Goal: Obtain resource: Download file/media

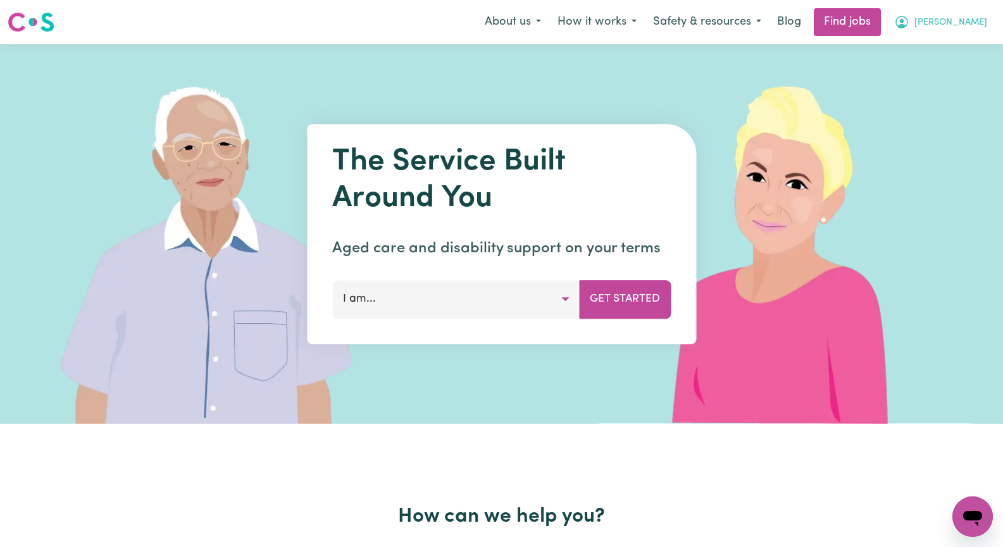
click at [968, 26] on span "[PERSON_NAME]" at bounding box center [950, 23] width 73 height 14
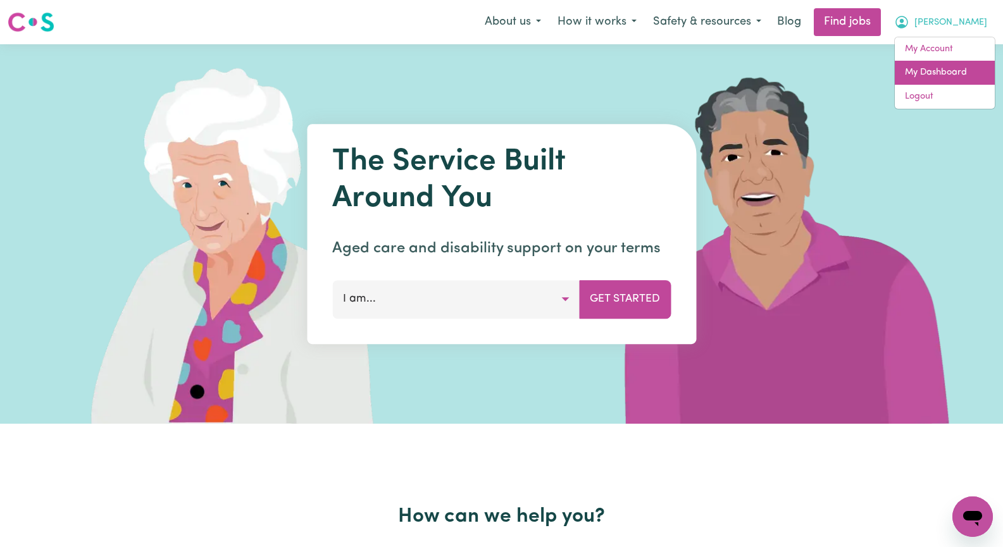
click at [935, 75] on link "My Dashboard" at bounding box center [945, 73] width 100 height 24
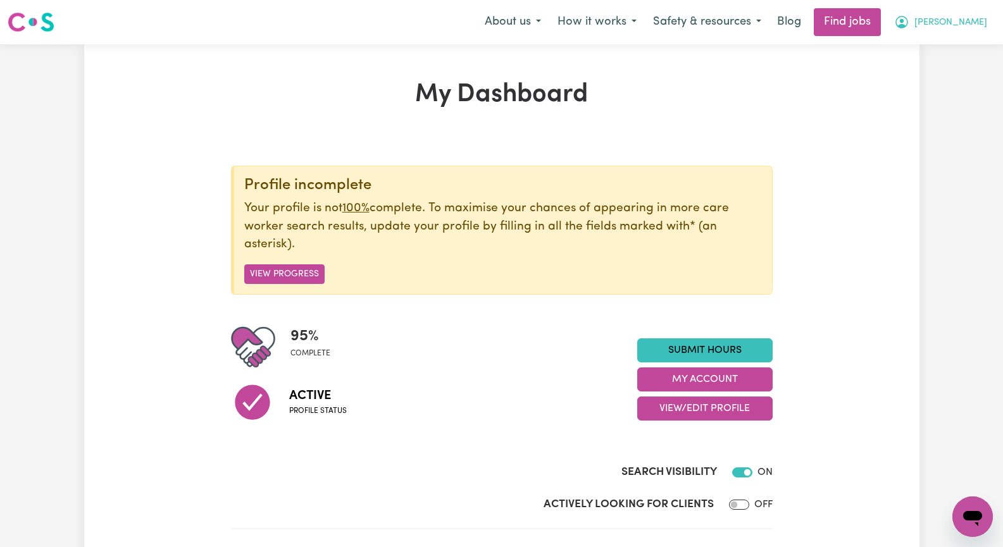
click at [967, 28] on span "[PERSON_NAME]" at bounding box center [950, 23] width 73 height 14
click at [949, 45] on link "My Account" at bounding box center [945, 49] width 100 height 24
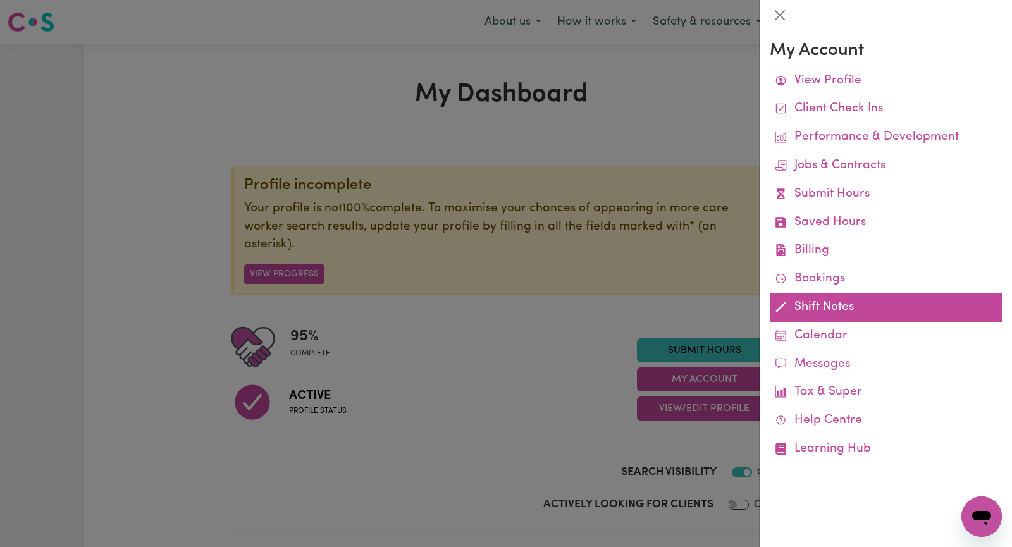
click at [892, 308] on link "Shift Notes" at bounding box center [886, 308] width 232 height 28
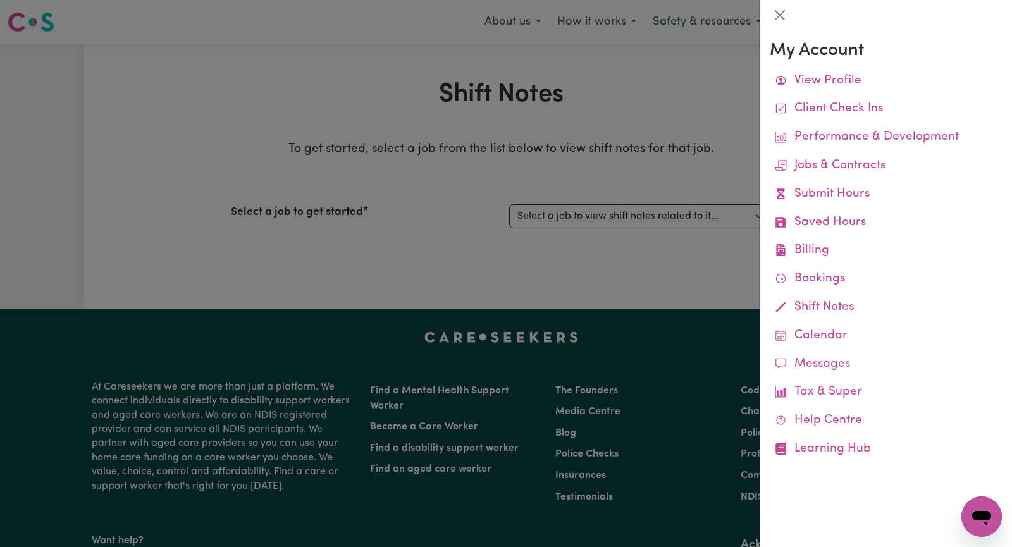
click at [642, 220] on div at bounding box center [506, 273] width 1012 height 547
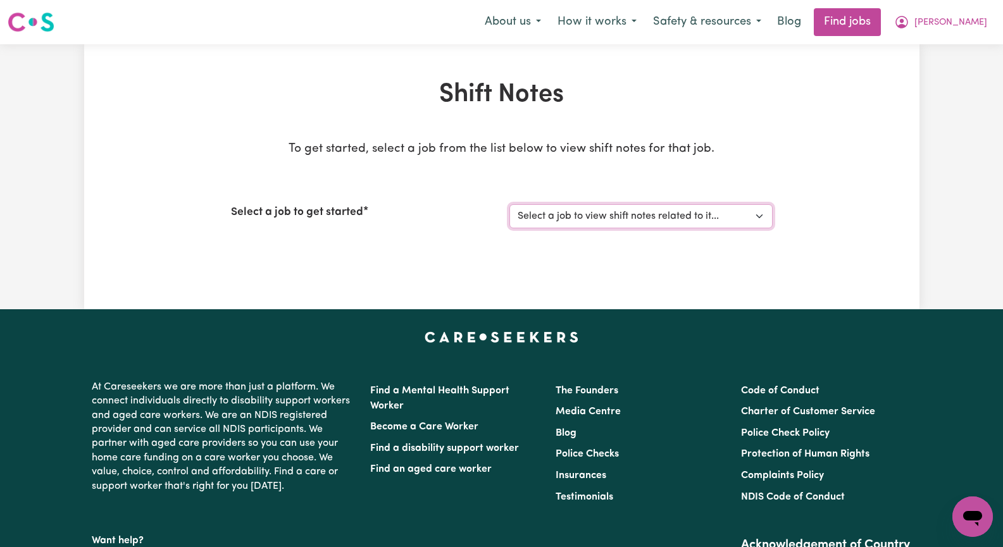
click at [758, 215] on select "Select a job to view shift notes related to it... [[PERSON_NAME]] Seeking Matur…" at bounding box center [640, 216] width 263 height 24
select select "13452"
click at [509, 204] on select "Select a job to view shift notes related to it... [[PERSON_NAME]] Seeking Matur…" at bounding box center [640, 216] width 263 height 24
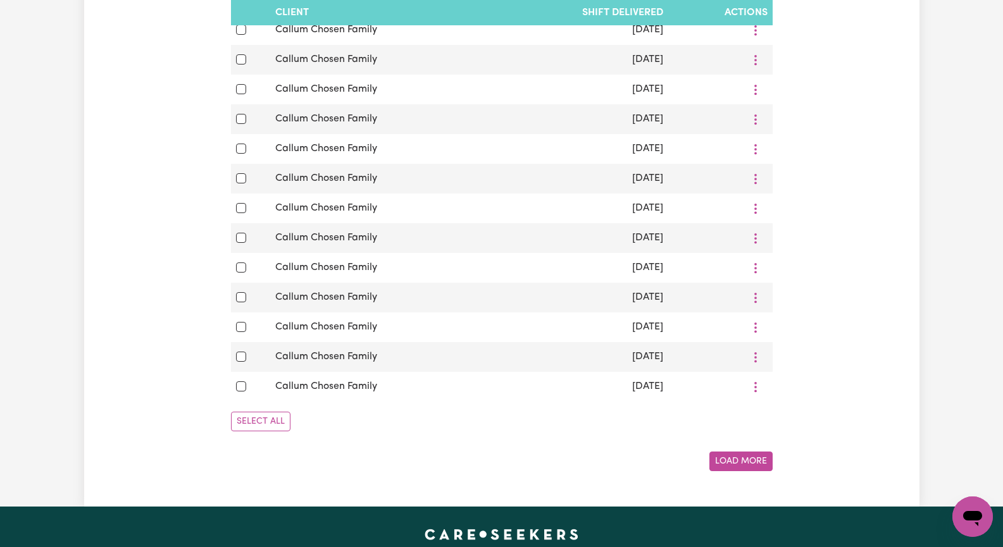
scroll to position [696, 0]
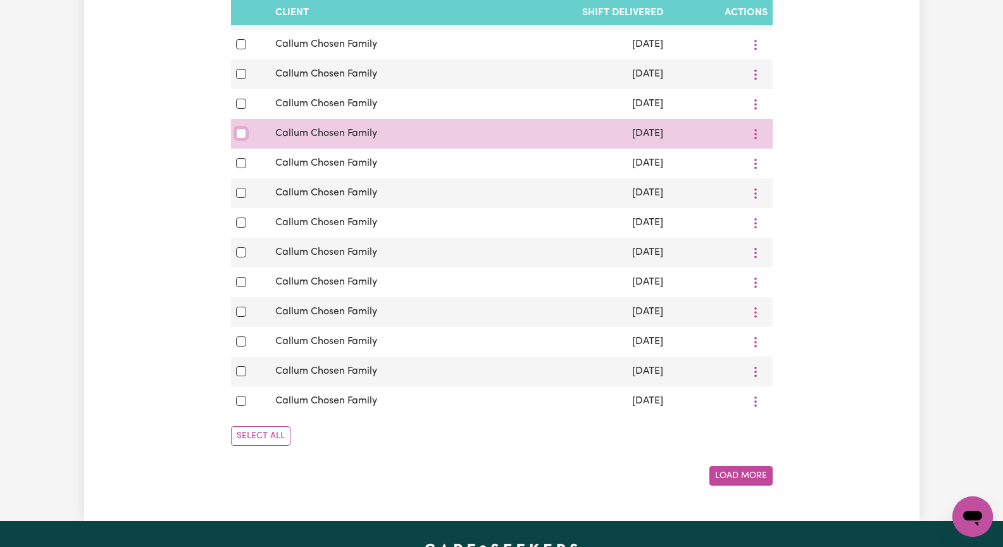
click at [242, 139] on input "checkbox" at bounding box center [241, 133] width 10 height 10
checkbox input "true"
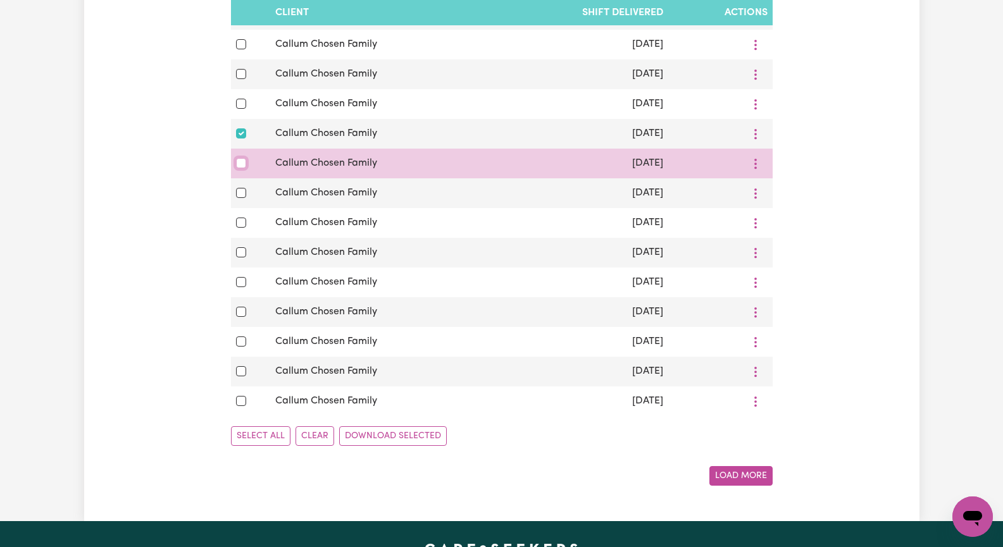
click at [240, 168] on input "checkbox" at bounding box center [241, 163] width 10 height 10
checkbox input "true"
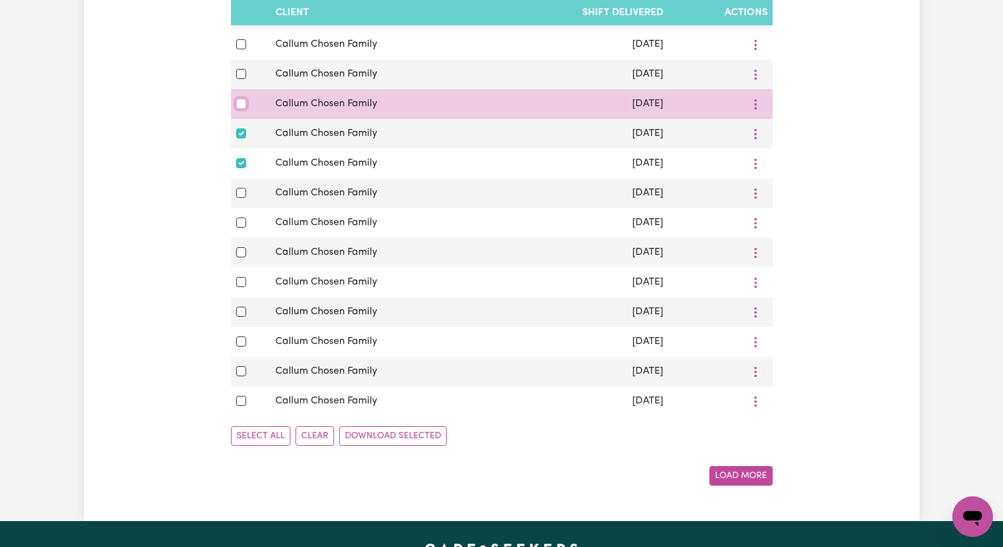
click at [242, 109] on input "checkbox" at bounding box center [241, 104] width 10 height 10
checkbox input "true"
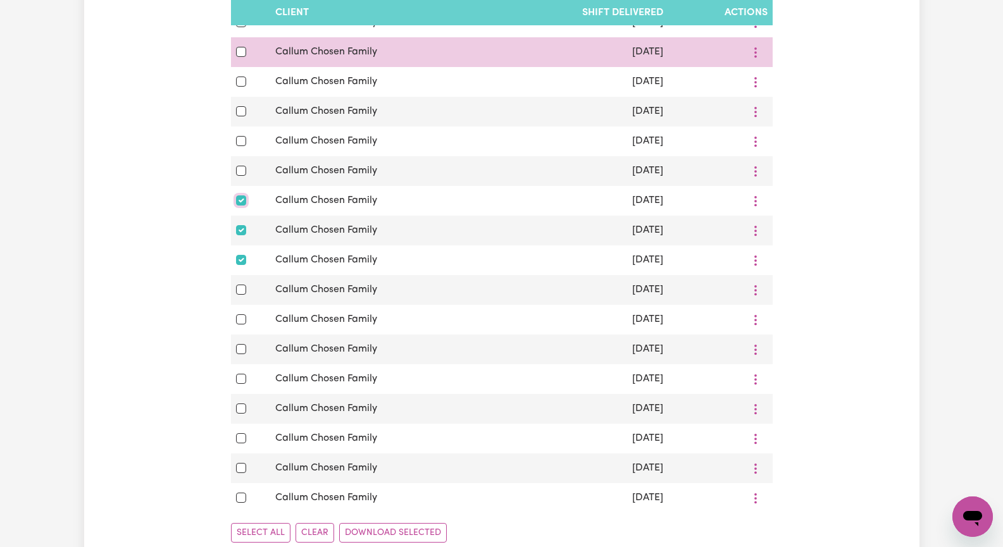
scroll to position [506, 0]
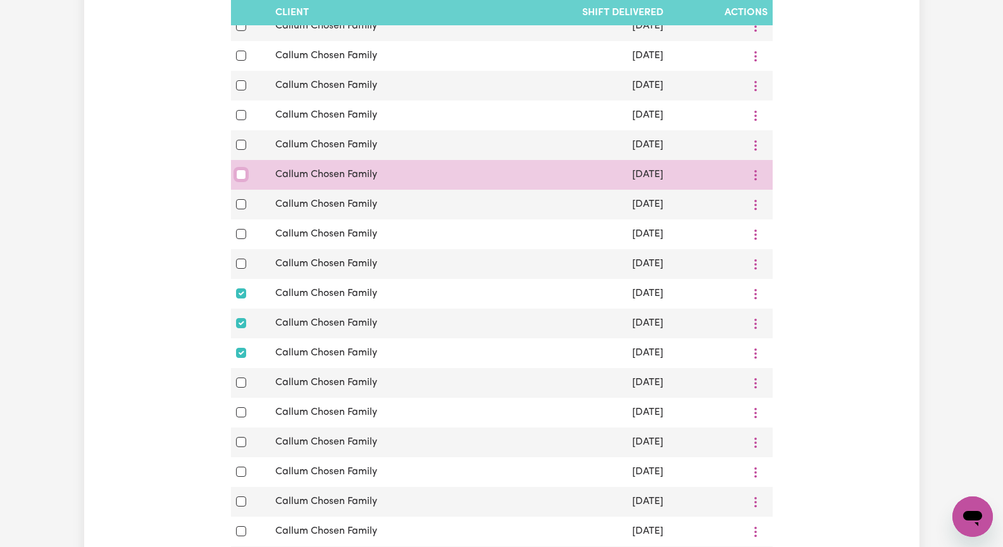
click at [238, 180] on input "checkbox" at bounding box center [241, 175] width 10 height 10
checkbox input "true"
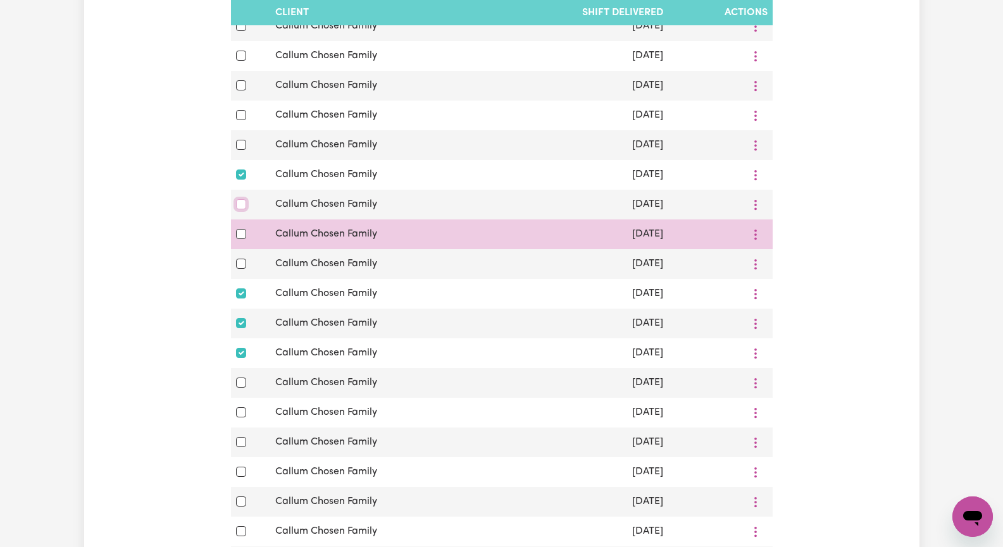
drag, startPoint x: 240, startPoint y: 214, endPoint x: 240, endPoint y: 234, distance: 20.2
click at [240, 209] on input "checkbox" at bounding box center [241, 204] width 10 height 10
checkbox input "true"
click at [242, 239] on input "checkbox" at bounding box center [241, 234] width 10 height 10
checkbox input "true"
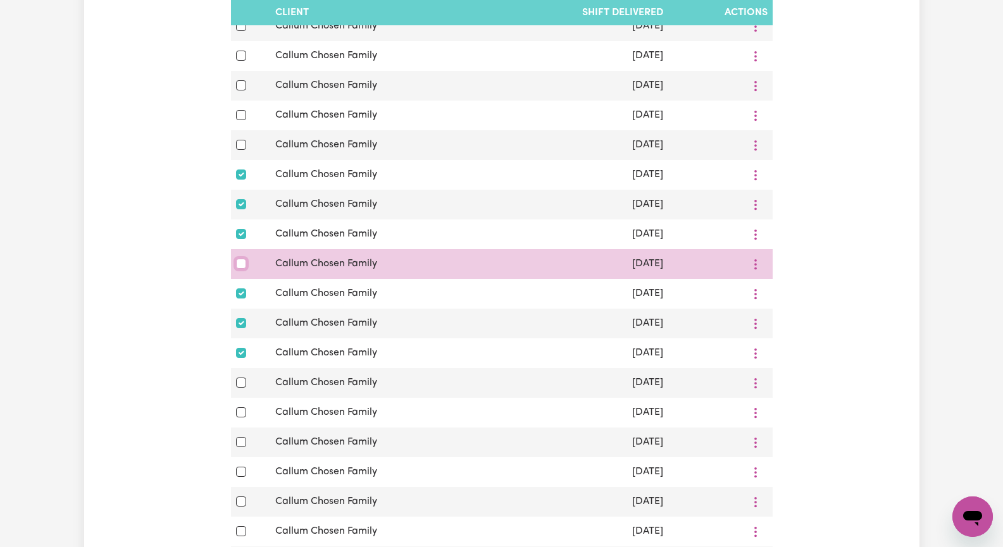
drag, startPoint x: 241, startPoint y: 275, endPoint x: 283, endPoint y: 276, distance: 42.4
click at [243, 269] on input "checkbox" at bounding box center [241, 264] width 10 height 10
checkbox input "true"
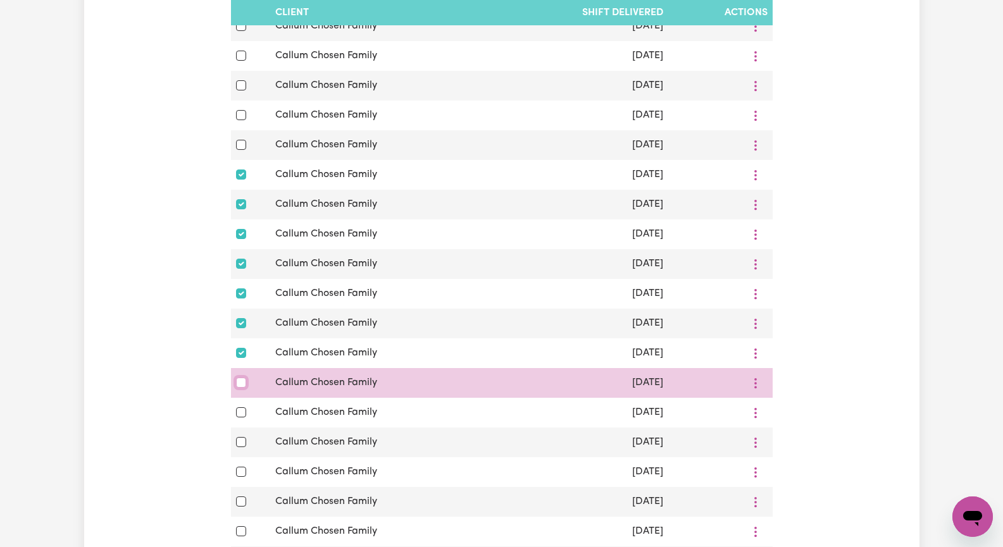
drag, startPoint x: 240, startPoint y: 396, endPoint x: 242, endPoint y: 404, distance: 8.4
click at [241, 388] on input "checkbox" at bounding box center [241, 383] width 10 height 10
checkbox input "true"
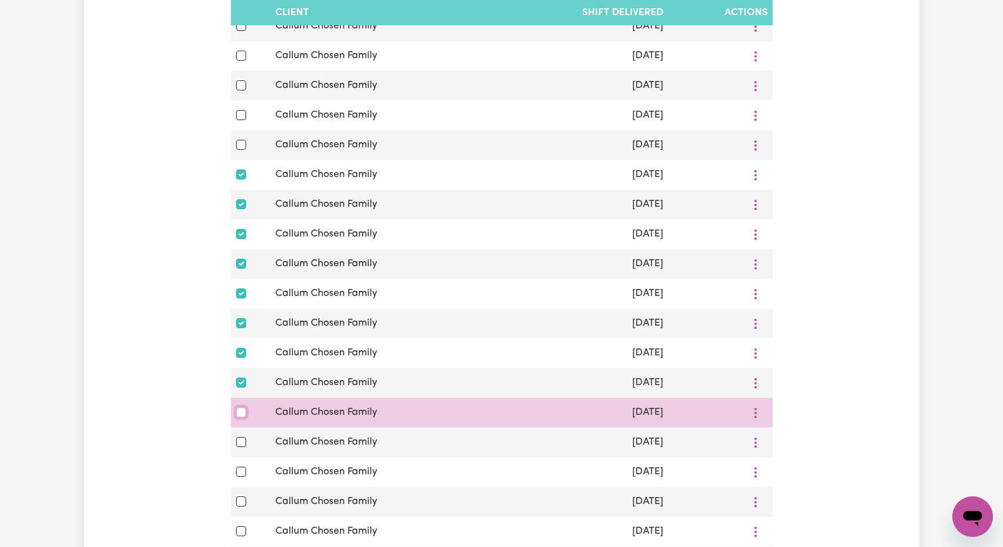
click at [241, 418] on input "checkbox" at bounding box center [241, 413] width 10 height 10
checkbox input "true"
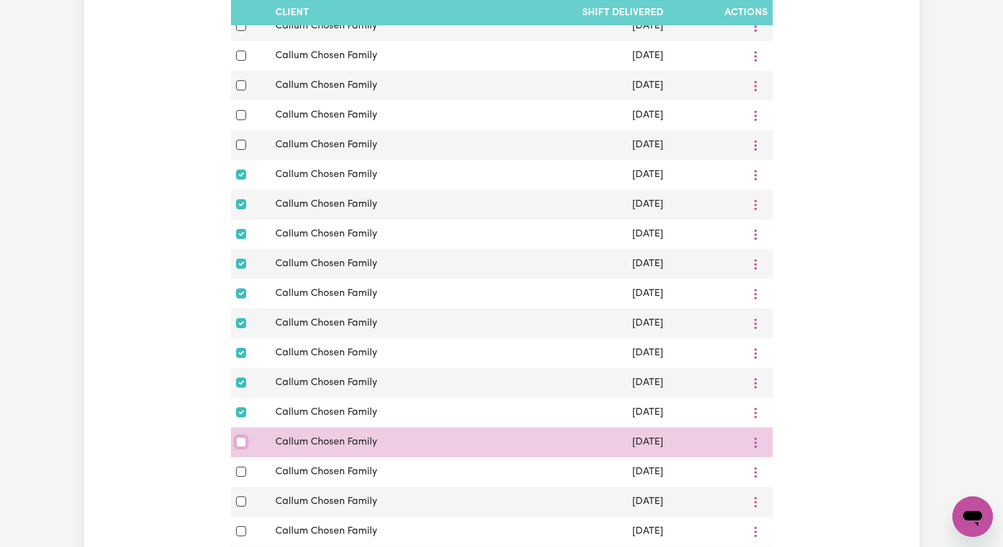
drag, startPoint x: 238, startPoint y: 458, endPoint x: 241, endPoint y: 464, distance: 7.1
click at [240, 450] on div at bounding box center [251, 442] width 30 height 15
drag, startPoint x: 242, startPoint y: 488, endPoint x: 373, endPoint y: 461, distance: 133.8
click at [246, 480] on div at bounding box center [251, 471] width 30 height 15
drag, startPoint x: 242, startPoint y: 458, endPoint x: 251, endPoint y: 456, distance: 9.8
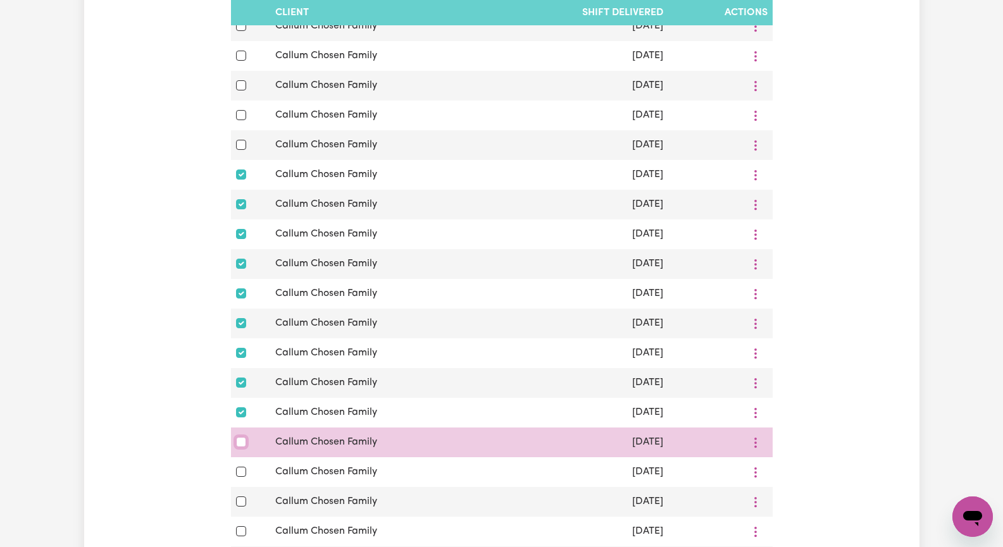
click at [242, 447] on input "checkbox" at bounding box center [241, 442] width 10 height 10
checkbox input "true"
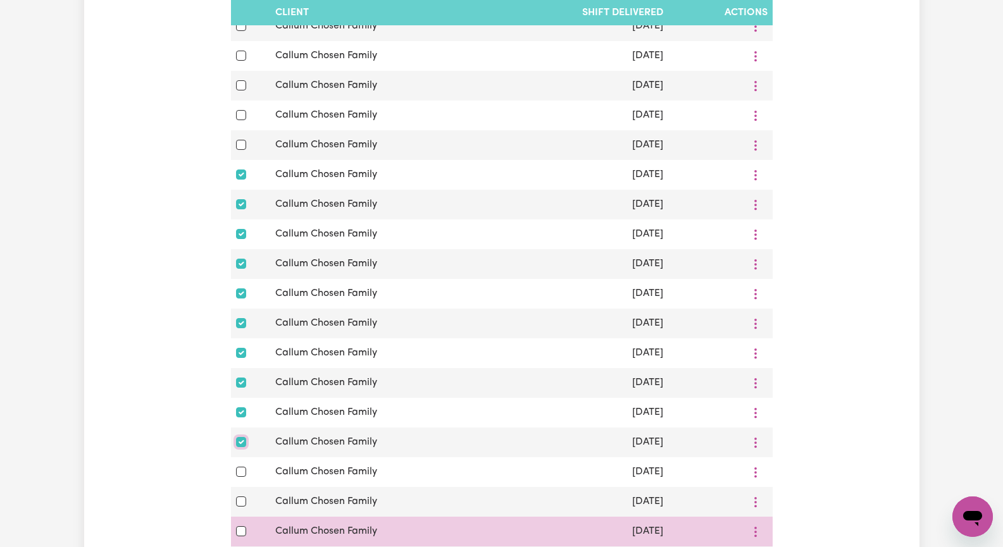
scroll to position [633, 0]
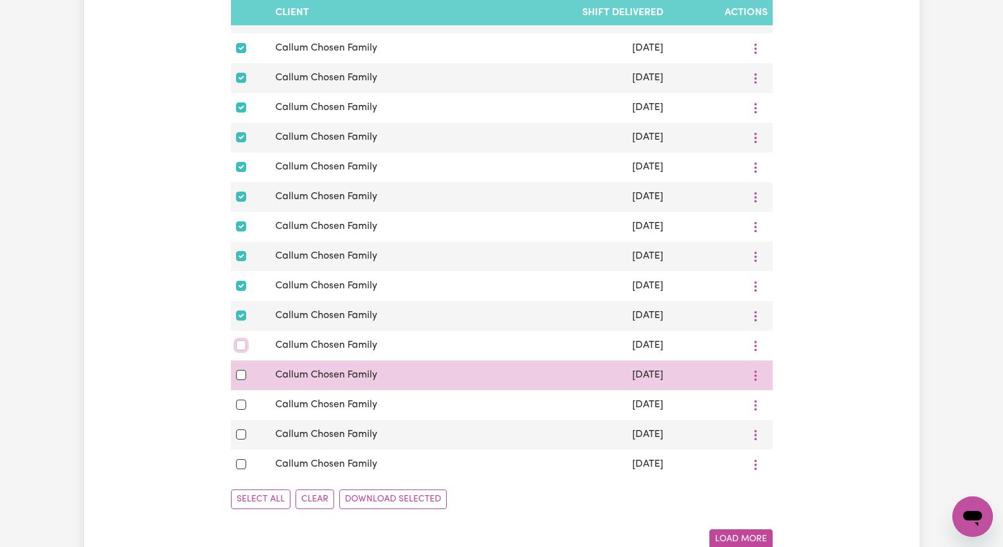
drag, startPoint x: 239, startPoint y: 360, endPoint x: 242, endPoint y: 377, distance: 17.5
click at [239, 351] on input "checkbox" at bounding box center [241, 345] width 10 height 10
checkbox input "true"
drag, startPoint x: 240, startPoint y: 391, endPoint x: 241, endPoint y: 399, distance: 7.6
click at [241, 380] on input "checkbox" at bounding box center [241, 375] width 10 height 10
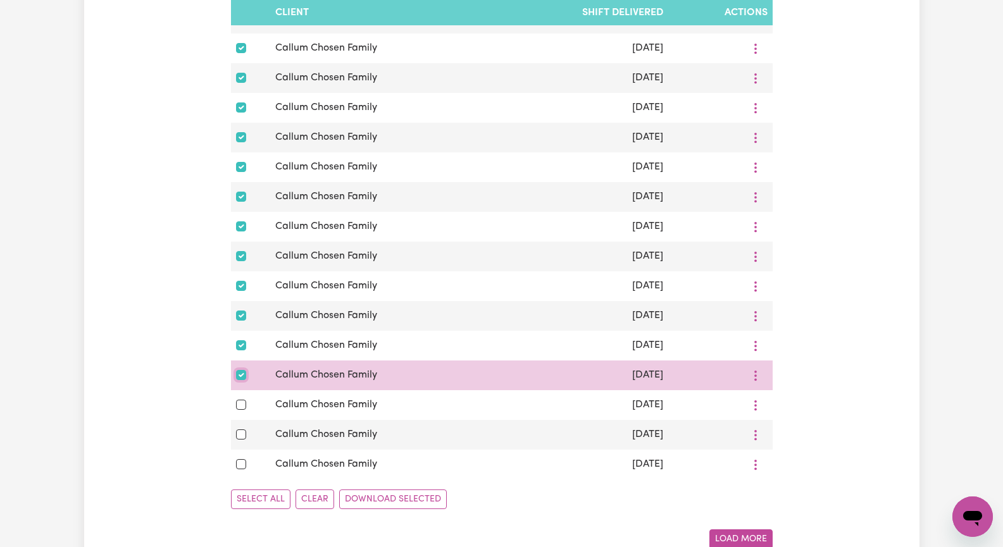
checkbox input "true"
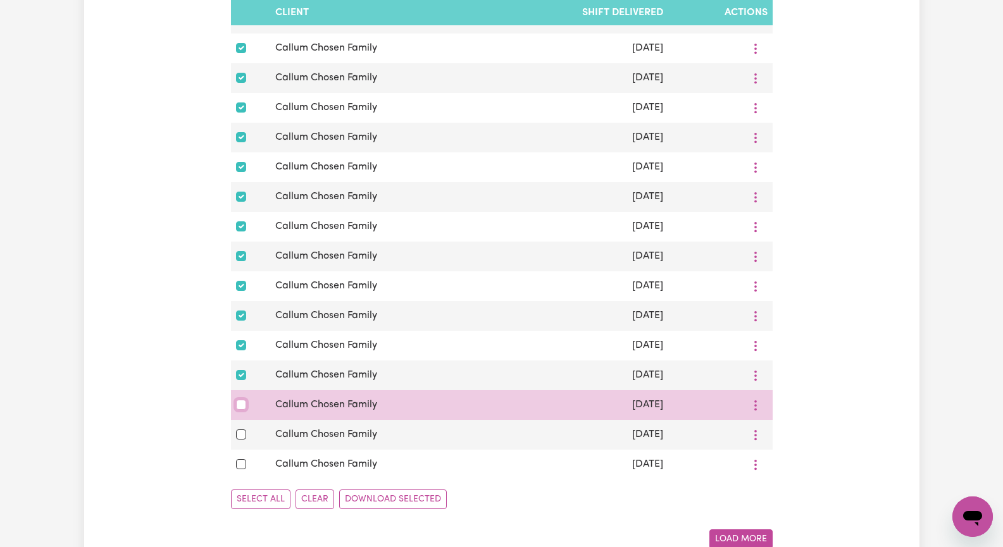
drag, startPoint x: 240, startPoint y: 422, endPoint x: 240, endPoint y: 433, distance: 11.4
click at [240, 410] on input "checkbox" at bounding box center [241, 405] width 10 height 10
checkbox input "true"
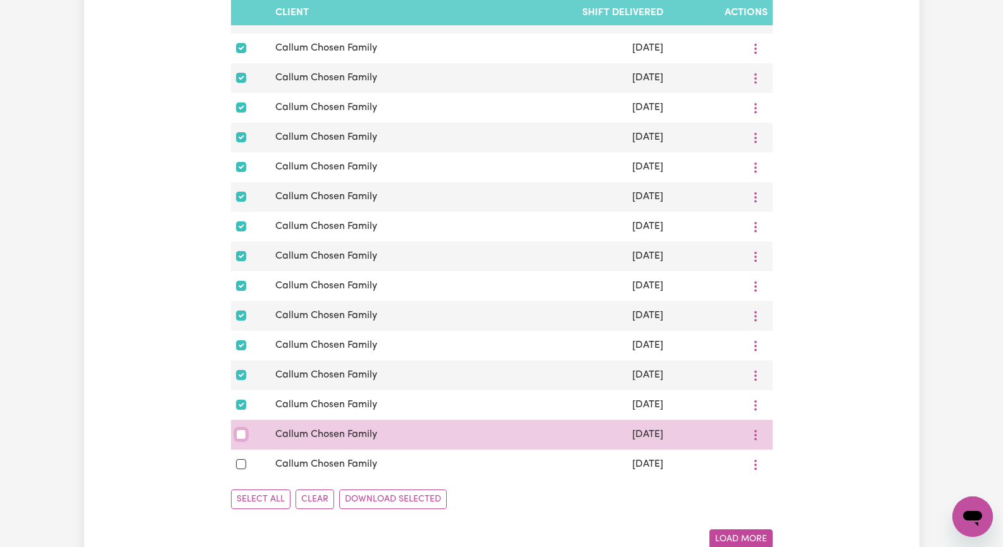
click at [242, 440] on input "checkbox" at bounding box center [241, 435] width 10 height 10
checkbox input "true"
drag, startPoint x: 240, startPoint y: 483, endPoint x: 375, endPoint y: 456, distance: 138.1
click at [247, 472] on div at bounding box center [251, 464] width 30 height 15
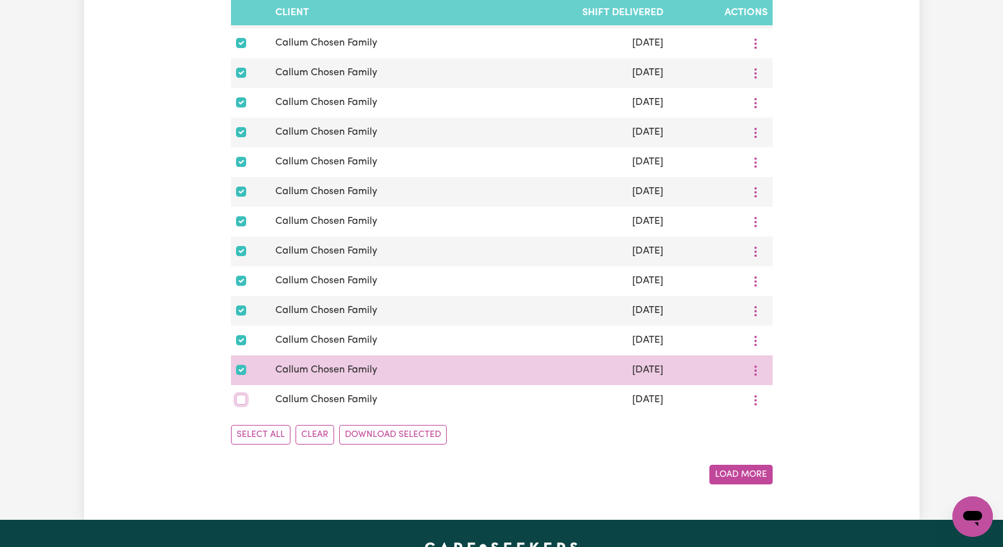
scroll to position [759, 0]
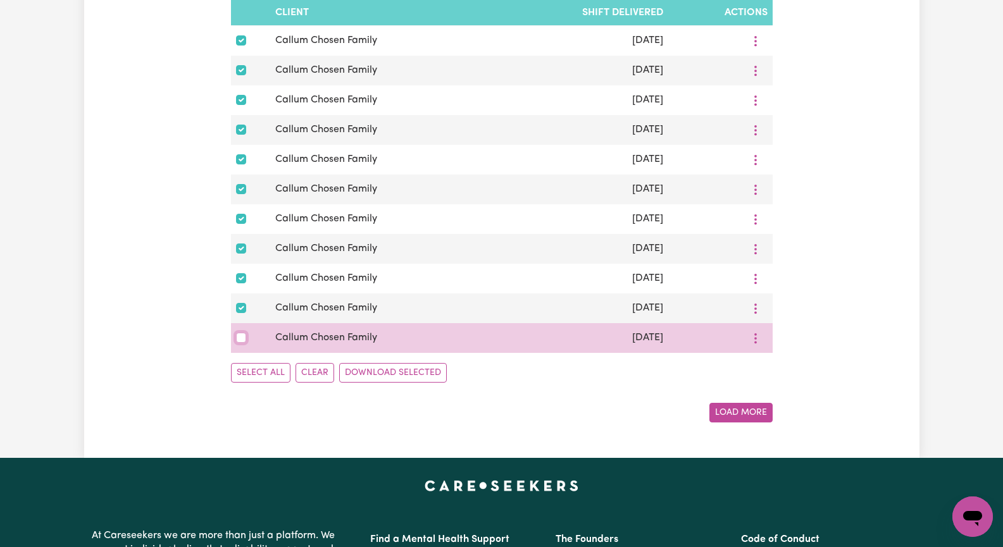
click at [241, 343] on input "checkbox" at bounding box center [241, 338] width 10 height 10
checkbox input "true"
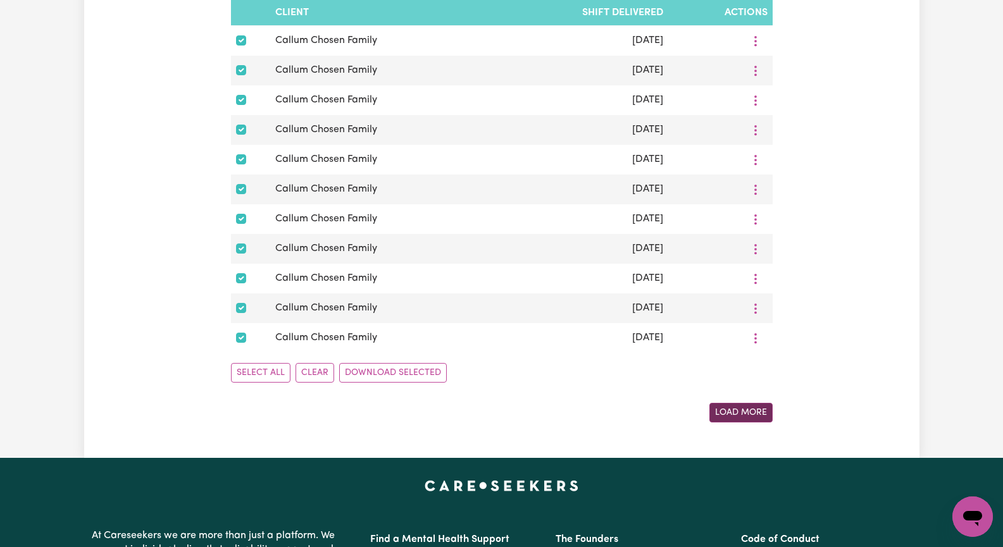
click at [725, 423] on button "Load More" at bounding box center [740, 413] width 63 height 20
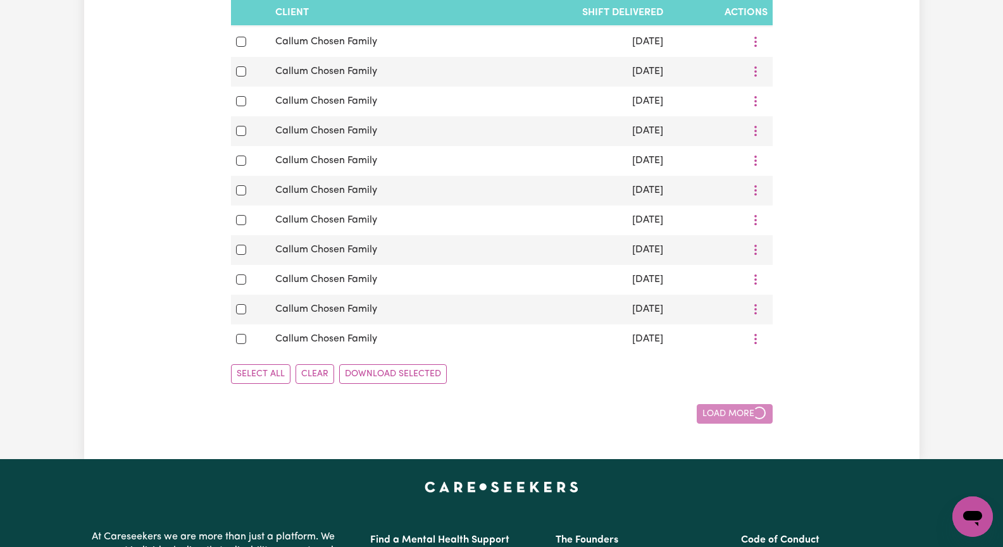
checkbox input "false"
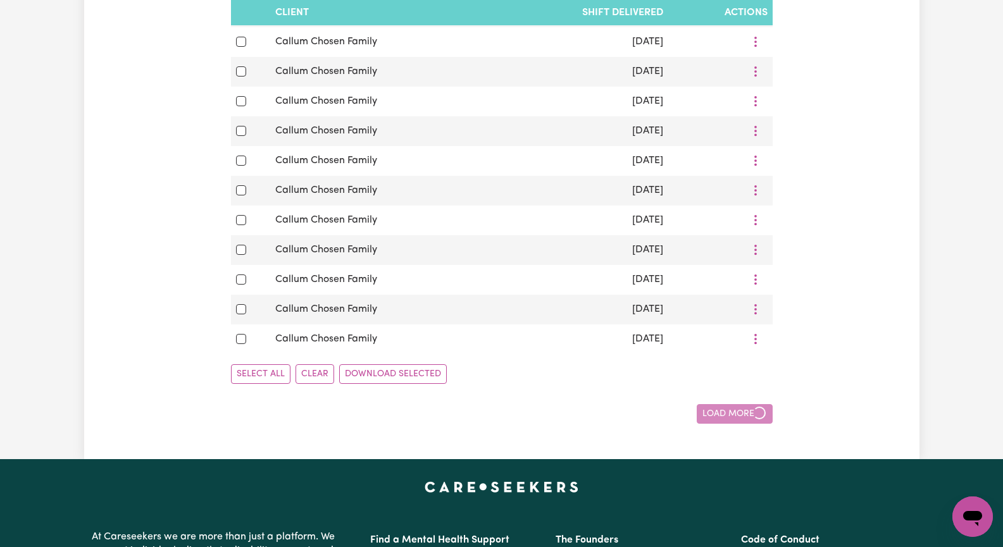
checkbox input "false"
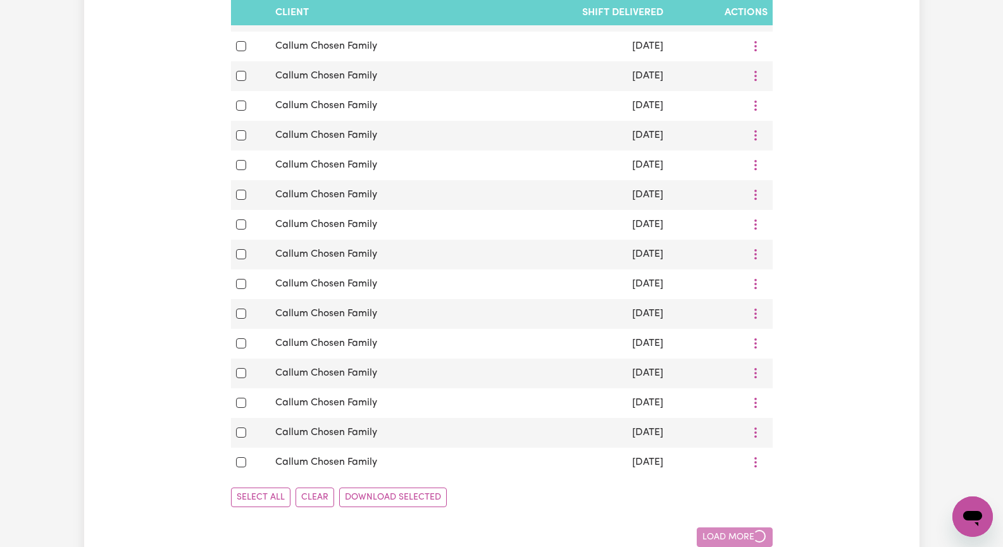
checkbox input "false"
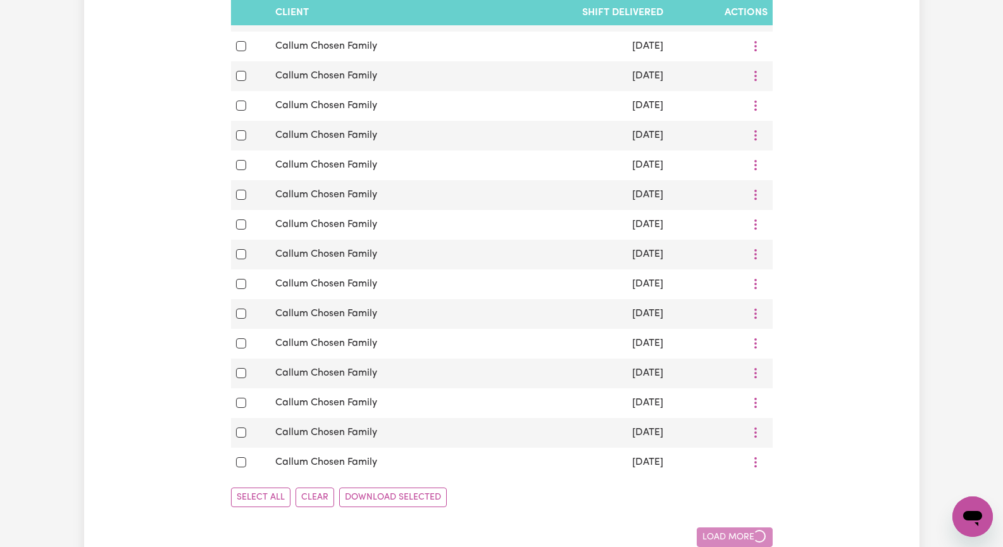
checkbox input "false"
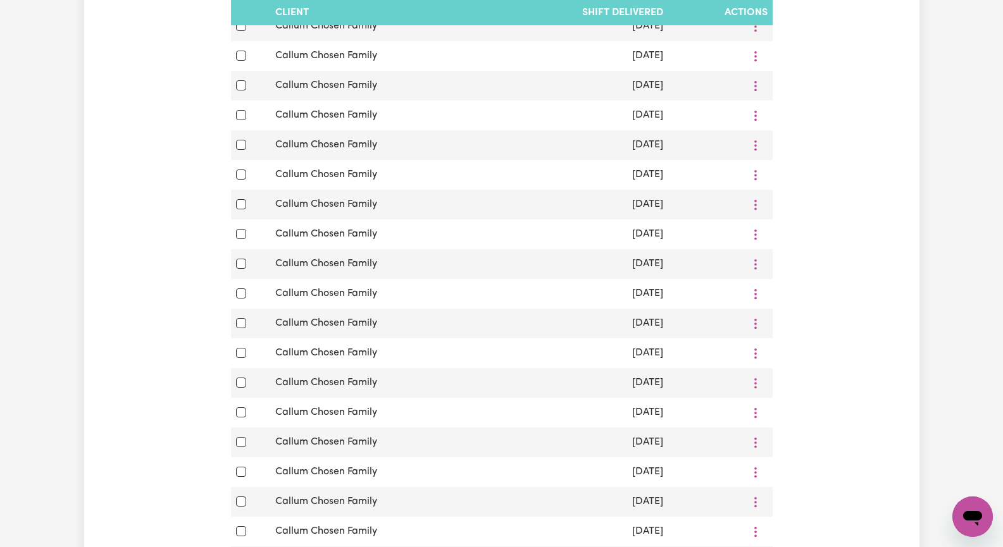
scroll to position [569, 0]
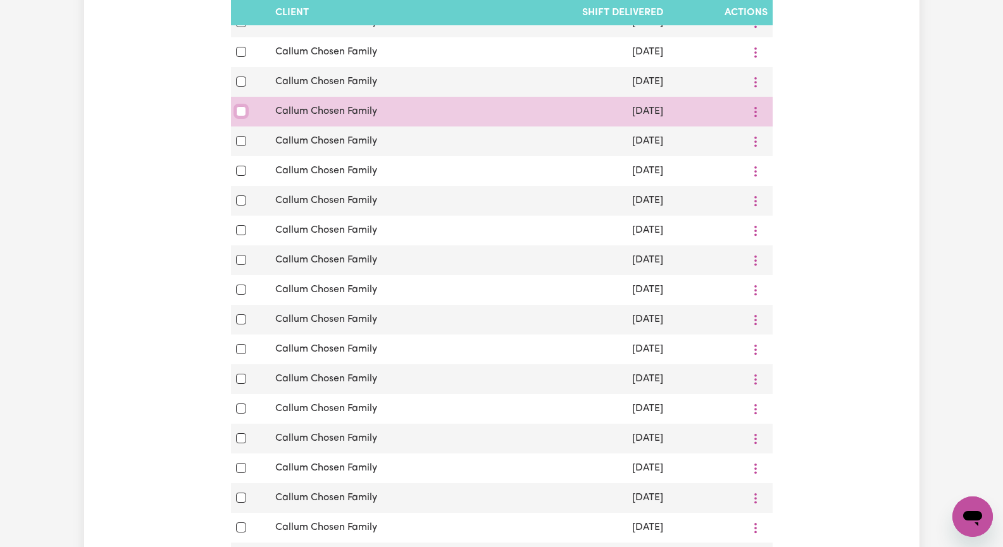
click at [241, 116] on input "checkbox" at bounding box center [241, 111] width 10 height 10
checkbox input "true"
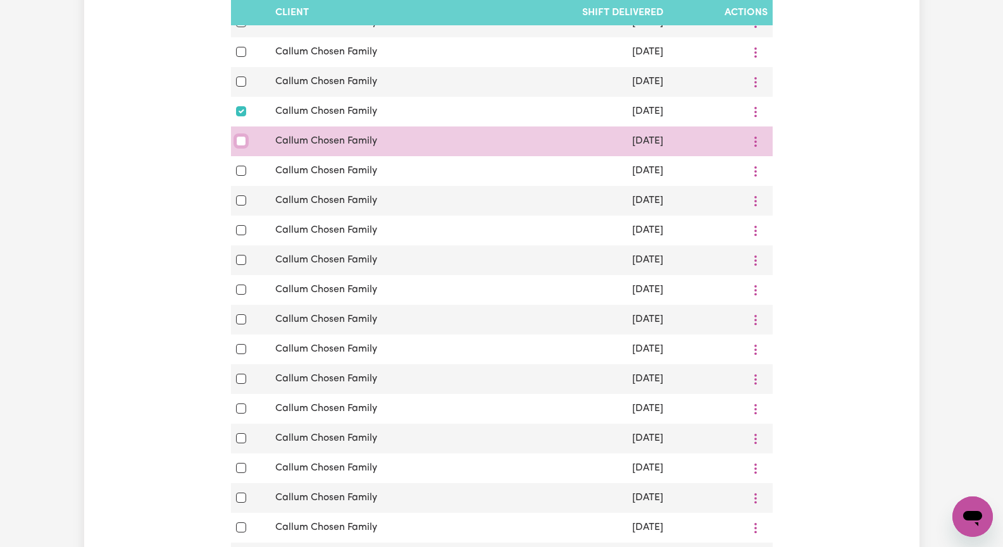
click at [239, 146] on input "checkbox" at bounding box center [241, 141] width 10 height 10
checkbox input "true"
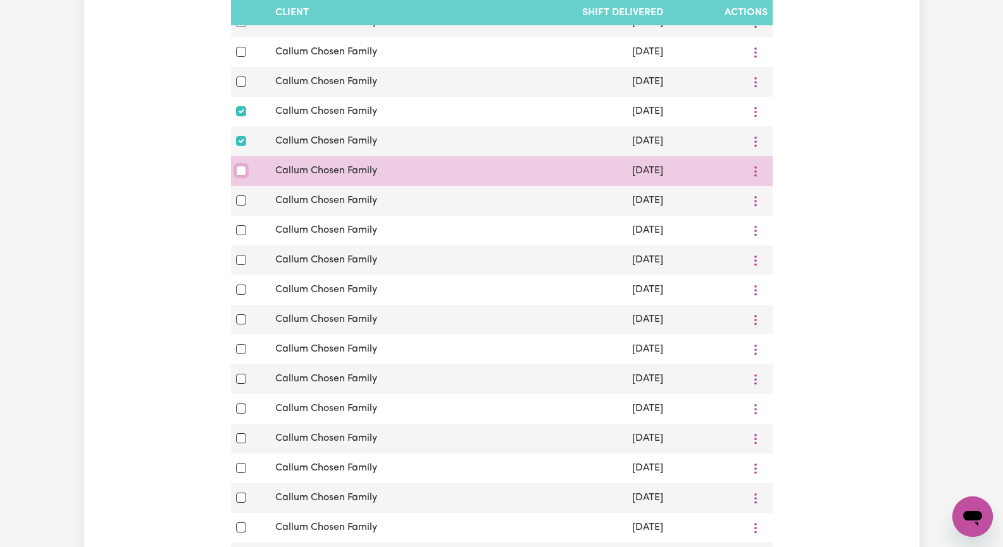
click at [241, 176] on input "checkbox" at bounding box center [241, 171] width 10 height 10
checkbox input "true"
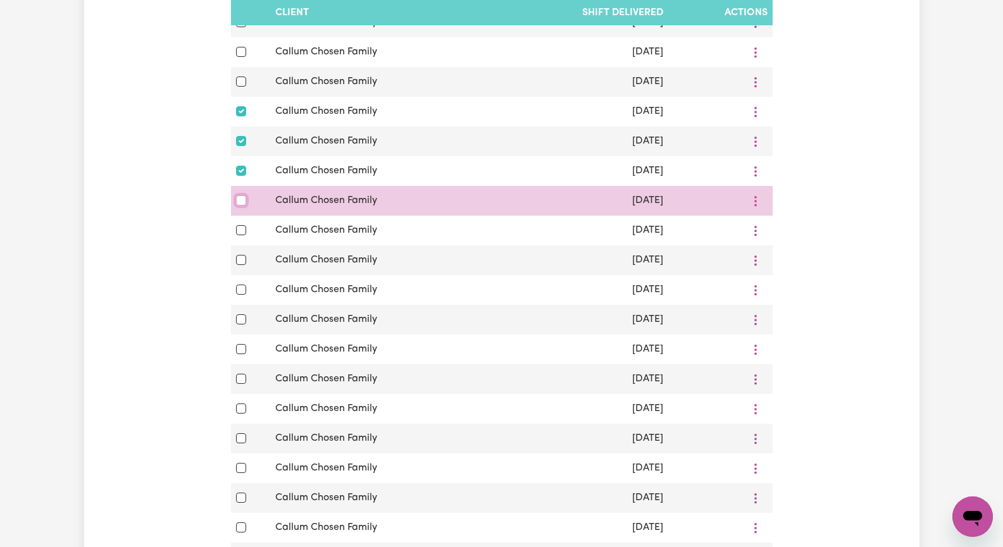
click at [238, 206] on input "checkbox" at bounding box center [241, 201] width 10 height 10
checkbox input "true"
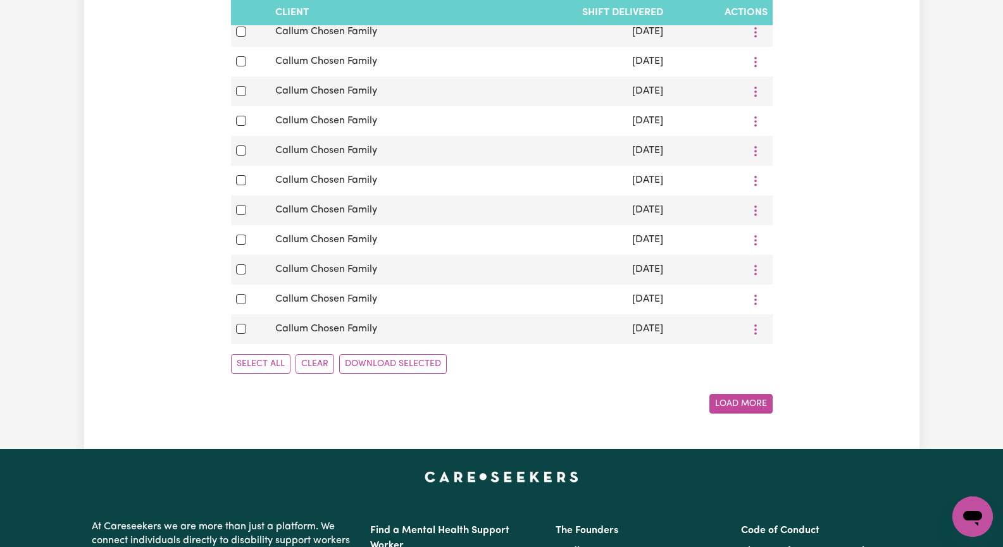
scroll to position [1582, 0]
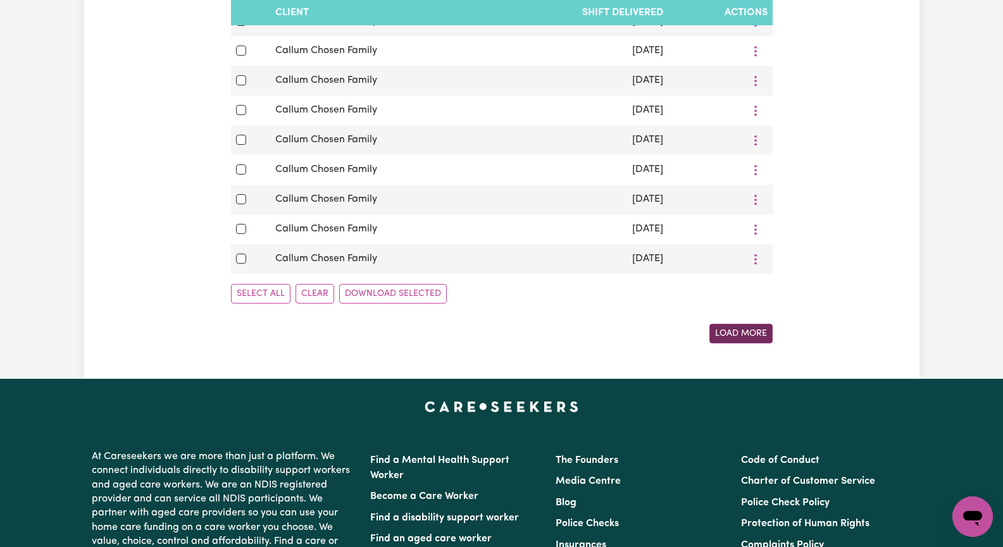
click at [723, 344] on button "Load More" at bounding box center [740, 334] width 63 height 20
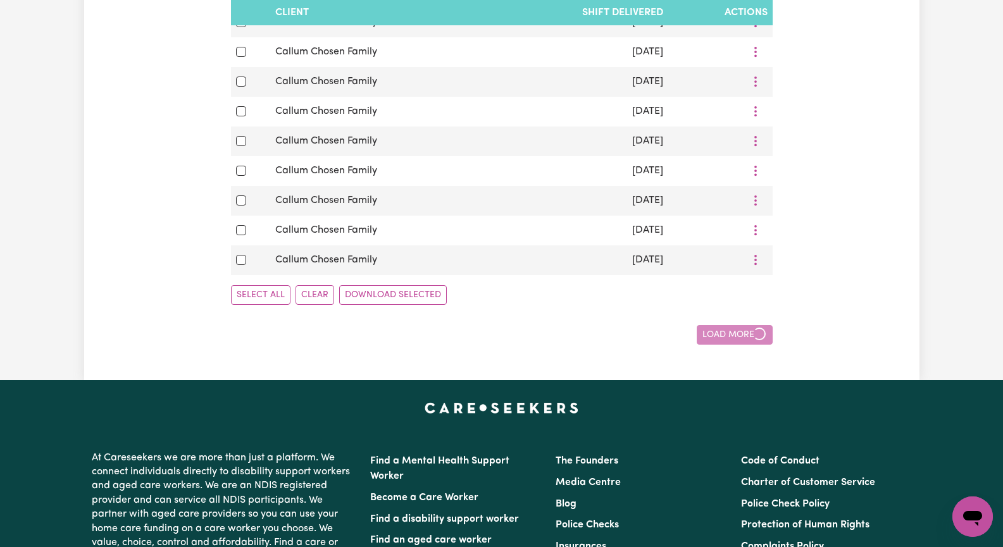
checkbox input "false"
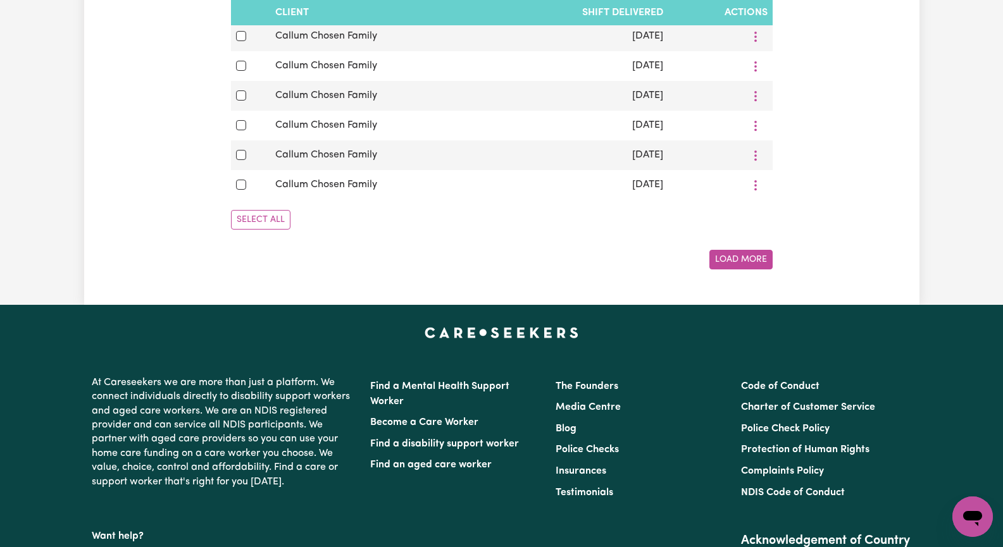
scroll to position [2468, 0]
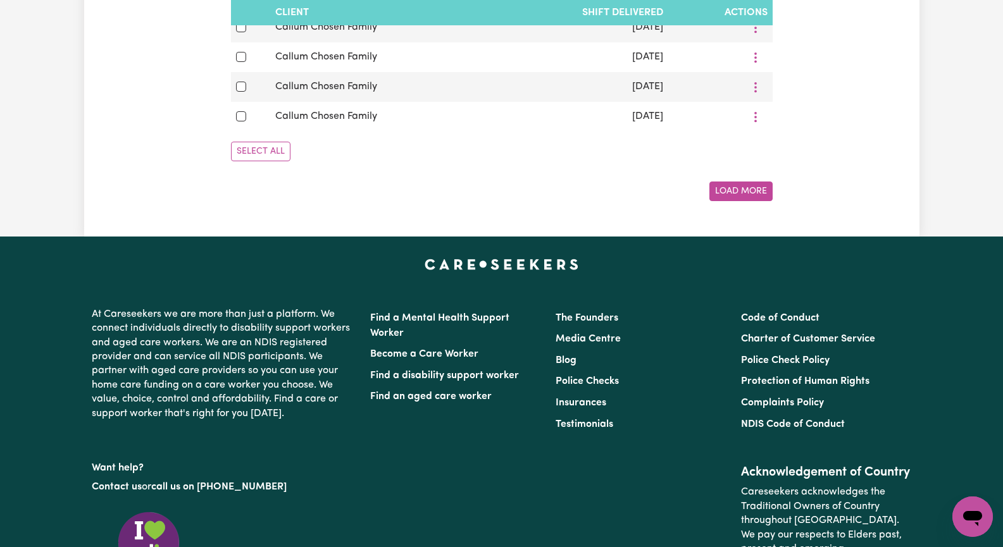
click at [723, 201] on button "Load More" at bounding box center [740, 192] width 63 height 20
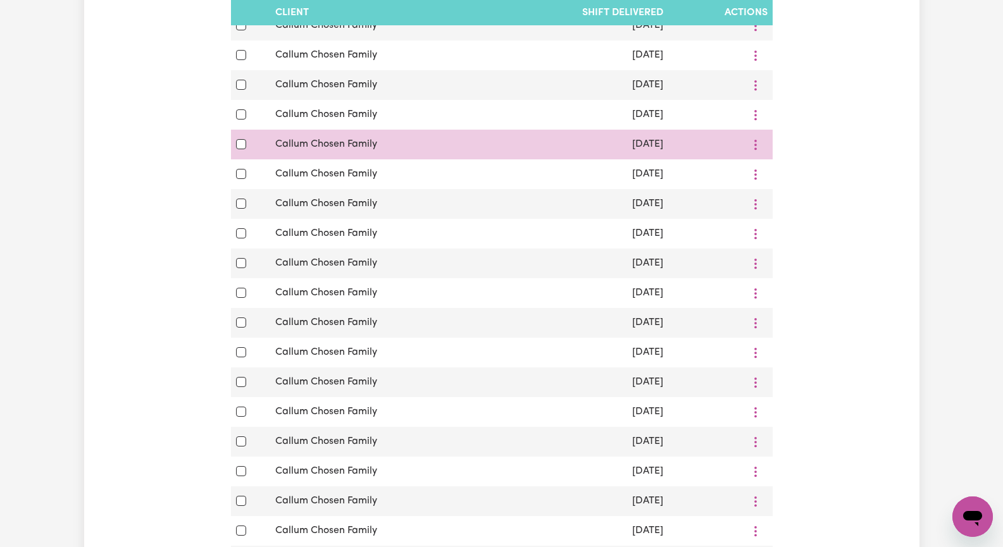
scroll to position [506, 0]
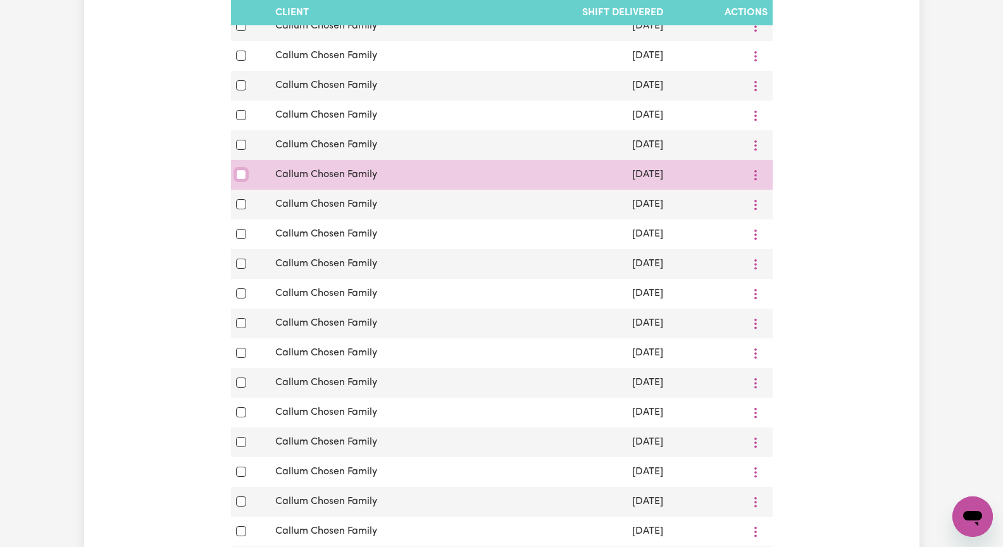
click at [242, 180] on input "checkbox" at bounding box center [241, 175] width 10 height 10
checkbox input "true"
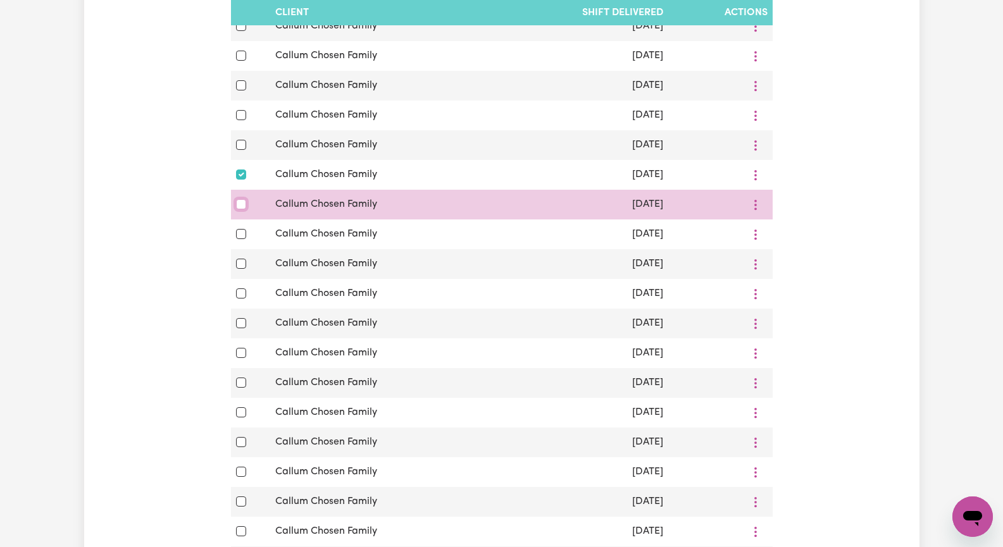
click at [238, 209] on input "checkbox" at bounding box center [241, 204] width 10 height 10
checkbox input "true"
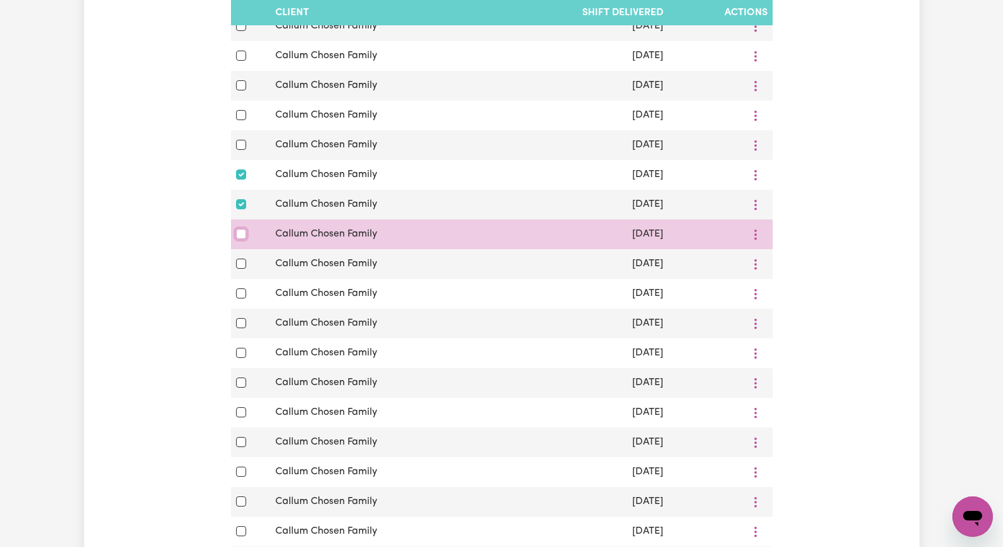
click at [241, 239] on input "checkbox" at bounding box center [241, 234] width 10 height 10
checkbox input "true"
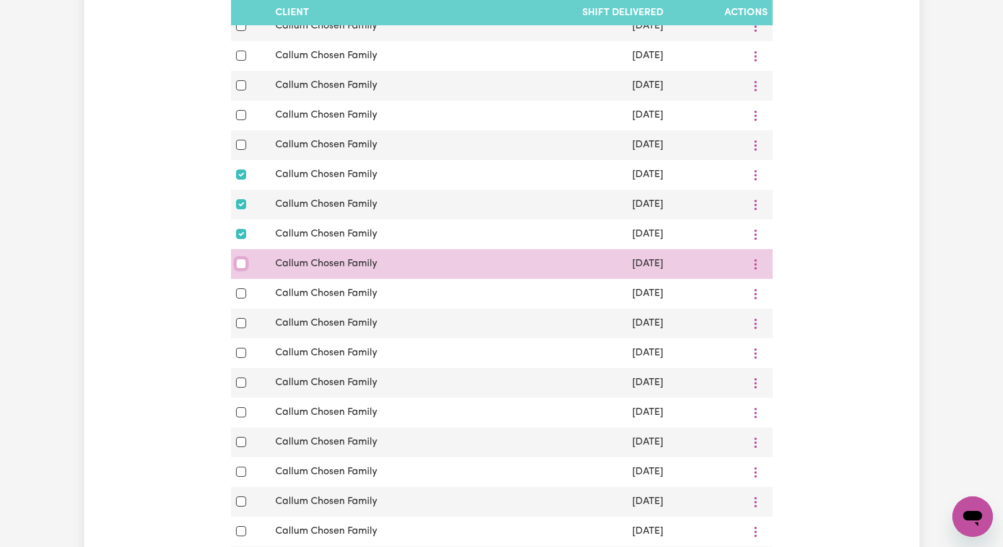
drag, startPoint x: 240, startPoint y: 275, endPoint x: 246, endPoint y: 279, distance: 6.8
click at [241, 269] on input "checkbox" at bounding box center [241, 264] width 10 height 10
checkbox input "true"
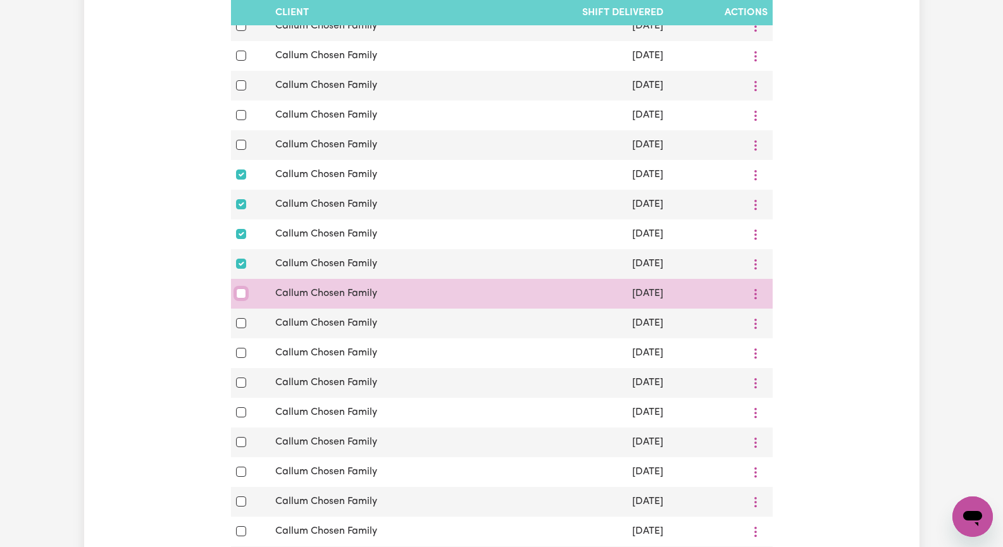
drag, startPoint x: 243, startPoint y: 304, endPoint x: 250, endPoint y: 303, distance: 7.1
click at [244, 299] on input "checkbox" at bounding box center [241, 294] width 10 height 10
checkbox input "true"
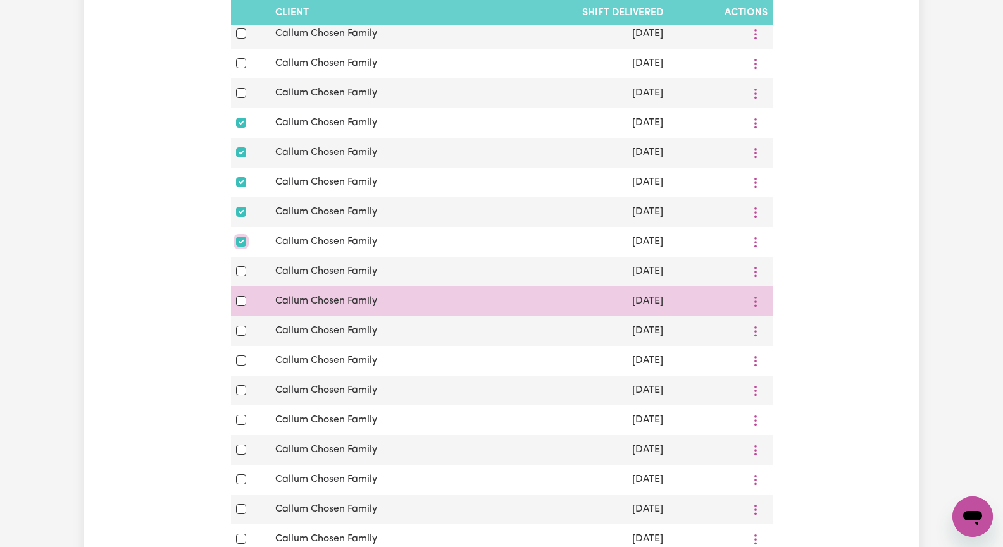
scroll to position [569, 0]
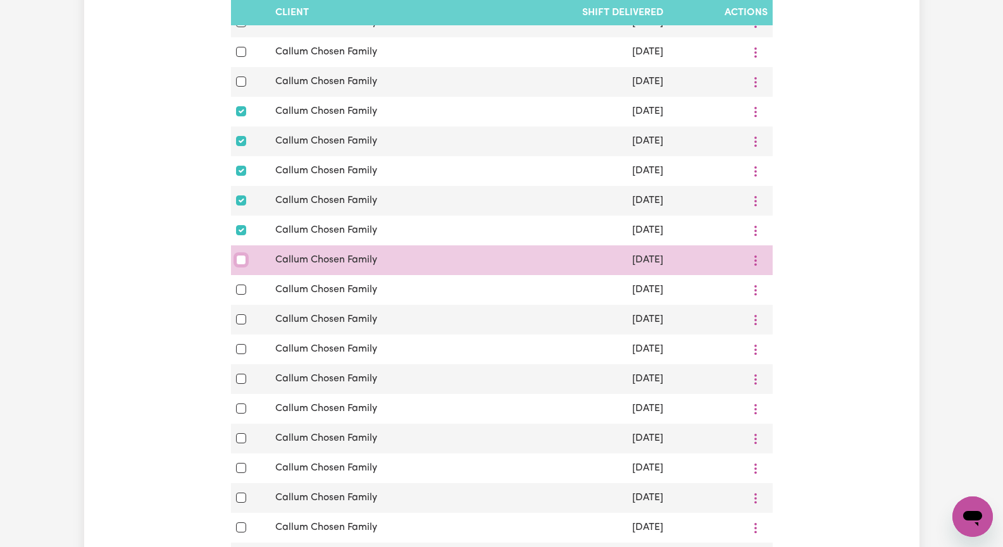
click at [241, 265] on input "checkbox" at bounding box center [241, 260] width 10 height 10
checkbox input "true"
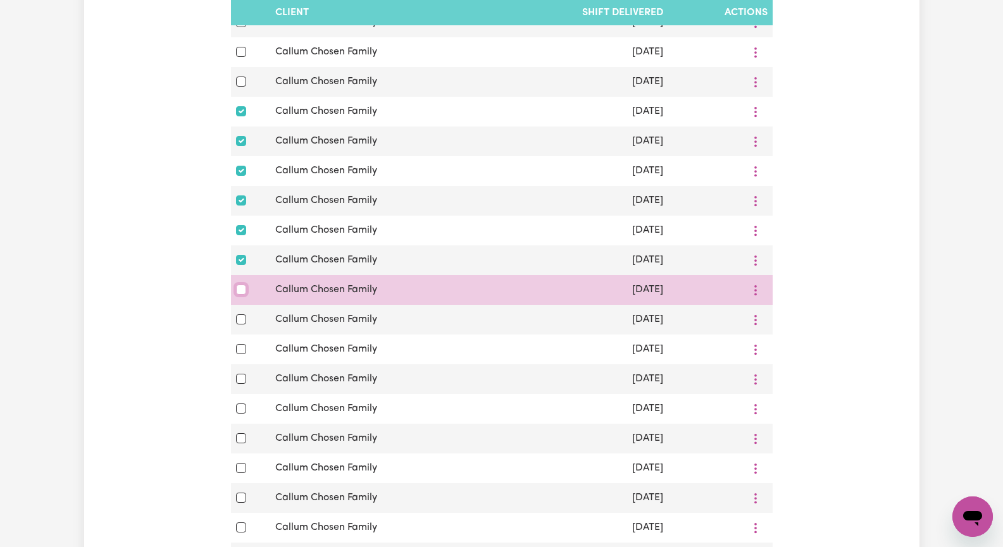
click at [240, 295] on input "checkbox" at bounding box center [241, 290] width 10 height 10
checkbox input "true"
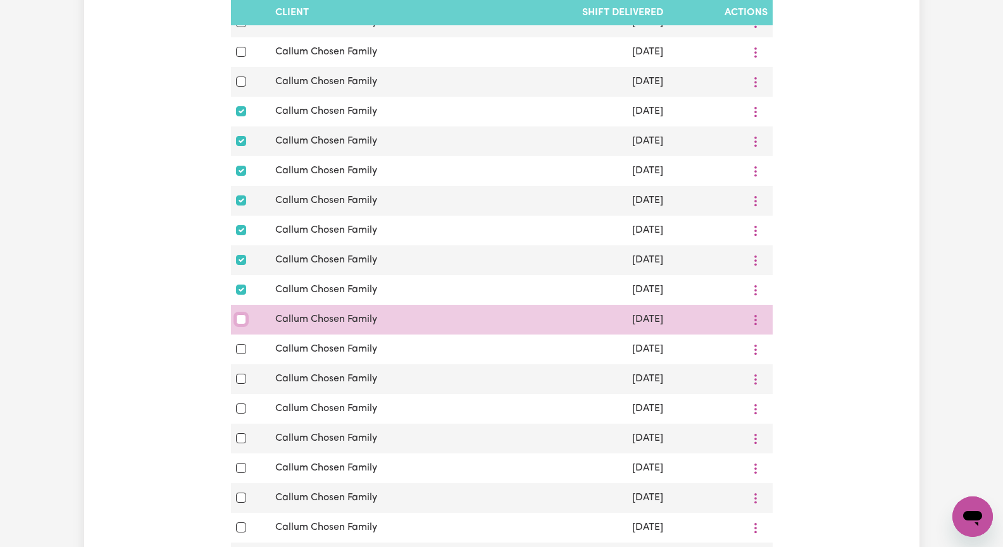
drag, startPoint x: 240, startPoint y: 335, endPoint x: 264, endPoint y: 335, distance: 24.1
click at [245, 325] on input "checkbox" at bounding box center [241, 319] width 10 height 10
checkbox input "true"
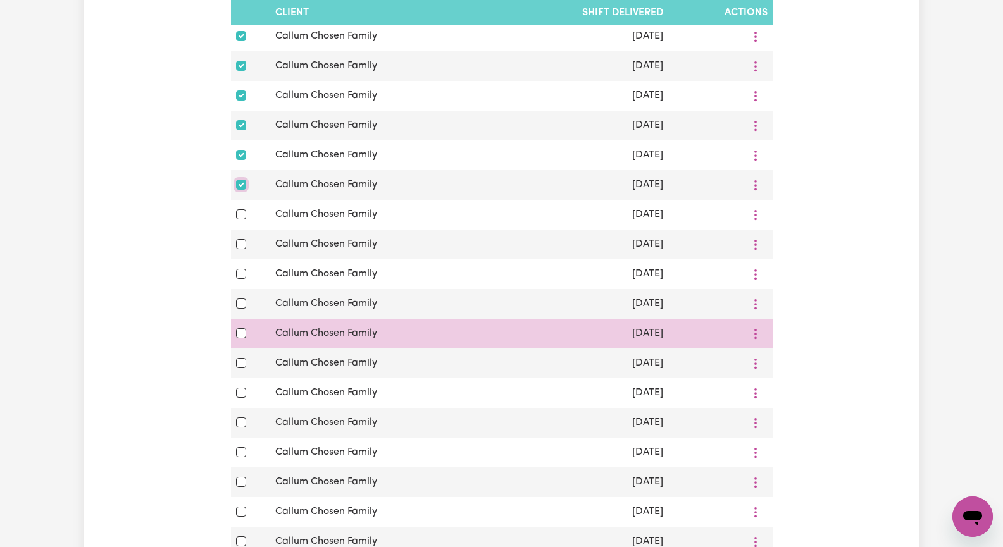
scroll to position [759, 0]
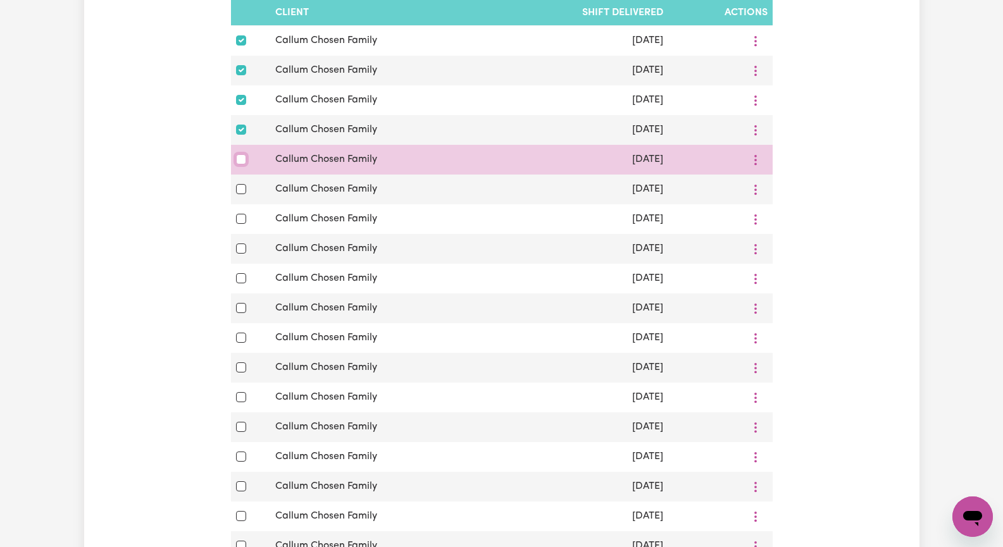
click at [239, 165] on input "checkbox" at bounding box center [241, 159] width 10 height 10
checkbox input "true"
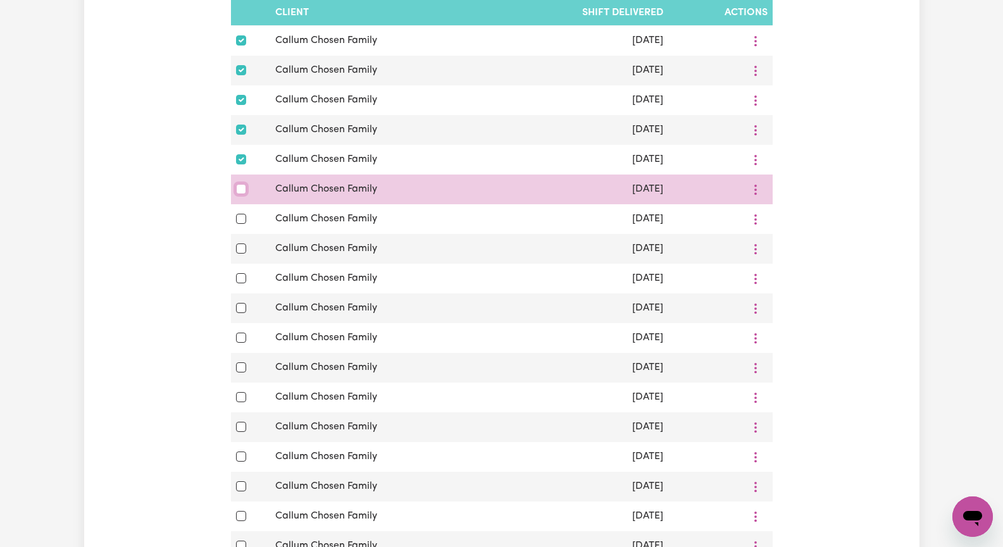
drag, startPoint x: 238, startPoint y: 205, endPoint x: 240, endPoint y: 211, distance: 6.8
click at [239, 194] on input "checkbox" at bounding box center [241, 189] width 10 height 10
checkbox input "true"
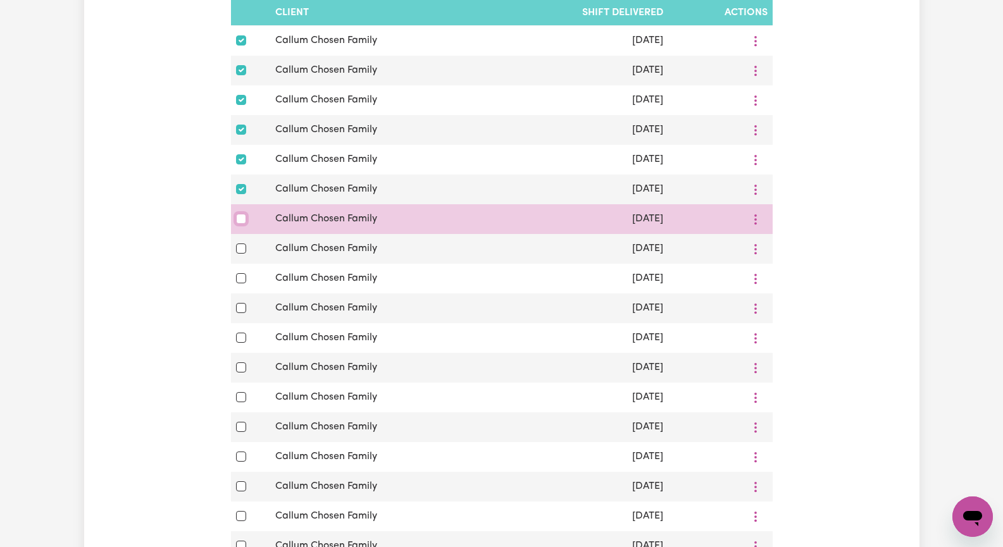
click at [242, 224] on input "checkbox" at bounding box center [241, 219] width 10 height 10
checkbox input "true"
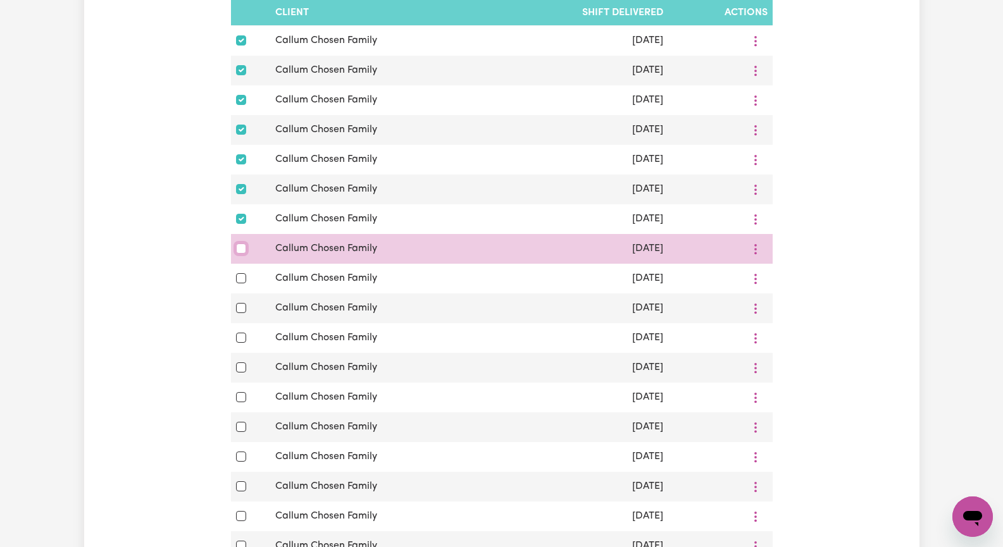
click at [239, 254] on input "checkbox" at bounding box center [241, 249] width 10 height 10
checkbox input "true"
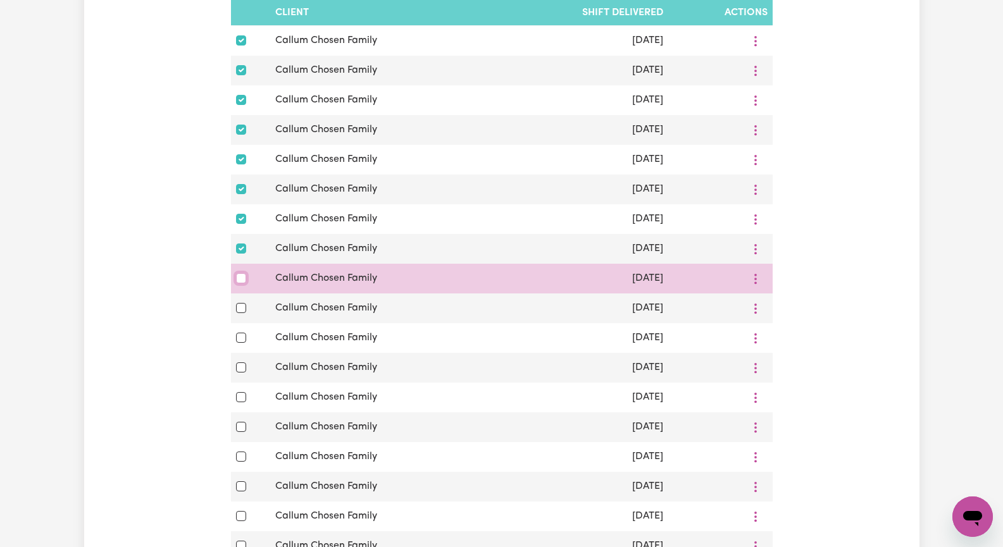
click at [240, 283] on input "checkbox" at bounding box center [241, 278] width 10 height 10
checkbox input "true"
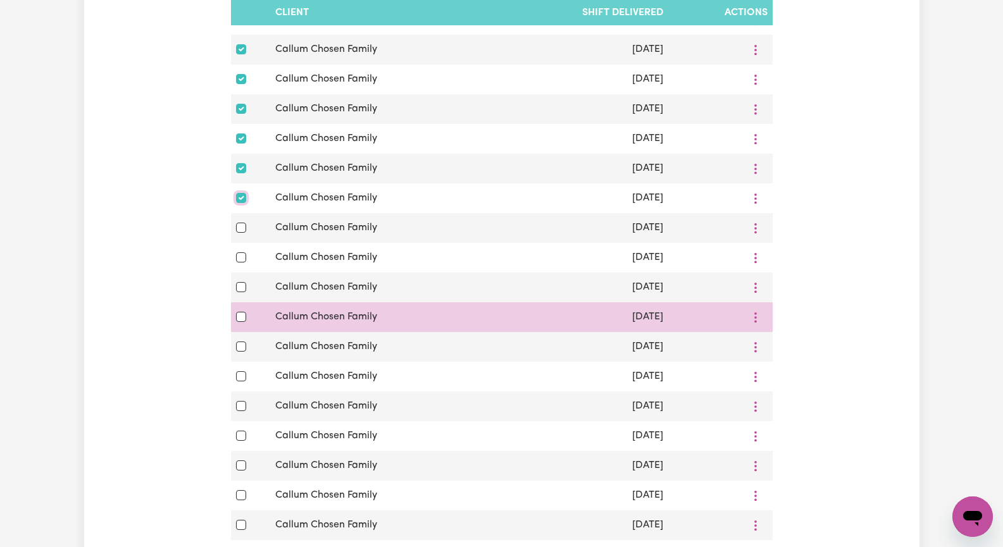
scroll to position [886, 0]
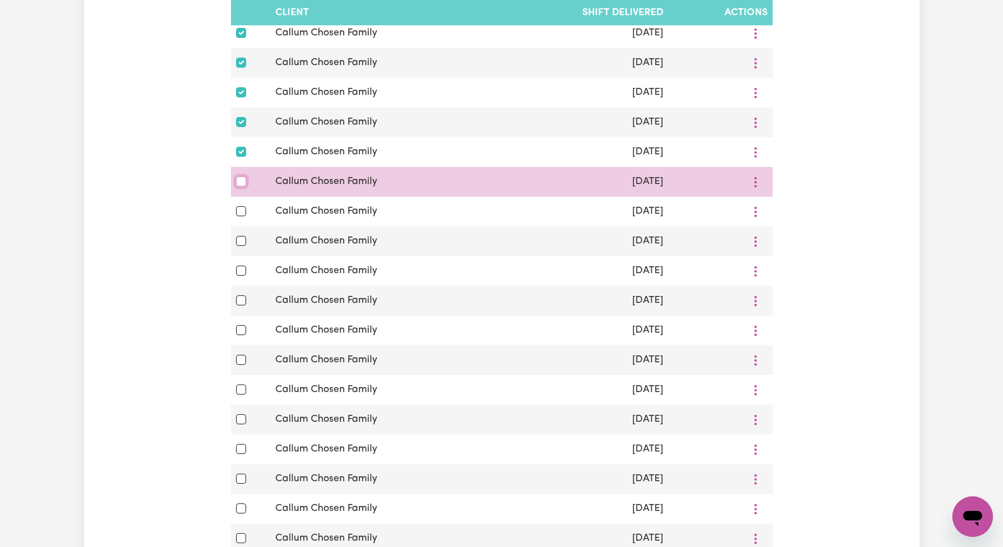
click at [242, 187] on input "checkbox" at bounding box center [241, 182] width 10 height 10
checkbox input "true"
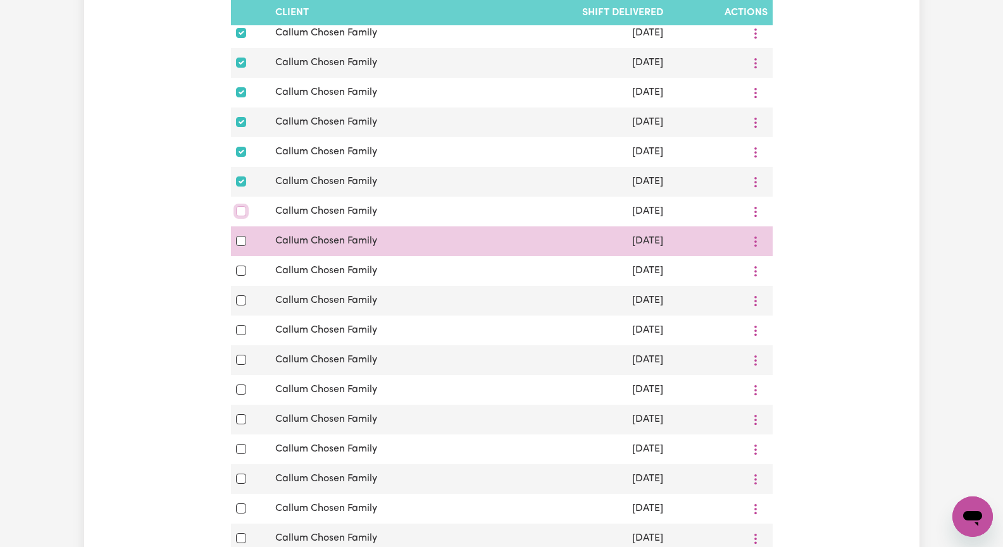
drag, startPoint x: 237, startPoint y: 230, endPoint x: 242, endPoint y: 249, distance: 19.5
click at [237, 216] on input "checkbox" at bounding box center [241, 211] width 10 height 10
checkbox input "true"
click at [240, 246] on input "checkbox" at bounding box center [241, 241] width 10 height 10
checkbox input "true"
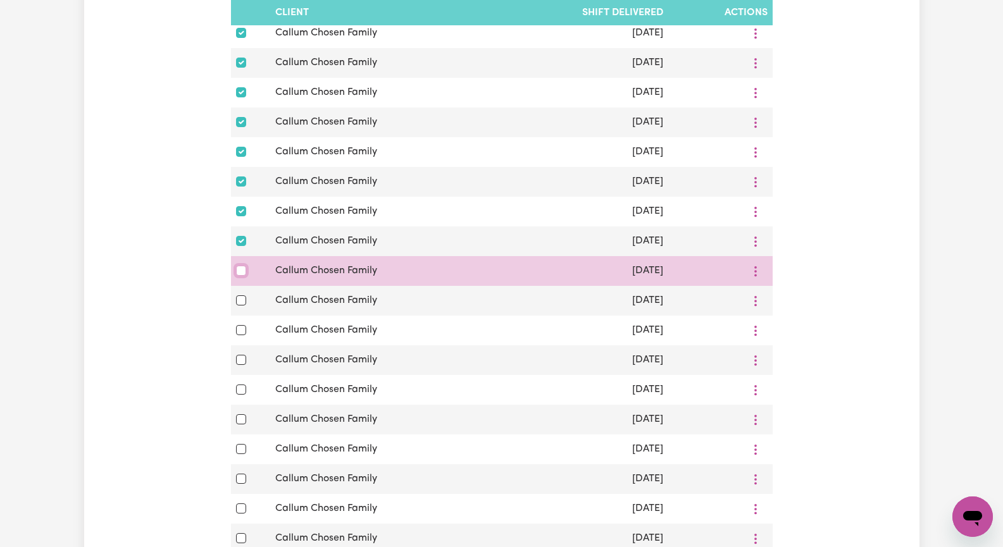
click at [239, 276] on input "checkbox" at bounding box center [241, 271] width 10 height 10
checkbox input "true"
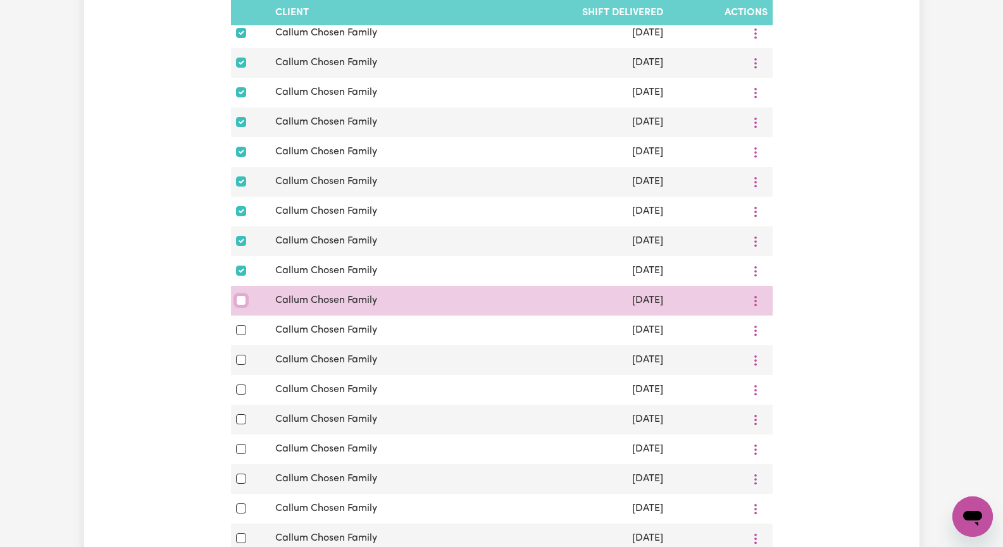
drag, startPoint x: 239, startPoint y: 320, endPoint x: 248, endPoint y: 317, distance: 10.0
click at [240, 306] on input "checkbox" at bounding box center [241, 301] width 10 height 10
checkbox input "true"
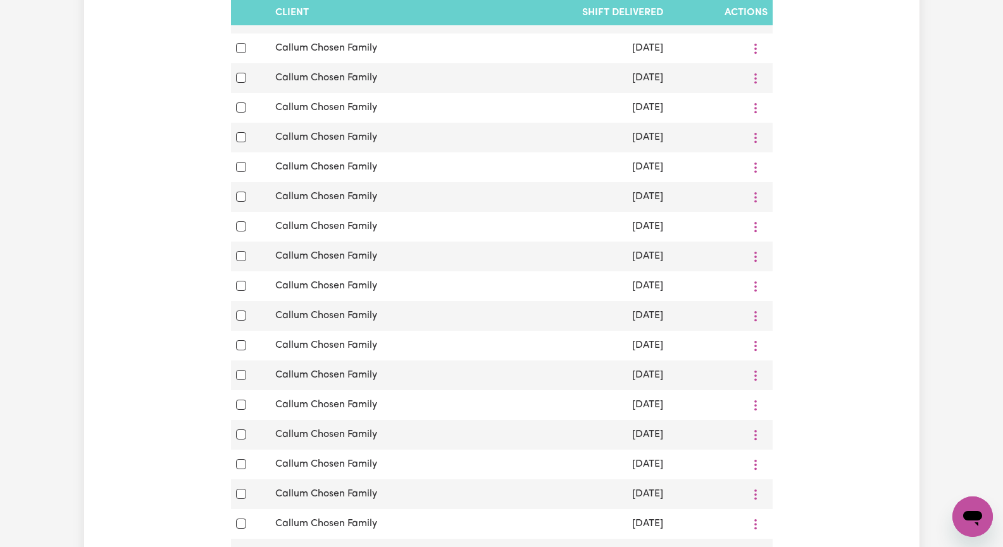
scroll to position [1076, 0]
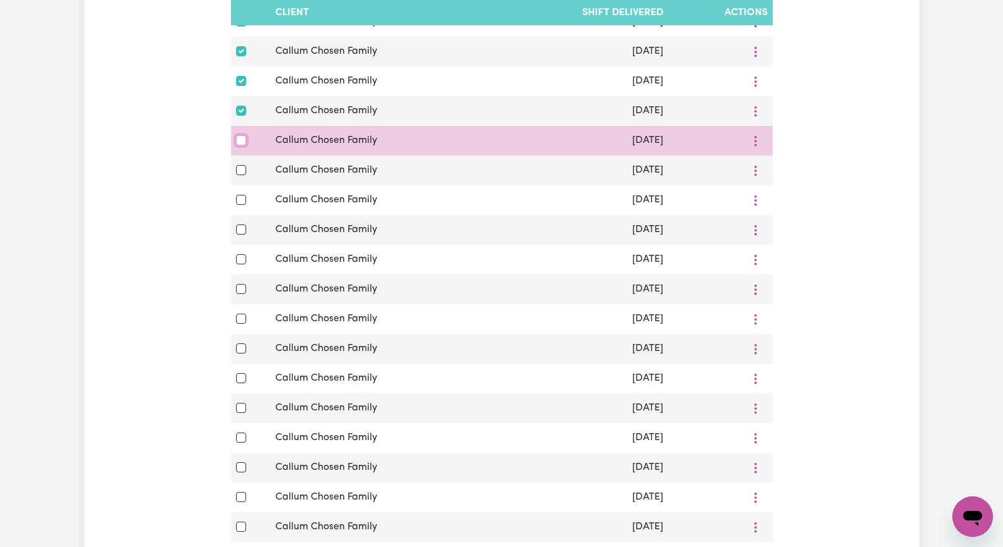
click at [238, 146] on input "checkbox" at bounding box center [241, 140] width 10 height 10
checkbox input "true"
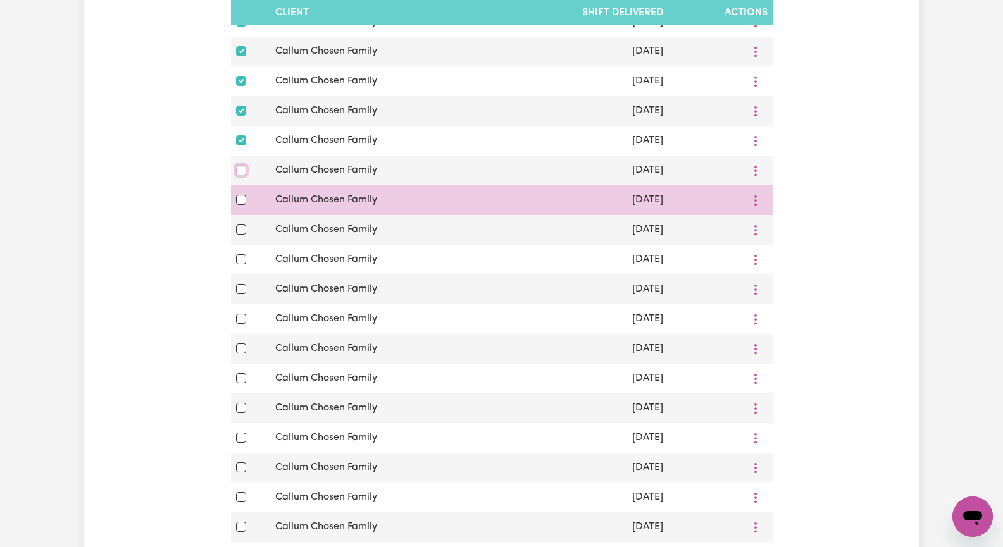
drag, startPoint x: 242, startPoint y: 192, endPoint x: 234, endPoint y: 223, distance: 32.1
click at [242, 175] on input "checkbox" at bounding box center [241, 170] width 10 height 10
checkbox input "true"
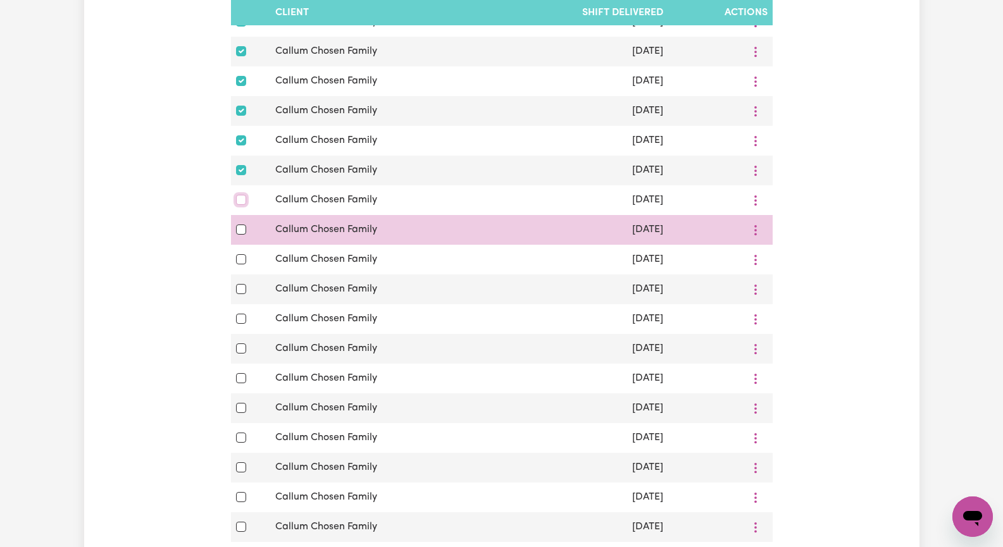
drag, startPoint x: 238, startPoint y: 221, endPoint x: 242, endPoint y: 249, distance: 28.2
click at [239, 205] on input "checkbox" at bounding box center [241, 200] width 10 height 10
checkbox input "true"
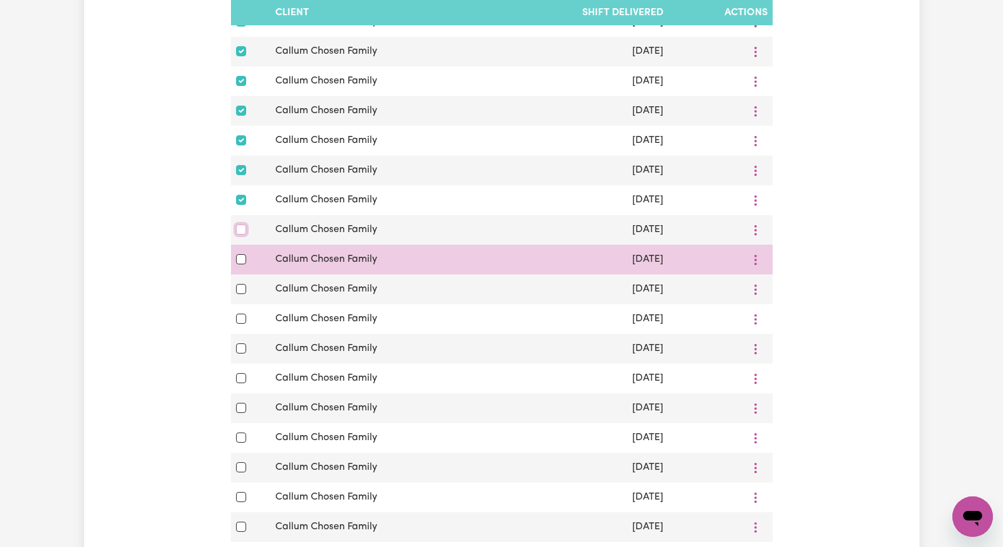
drag, startPoint x: 242, startPoint y: 256, endPoint x: 239, endPoint y: 275, distance: 18.6
click at [242, 235] on input "checkbox" at bounding box center [241, 230] width 10 height 10
checkbox input "true"
drag, startPoint x: 239, startPoint y: 278, endPoint x: 246, endPoint y: 286, distance: 10.3
click at [243, 267] on div at bounding box center [251, 259] width 30 height 15
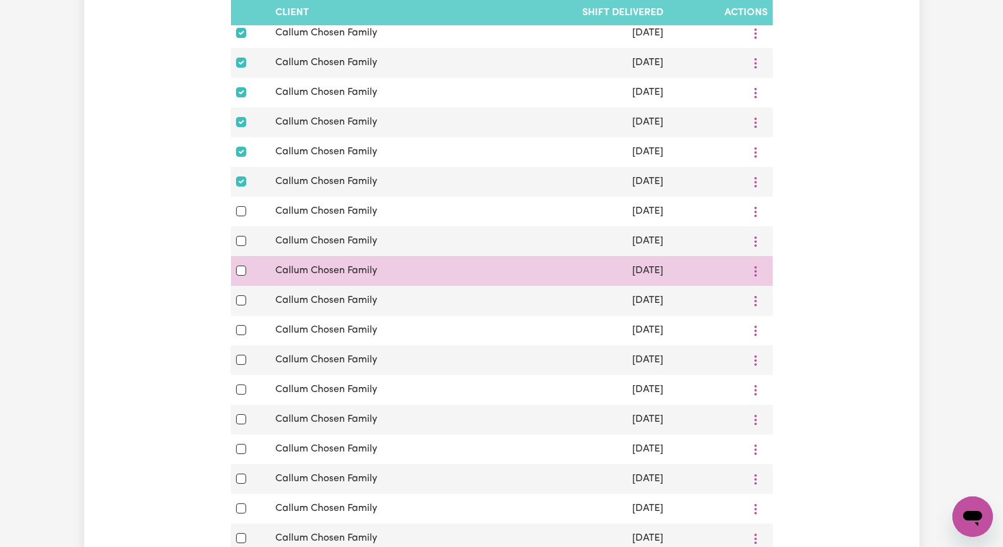
scroll to position [1139, 0]
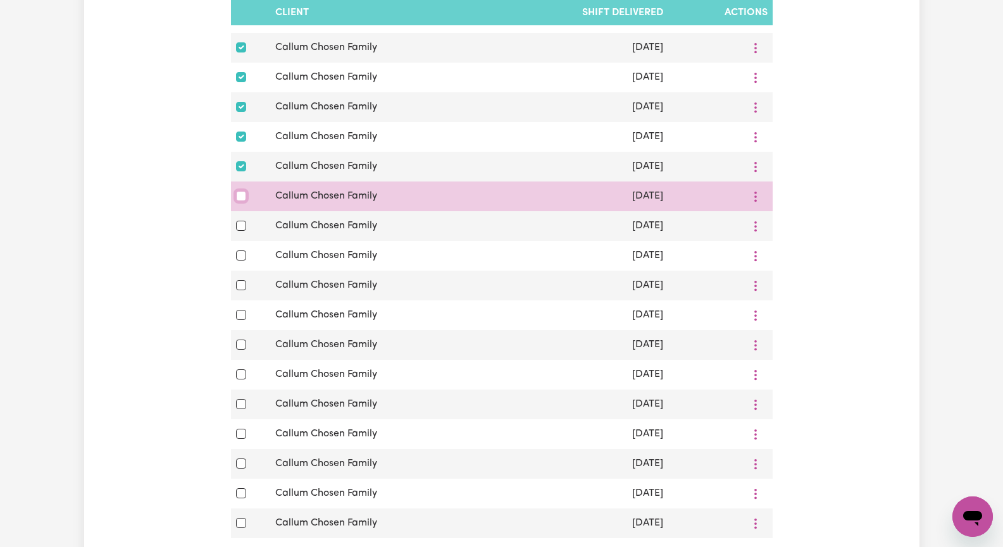
click at [242, 201] on input "checkbox" at bounding box center [241, 196] width 10 height 10
checkbox input "true"
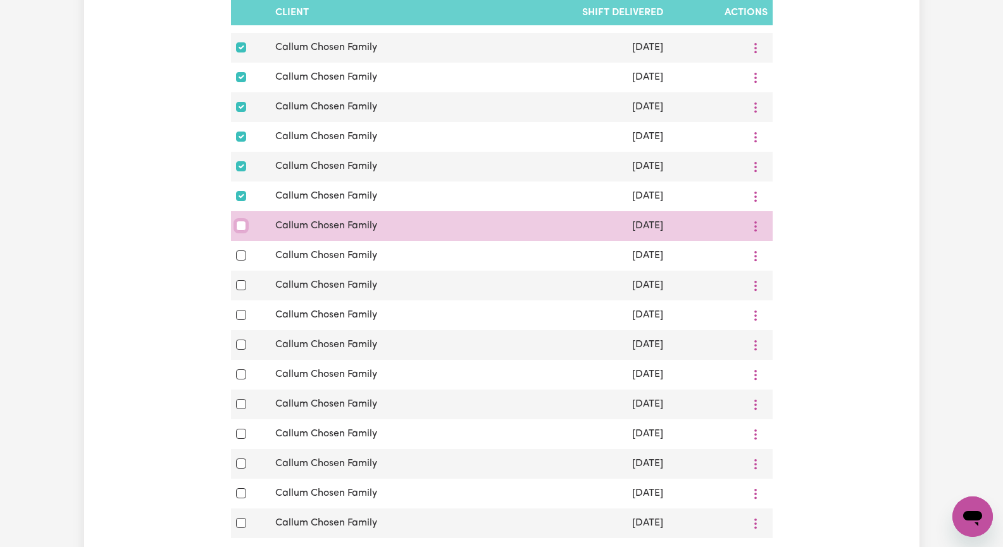
click at [239, 231] on input "checkbox" at bounding box center [241, 226] width 10 height 10
checkbox input "true"
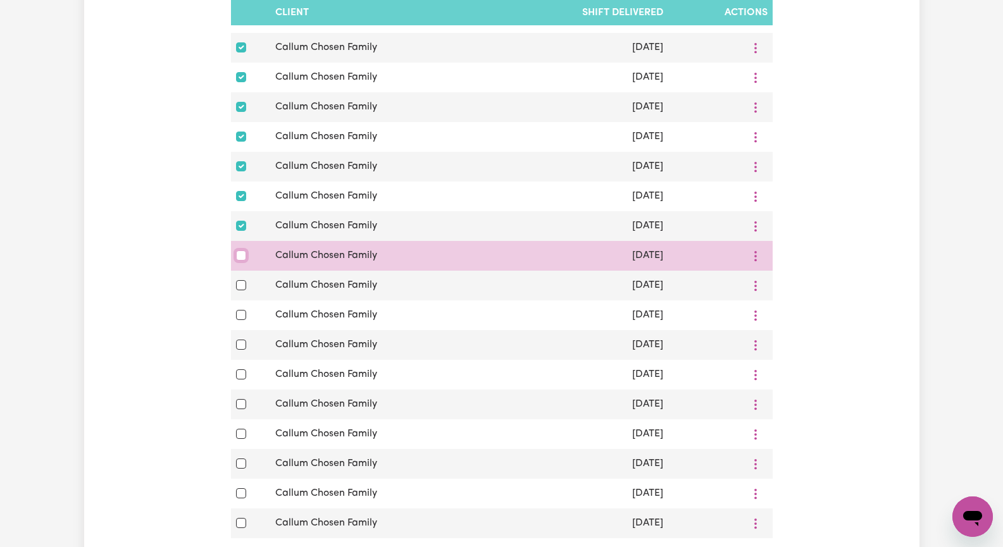
click at [240, 261] on input "checkbox" at bounding box center [241, 256] width 10 height 10
checkbox input "true"
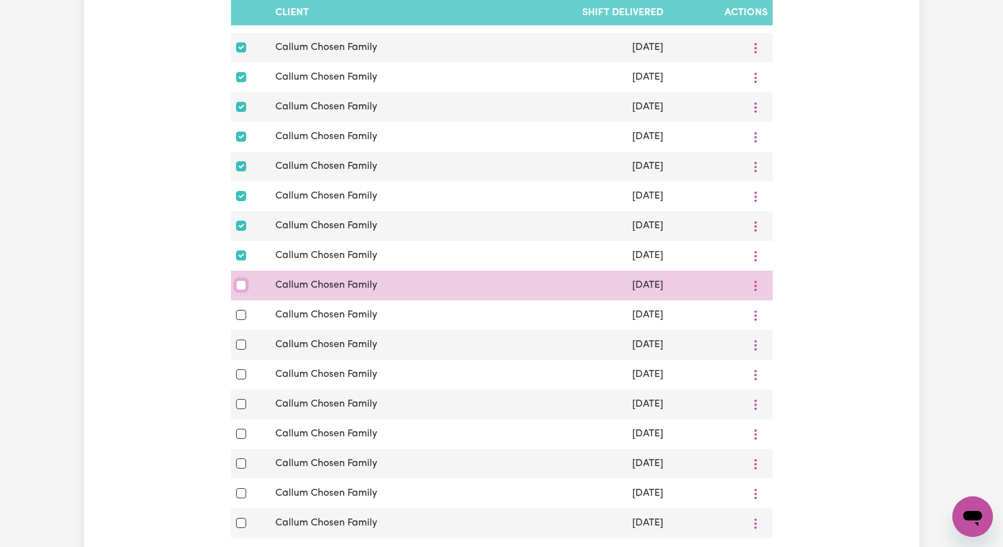
click at [238, 290] on input "checkbox" at bounding box center [241, 285] width 10 height 10
checkbox input "true"
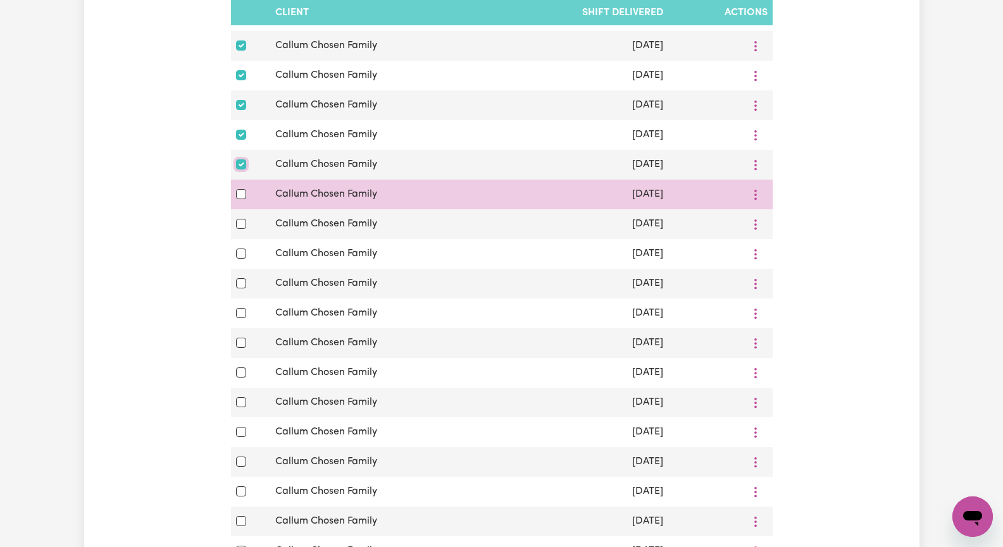
scroll to position [1266, 0]
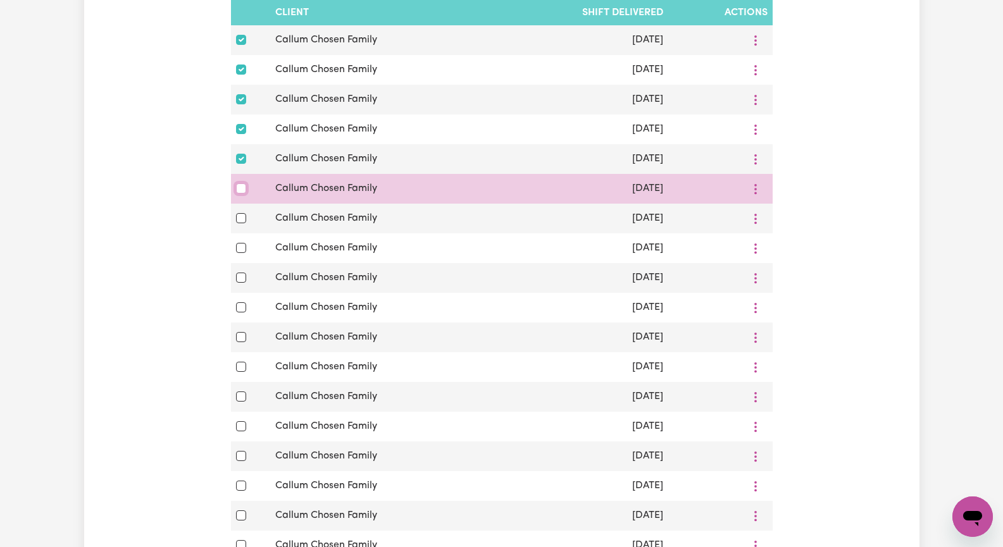
click at [239, 194] on input "checkbox" at bounding box center [241, 189] width 10 height 10
checkbox input "true"
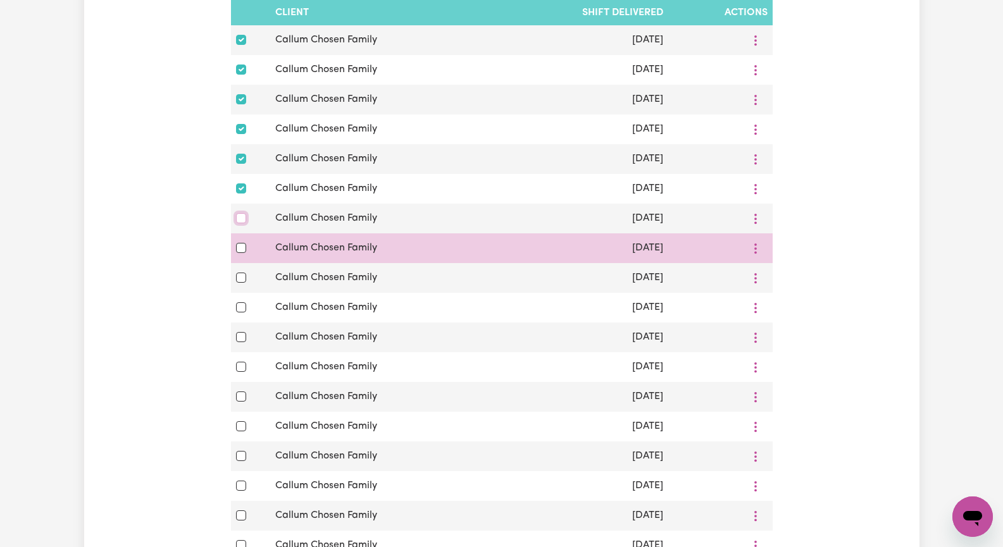
drag, startPoint x: 240, startPoint y: 249, endPoint x: 238, endPoint y: 271, distance: 22.2
click at [240, 223] on input "checkbox" at bounding box center [241, 218] width 10 height 10
checkbox input "true"
drag, startPoint x: 238, startPoint y: 274, endPoint x: 240, endPoint y: 284, distance: 10.3
click at [238, 253] on input "checkbox" at bounding box center [241, 248] width 10 height 10
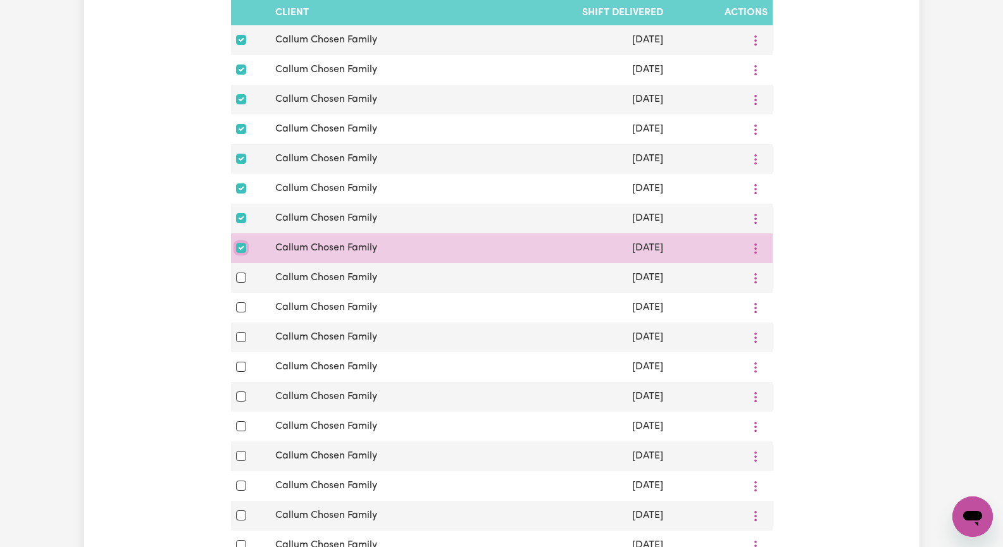
checkbox input "true"
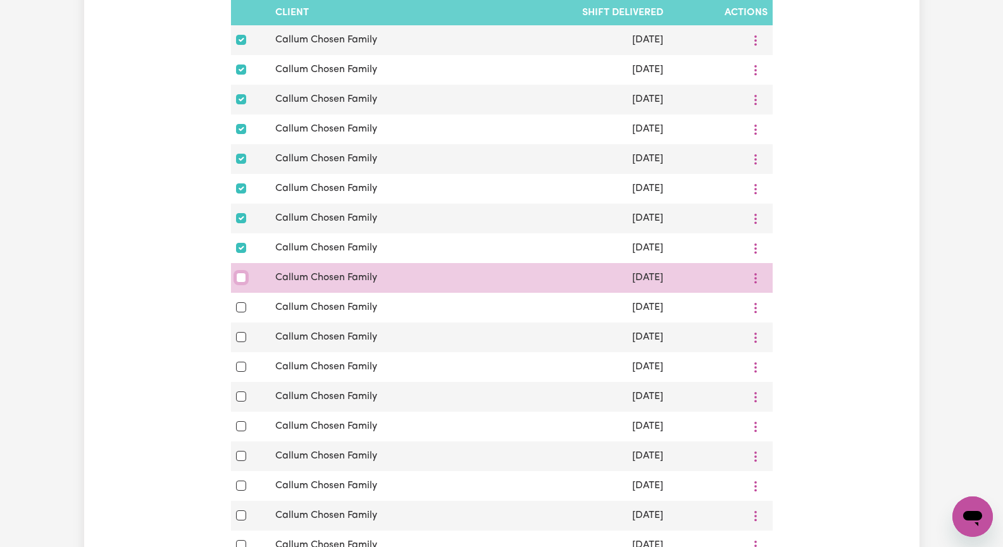
drag, startPoint x: 240, startPoint y: 306, endPoint x: 238, endPoint y: 318, distance: 12.3
click at [240, 283] on input "checkbox" at bounding box center [241, 278] width 10 height 10
checkbox input "true"
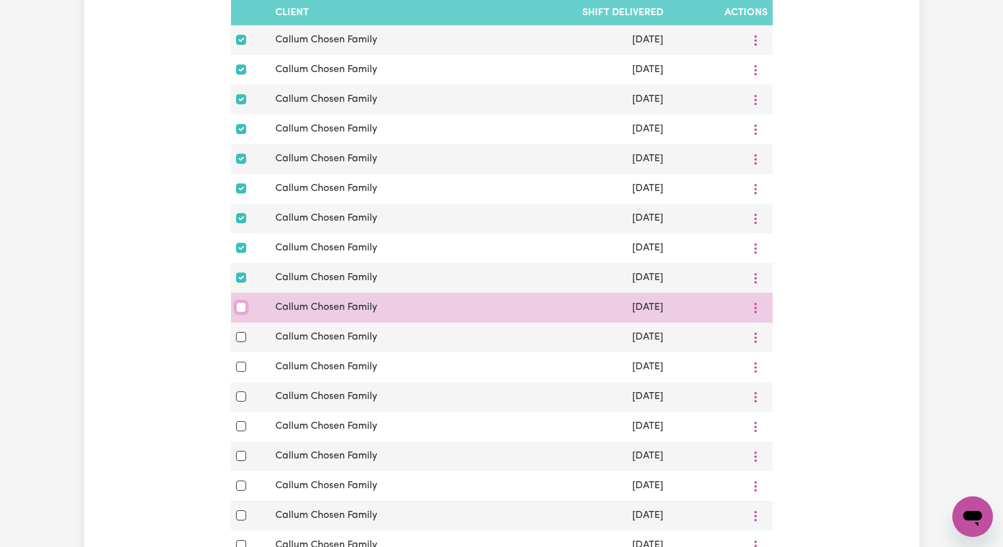
click at [239, 313] on input "checkbox" at bounding box center [241, 307] width 10 height 10
checkbox input "true"
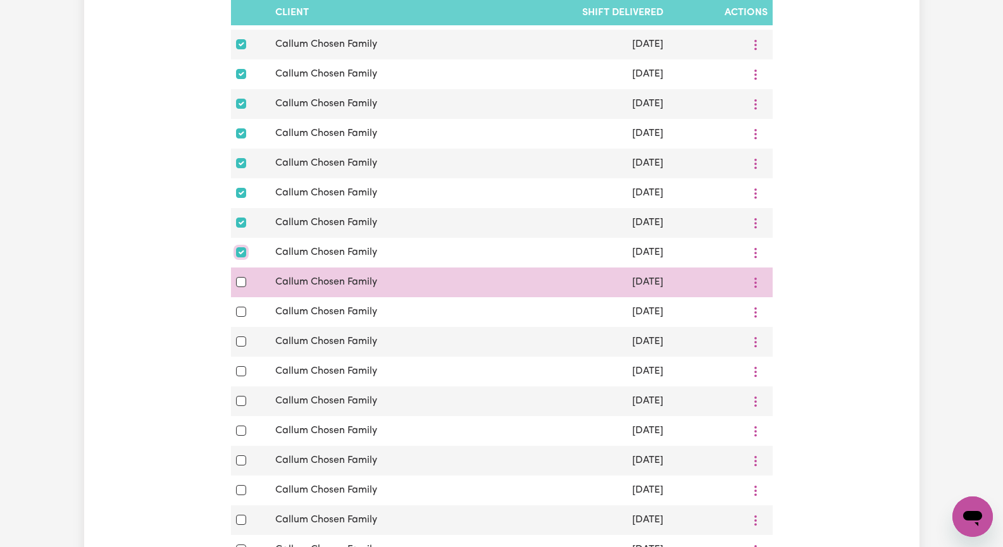
scroll to position [1329, 0]
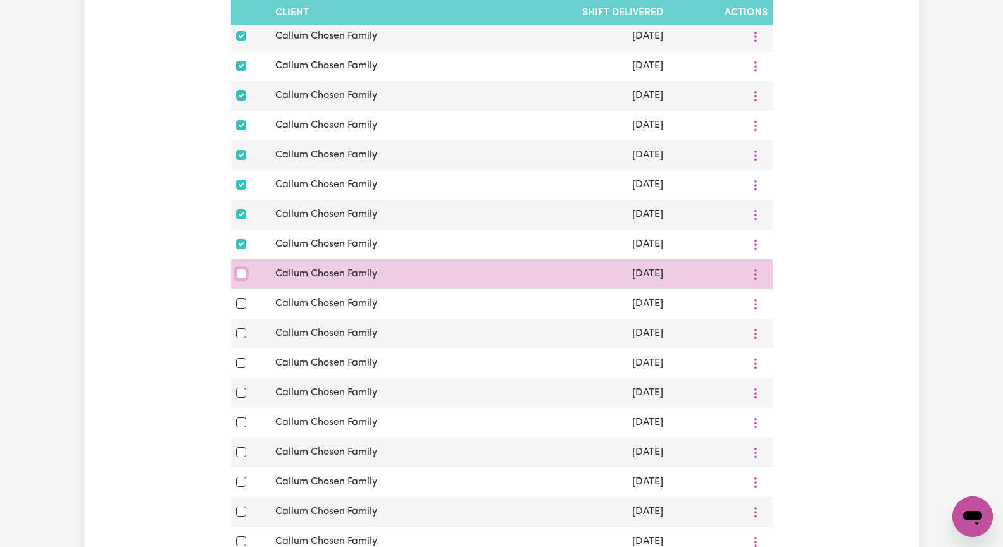
click at [239, 279] on input "checkbox" at bounding box center [241, 274] width 10 height 10
checkbox input "true"
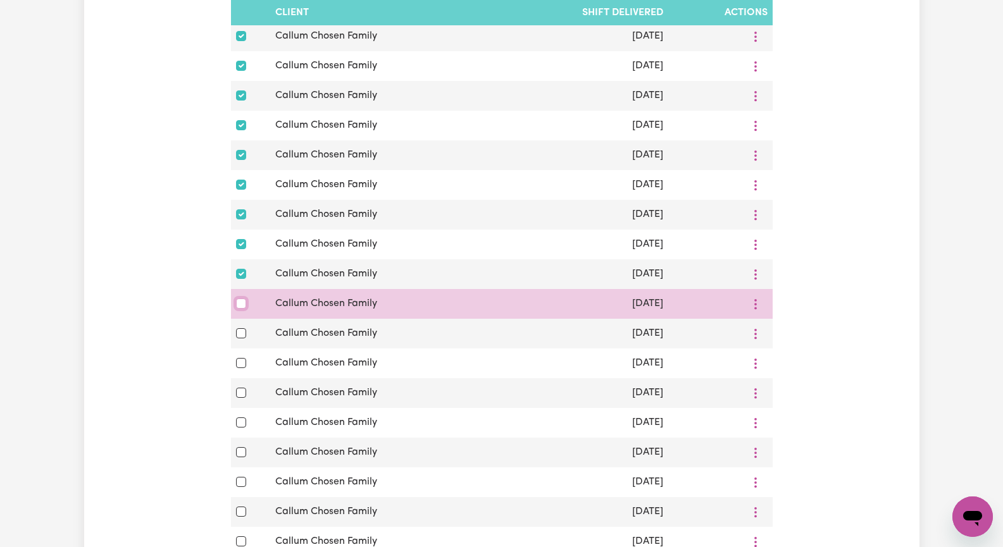
drag, startPoint x: 240, startPoint y: 338, endPoint x: 240, endPoint y: 351, distance: 12.7
click at [240, 311] on div at bounding box center [251, 303] width 30 height 15
drag, startPoint x: 242, startPoint y: 335, endPoint x: 242, endPoint y: 344, distance: 9.5
click at [242, 309] on input "checkbox" at bounding box center [241, 304] width 10 height 10
checkbox input "true"
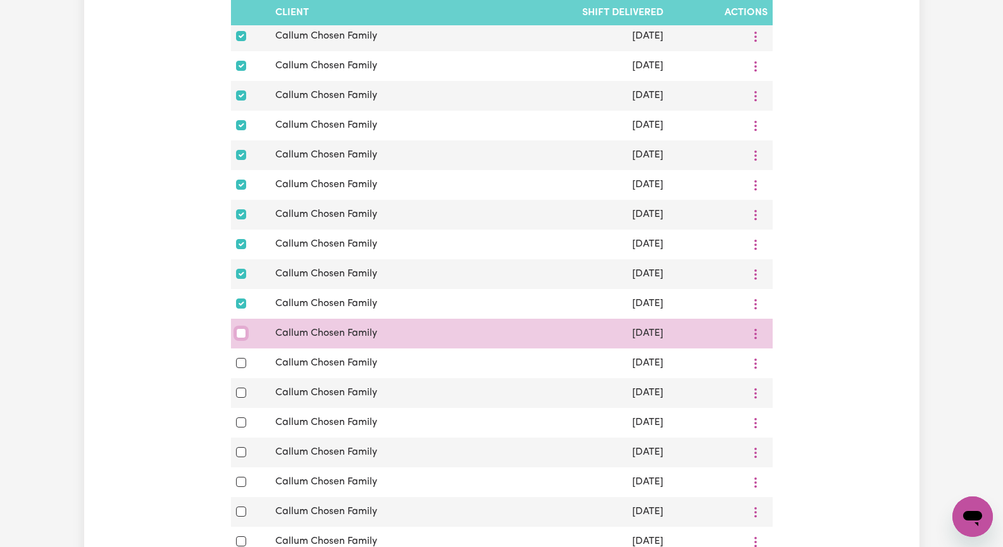
drag, startPoint x: 239, startPoint y: 368, endPoint x: 237, endPoint y: 380, distance: 11.5
click at [239, 339] on input "checkbox" at bounding box center [241, 333] width 10 height 10
checkbox input "true"
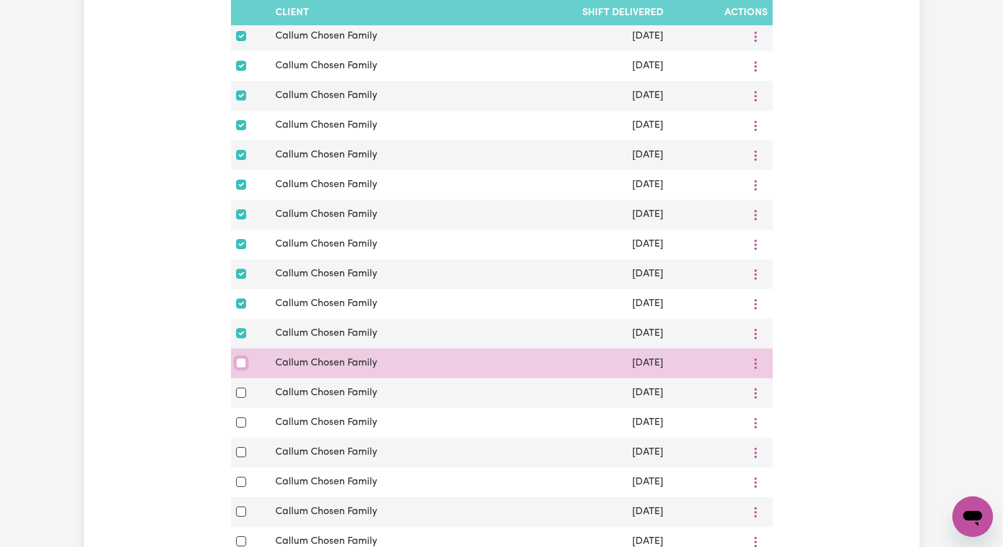
click at [239, 368] on input "checkbox" at bounding box center [241, 363] width 10 height 10
checkbox input "true"
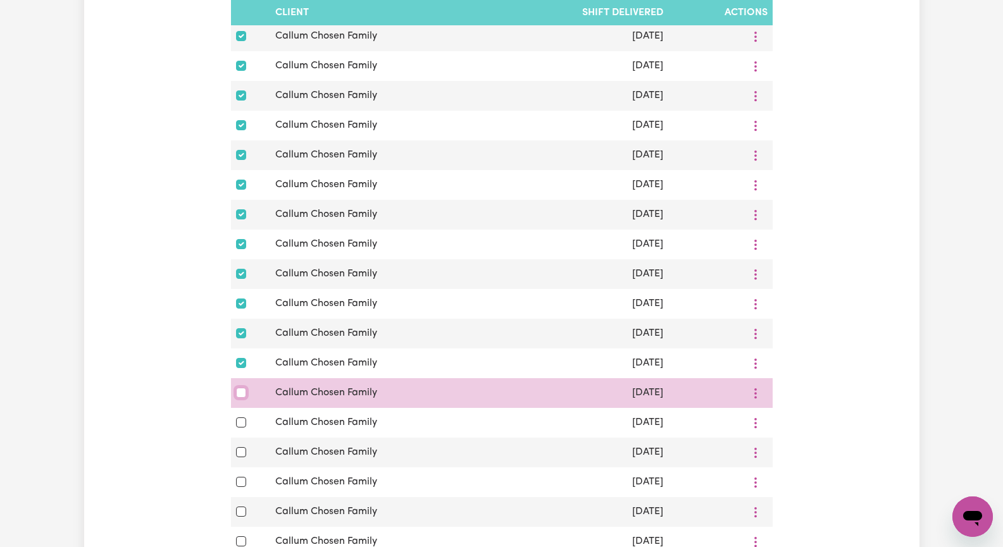
click at [239, 398] on input "checkbox" at bounding box center [241, 393] width 10 height 10
checkbox input "true"
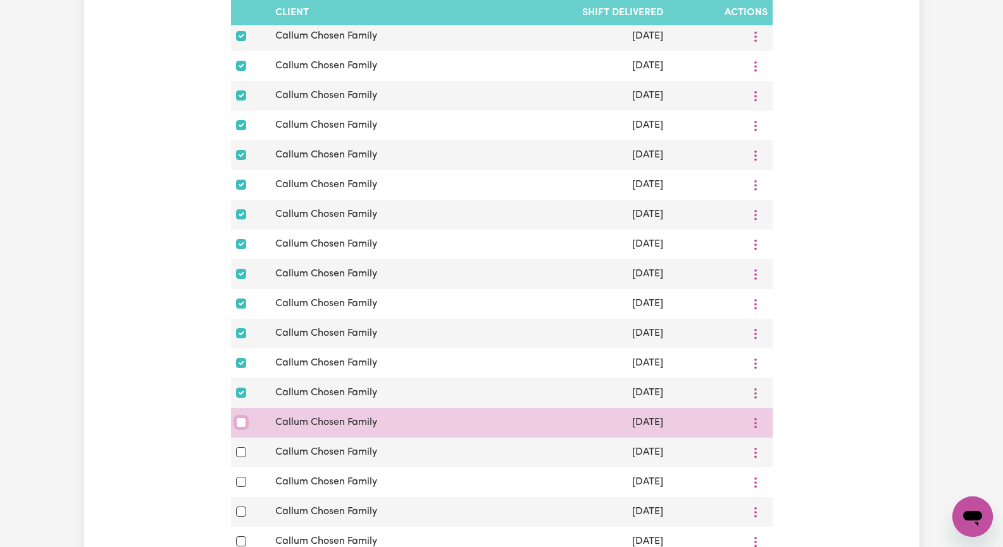
click at [239, 428] on input "checkbox" at bounding box center [241, 423] width 10 height 10
checkbox input "true"
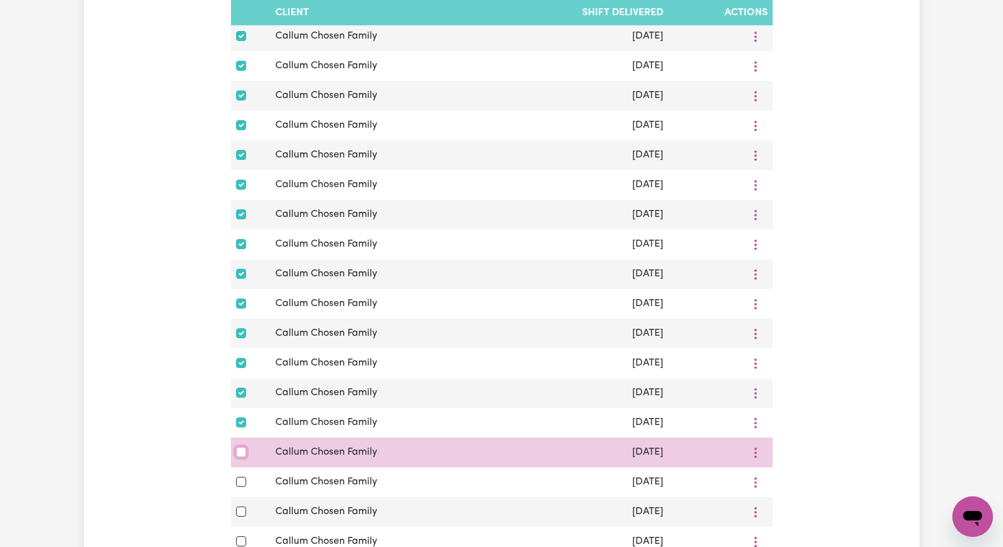
click at [239, 457] on input "checkbox" at bounding box center [241, 452] width 10 height 10
checkbox input "true"
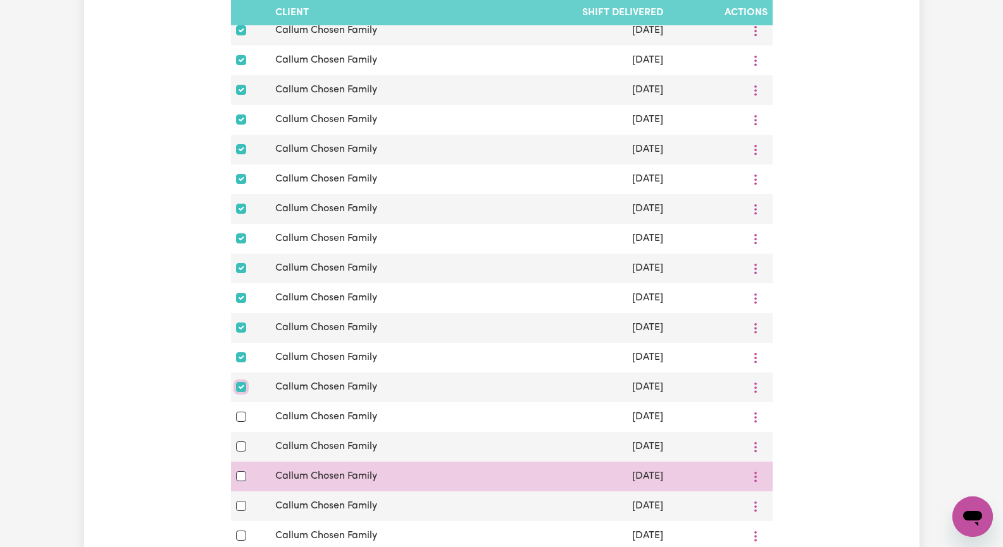
scroll to position [1455, 0]
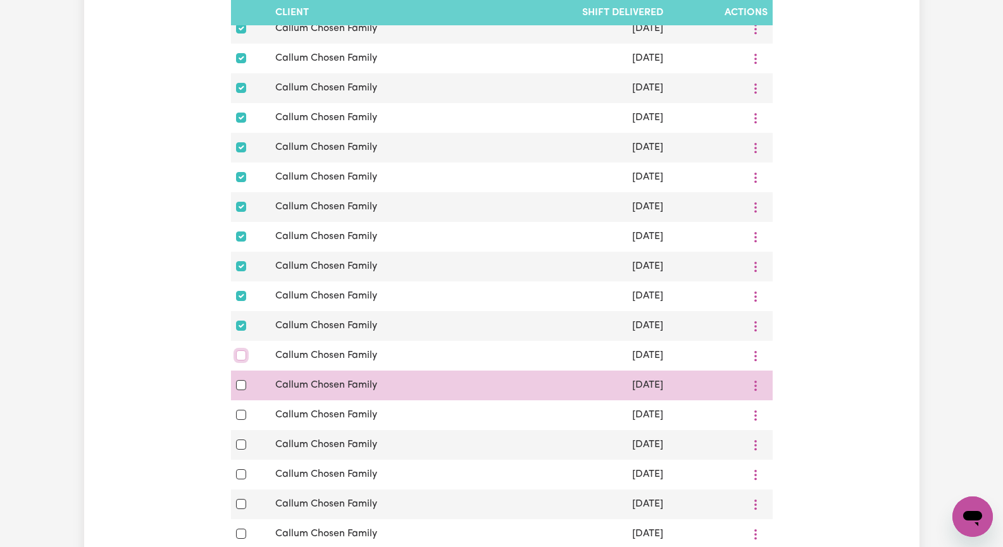
drag, startPoint x: 244, startPoint y: 395, endPoint x: 235, endPoint y: 422, distance: 28.4
click at [243, 361] on input "checkbox" at bounding box center [241, 356] width 10 height 10
checkbox input "true"
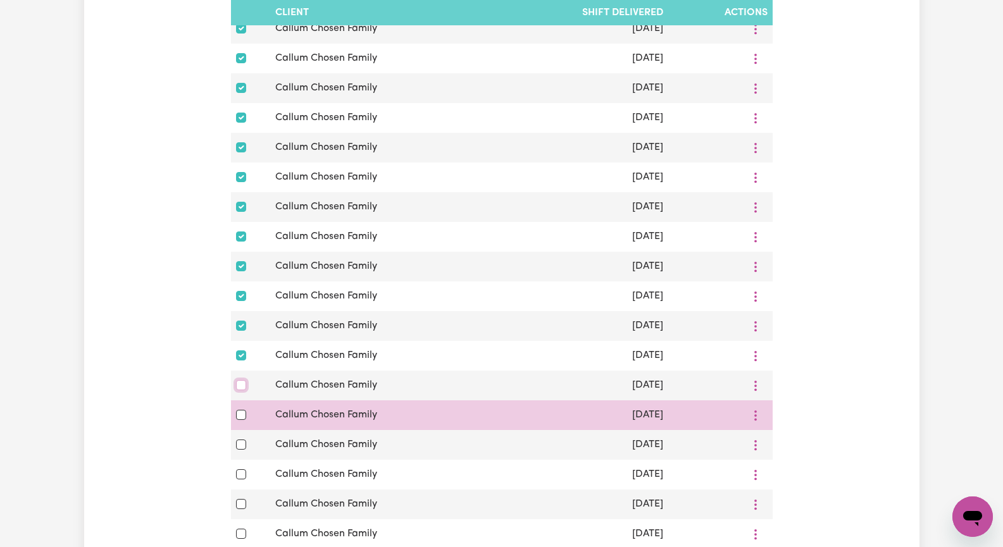
drag, startPoint x: 241, startPoint y: 422, endPoint x: 240, endPoint y: 439, distance: 17.1
click at [241, 390] on input "checkbox" at bounding box center [241, 385] width 10 height 10
checkbox input "true"
click at [240, 420] on input "checkbox" at bounding box center [241, 415] width 10 height 10
checkbox input "true"
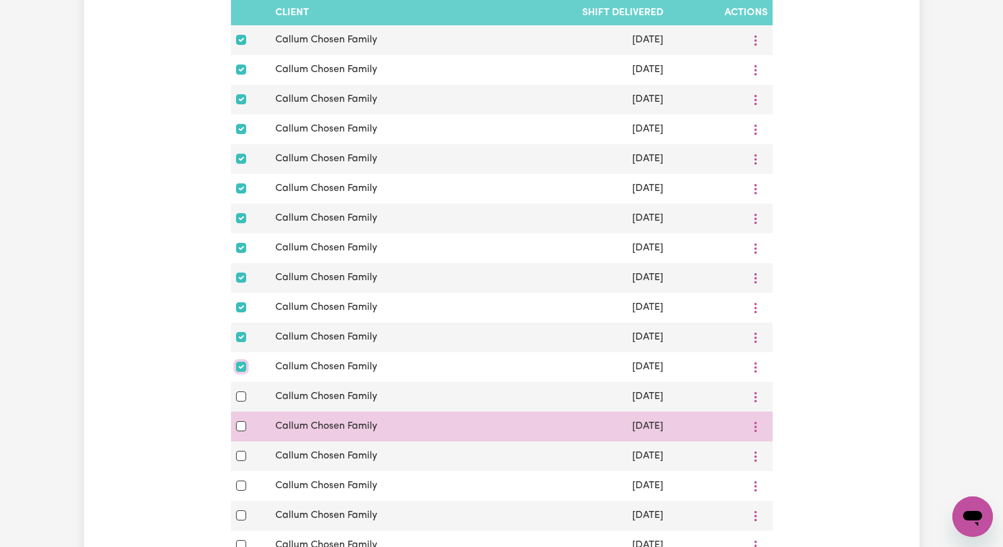
scroll to position [1519, 0]
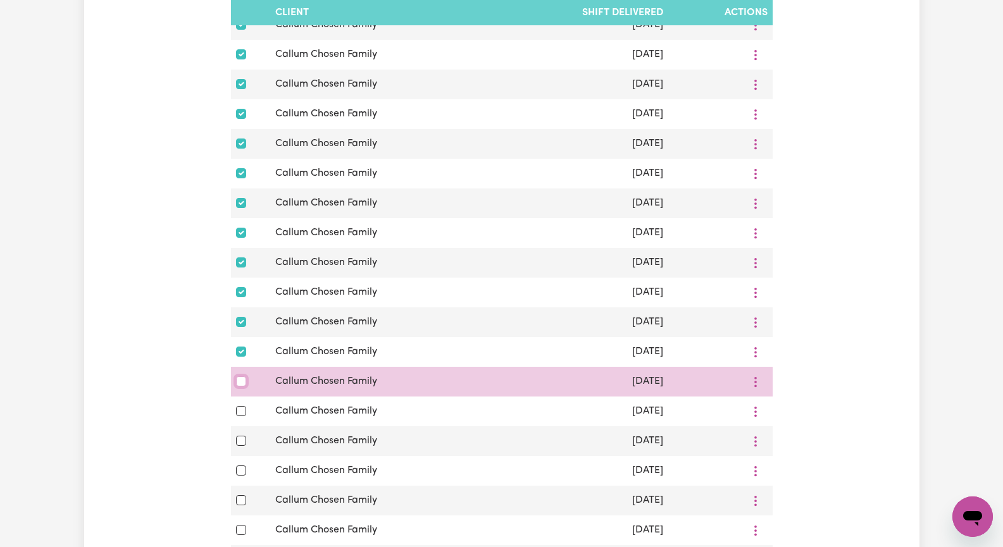
click at [241, 387] on input "checkbox" at bounding box center [241, 381] width 10 height 10
checkbox input "true"
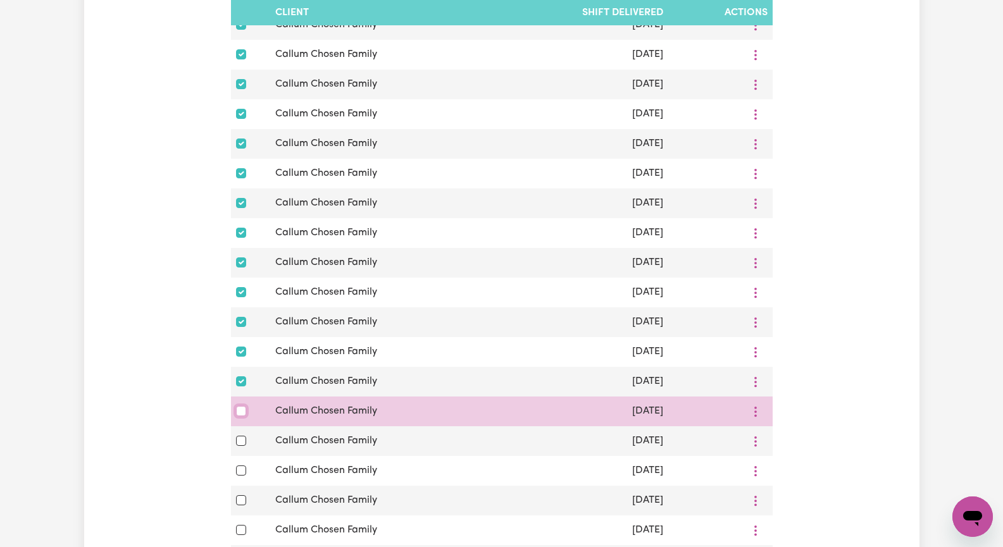
click at [237, 416] on input "checkbox" at bounding box center [241, 411] width 10 height 10
checkbox input "true"
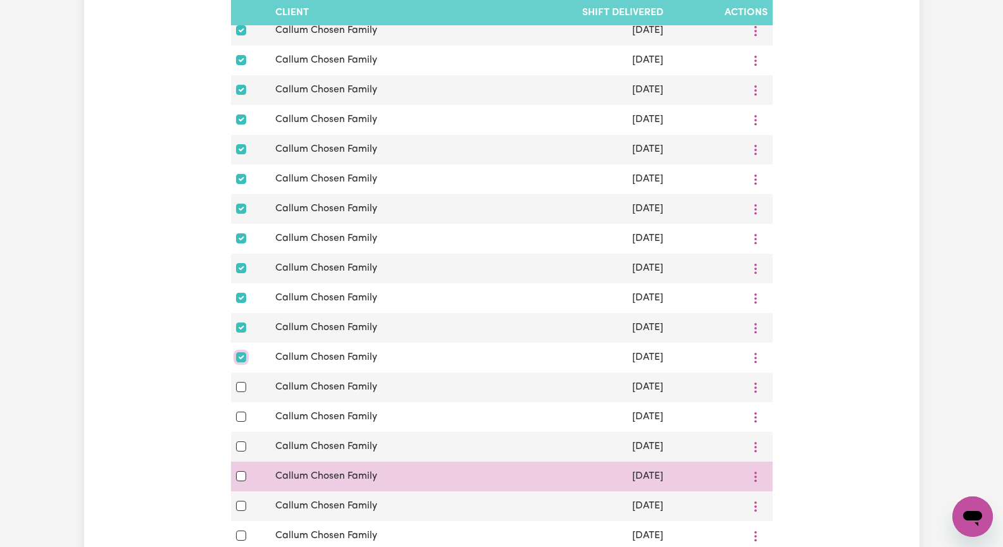
scroll to position [1645, 0]
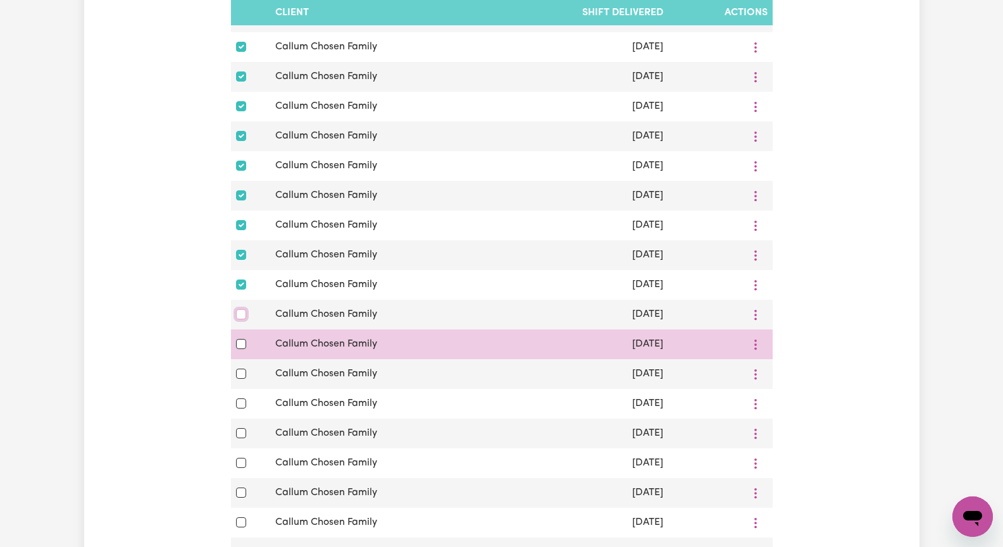
drag, startPoint x: 238, startPoint y: 356, endPoint x: 247, endPoint y: 379, distance: 25.0
click at [241, 322] on div at bounding box center [251, 314] width 30 height 15
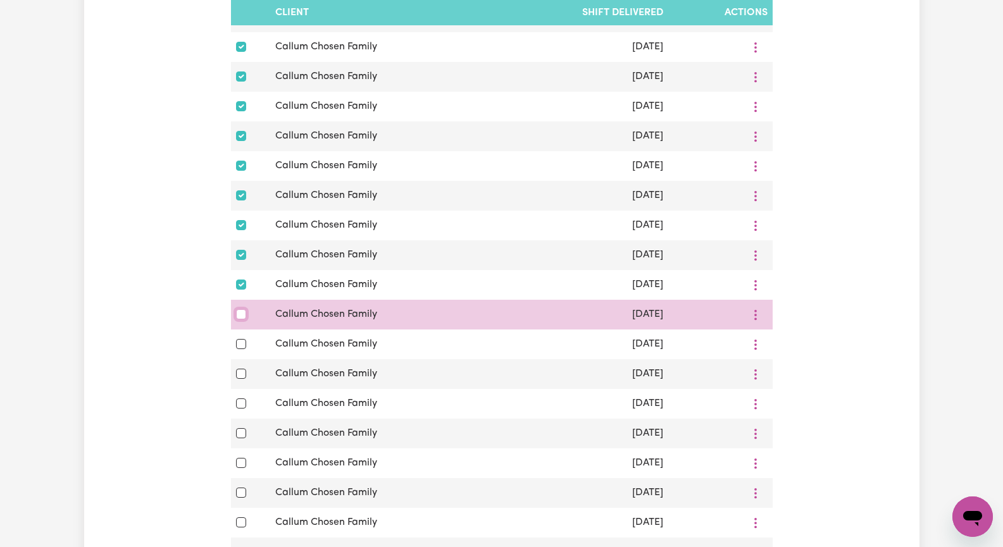
drag, startPoint x: 243, startPoint y: 356, endPoint x: 242, endPoint y: 364, distance: 8.3
click at [243, 320] on input "checkbox" at bounding box center [241, 314] width 10 height 10
checkbox input "true"
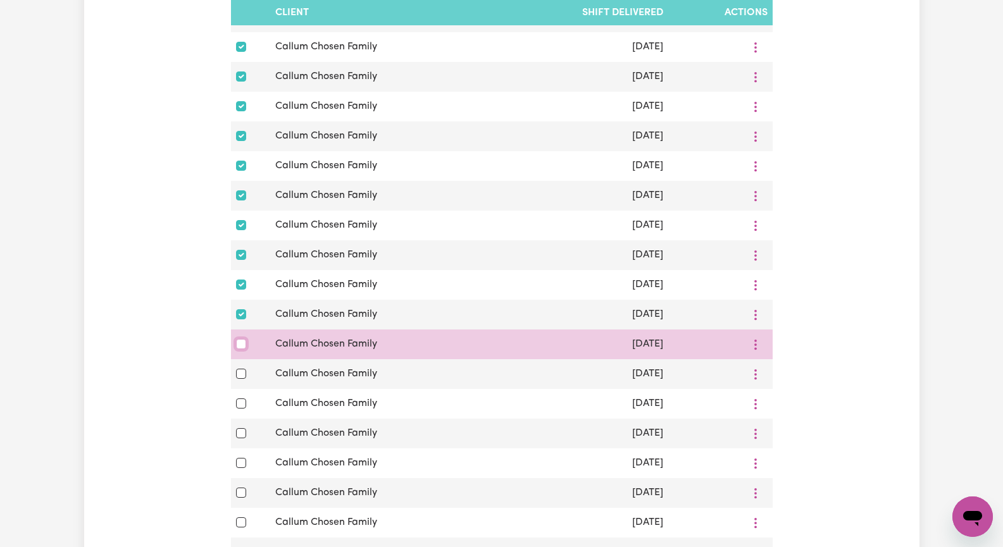
drag, startPoint x: 241, startPoint y: 383, endPoint x: 241, endPoint y: 395, distance: 11.4
click at [241, 349] on input "checkbox" at bounding box center [241, 344] width 10 height 10
checkbox input "true"
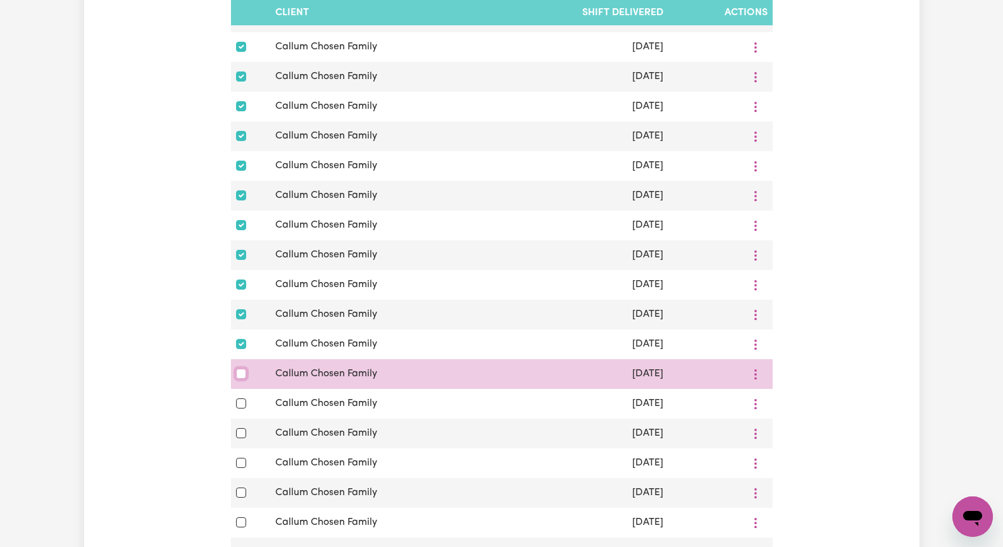
click at [241, 379] on input "checkbox" at bounding box center [241, 374] width 10 height 10
checkbox input "true"
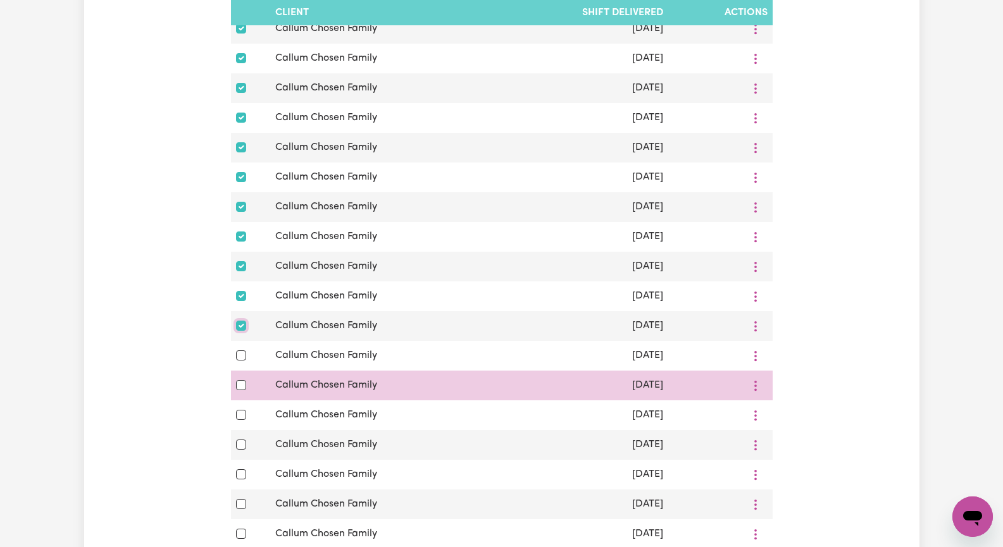
scroll to position [1708, 0]
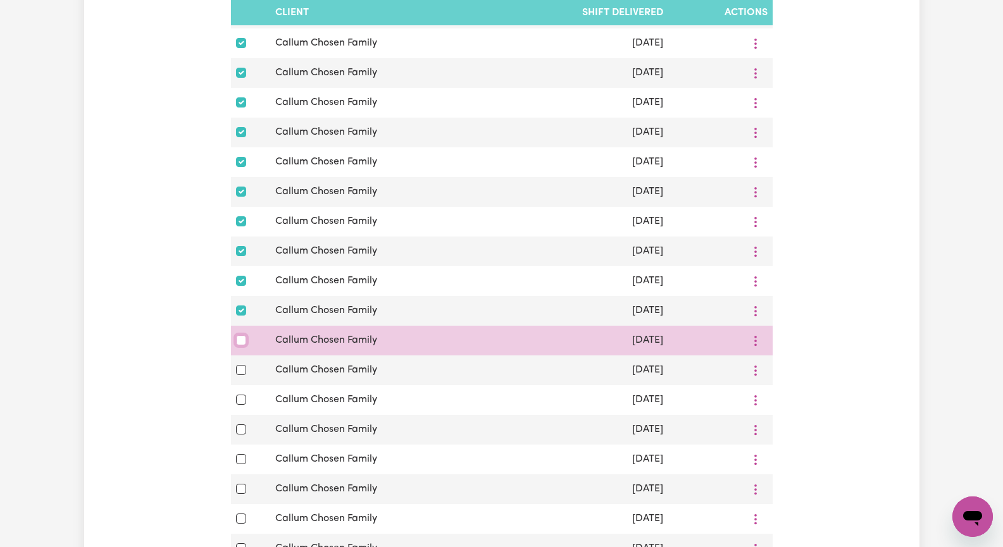
drag, startPoint x: 243, startPoint y: 385, endPoint x: 238, endPoint y: 412, distance: 27.1
click at [243, 348] on div at bounding box center [251, 340] width 30 height 15
drag, startPoint x: 242, startPoint y: 382, endPoint x: 242, endPoint y: 389, distance: 7.0
click at [242, 345] on input "checkbox" at bounding box center [241, 340] width 10 height 10
checkbox input "true"
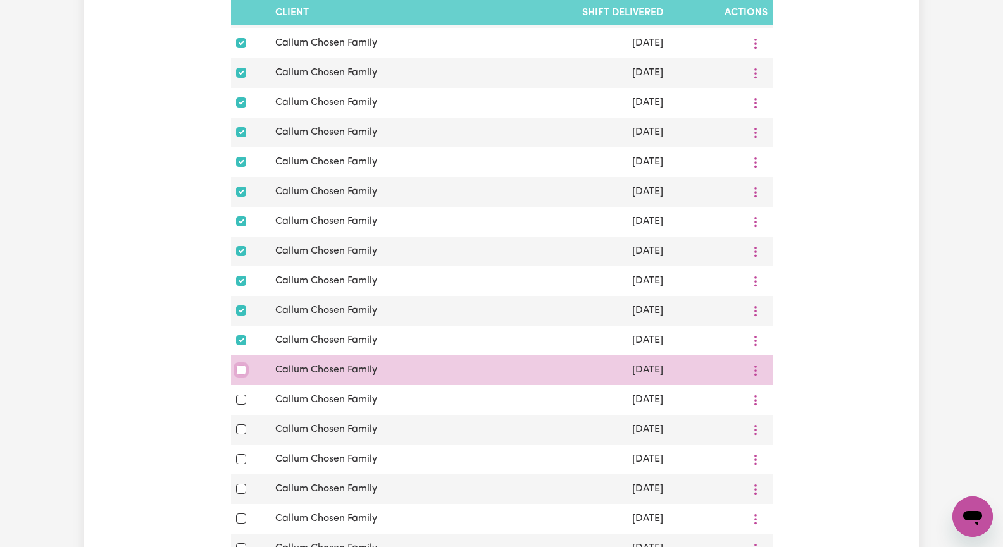
click at [240, 375] on input "checkbox" at bounding box center [241, 370] width 10 height 10
checkbox input "true"
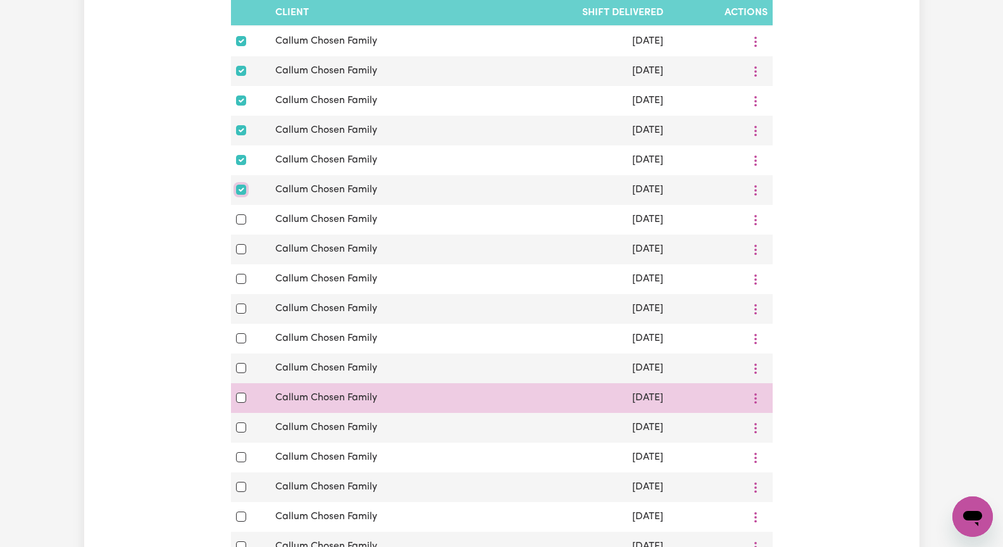
scroll to position [1962, 0]
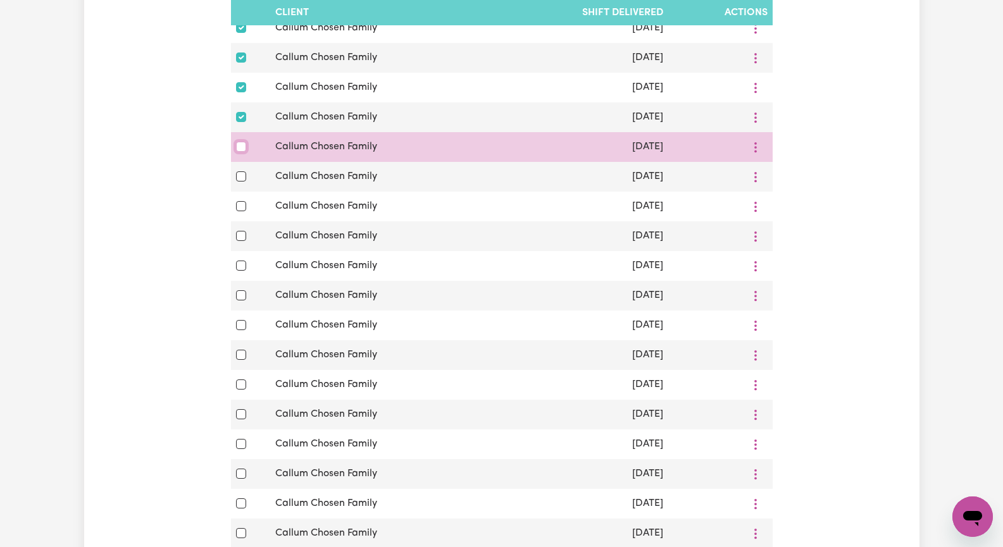
click at [241, 152] on input "checkbox" at bounding box center [241, 147] width 10 height 10
checkbox input "true"
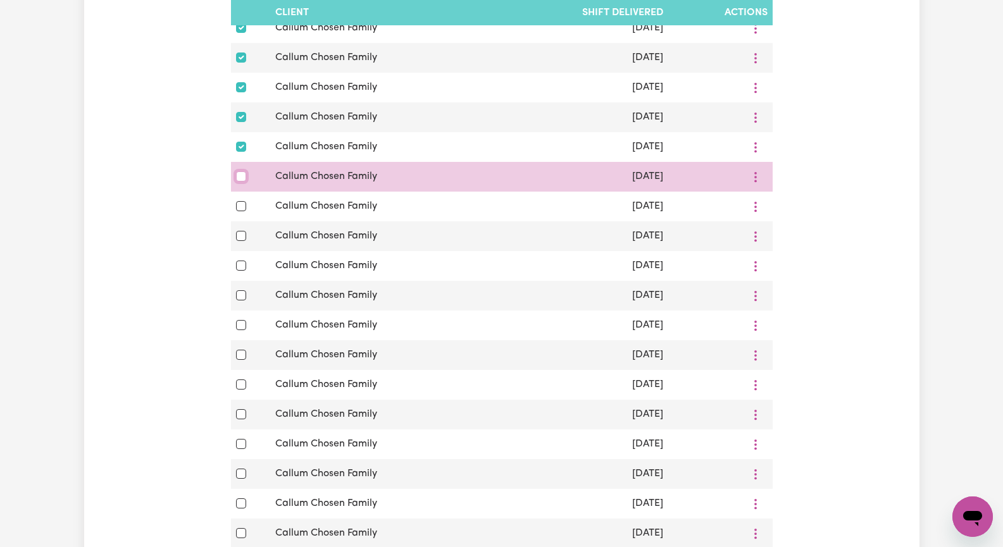
click at [243, 182] on input "checkbox" at bounding box center [241, 176] width 10 height 10
checkbox input "true"
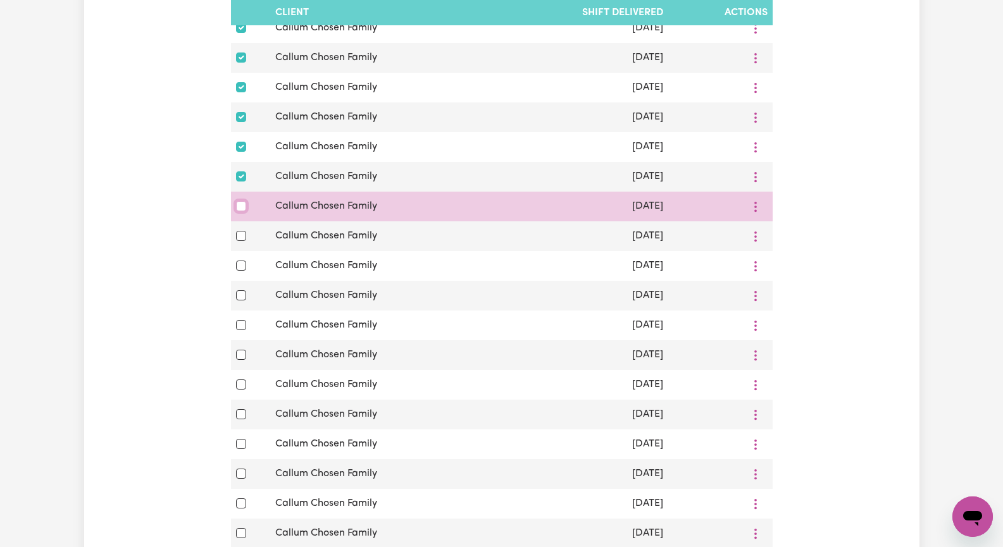
click at [240, 211] on input "checkbox" at bounding box center [241, 206] width 10 height 10
checkbox input "true"
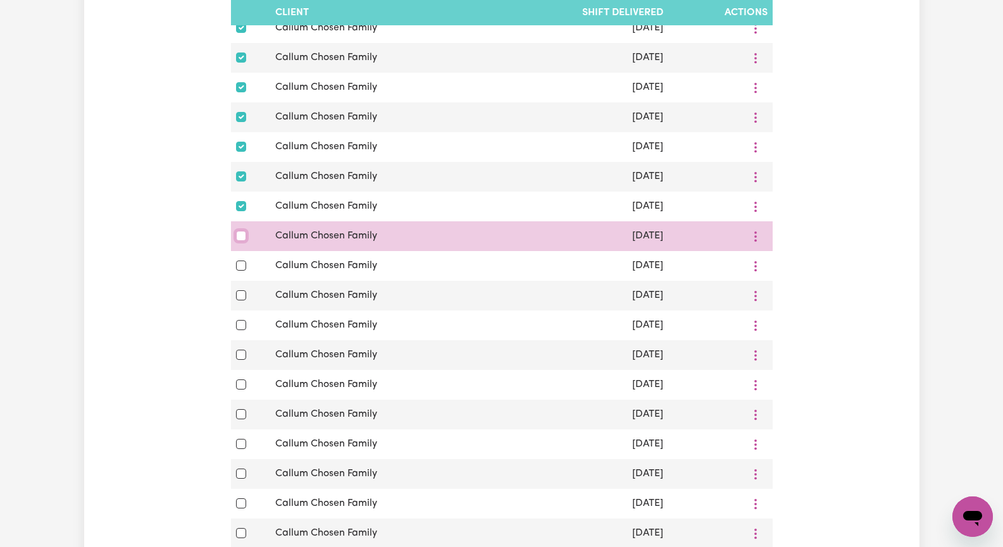
click at [239, 241] on input "checkbox" at bounding box center [241, 236] width 10 height 10
checkbox input "true"
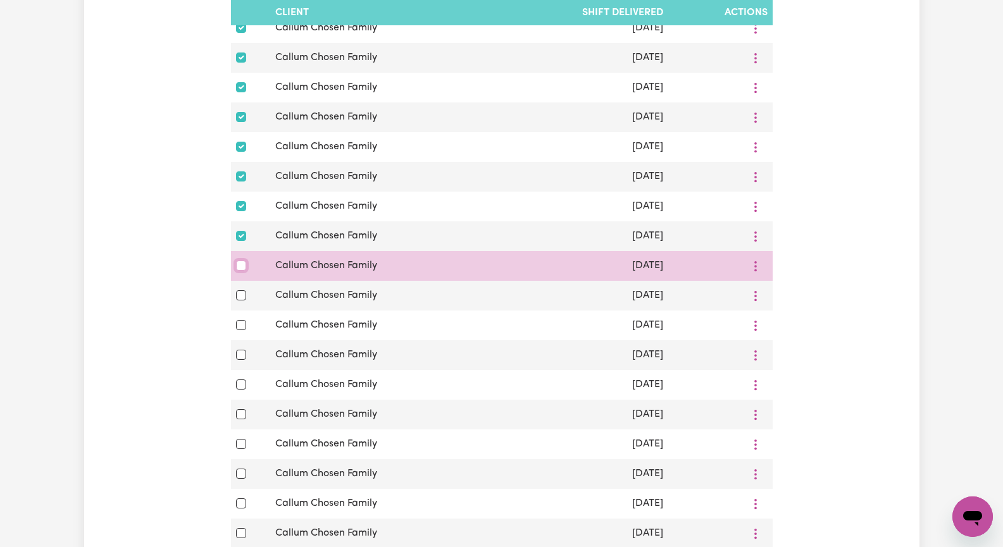
click at [238, 271] on input "checkbox" at bounding box center [241, 266] width 10 height 10
checkbox input "true"
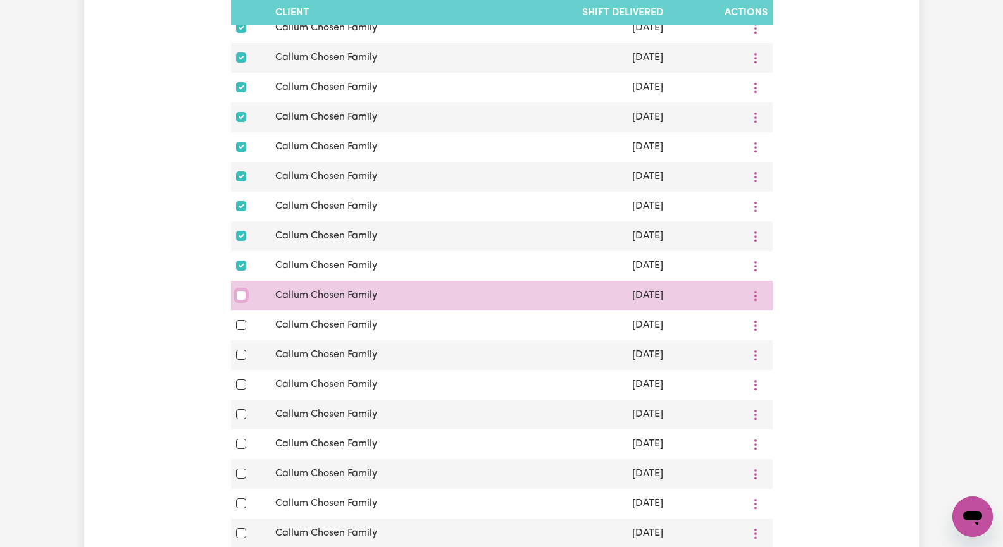
click at [241, 301] on input "checkbox" at bounding box center [241, 295] width 10 height 10
checkbox input "true"
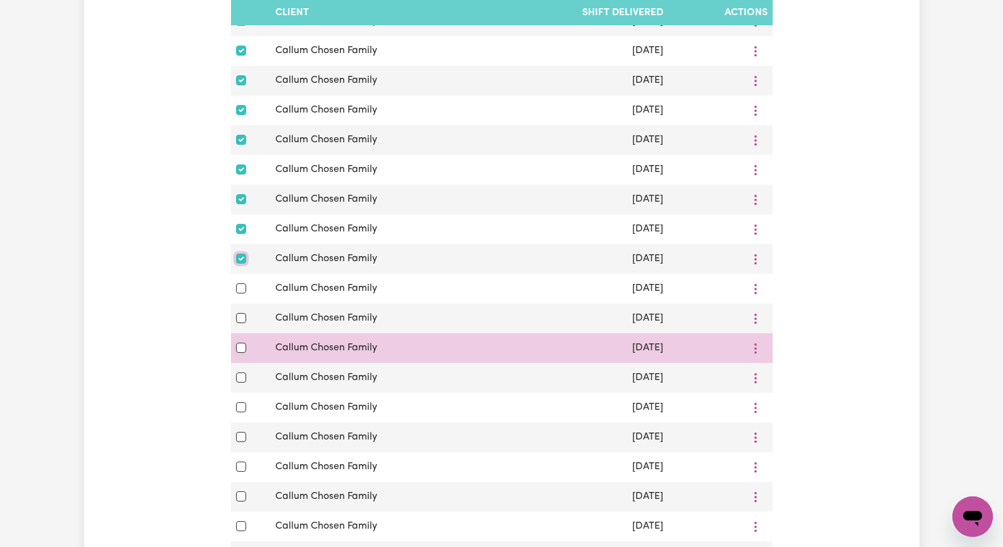
scroll to position [2088, 0]
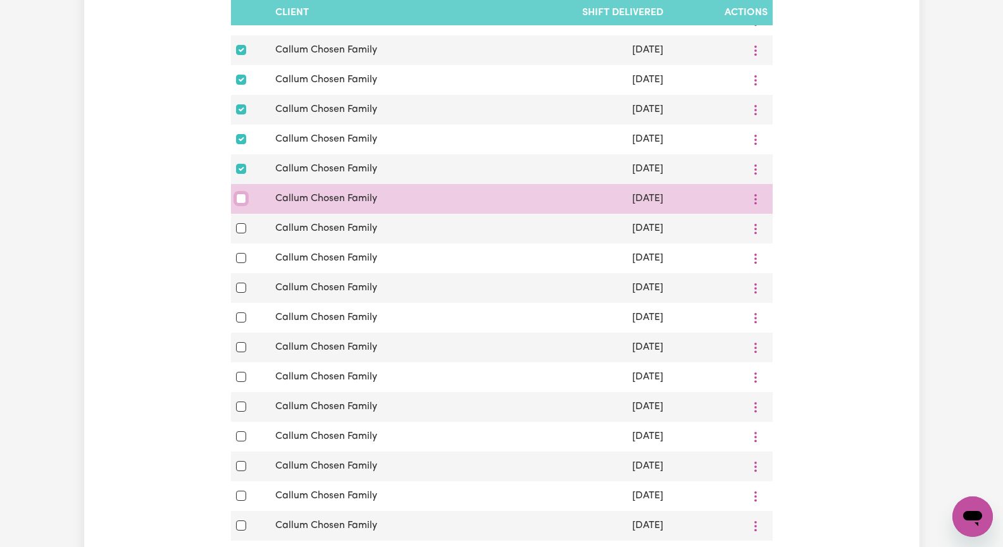
click at [242, 204] on input "checkbox" at bounding box center [241, 199] width 10 height 10
checkbox input "true"
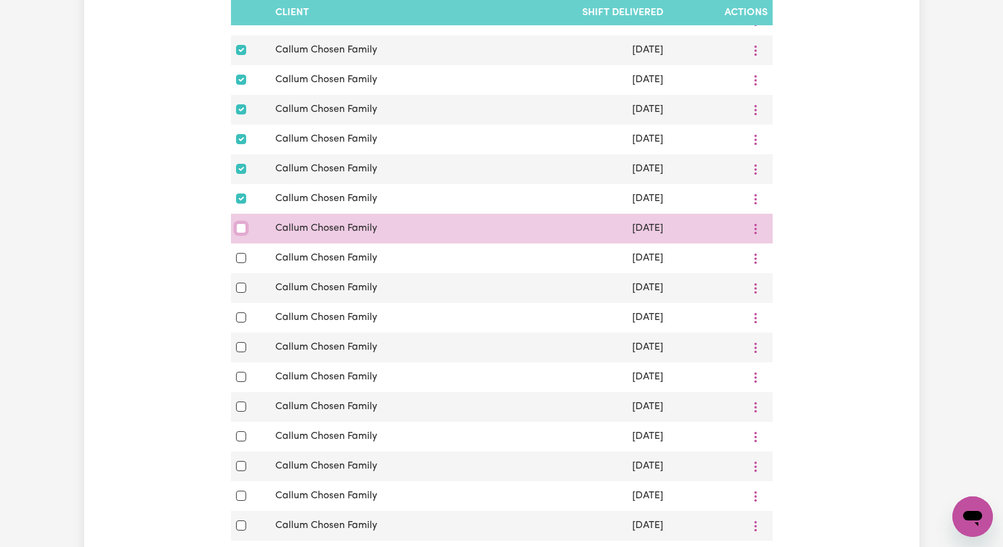
click at [239, 233] on input "checkbox" at bounding box center [241, 228] width 10 height 10
checkbox input "true"
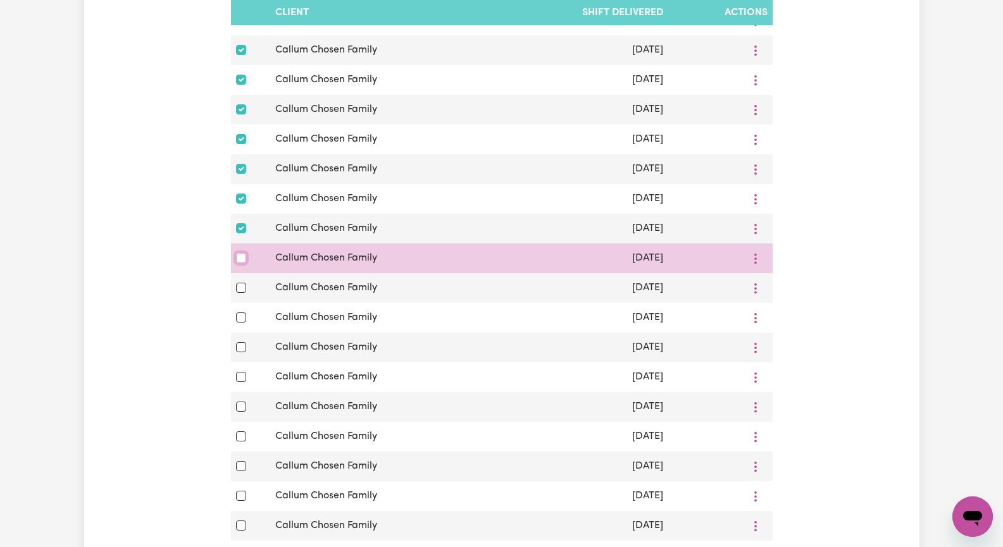
click at [240, 263] on input "checkbox" at bounding box center [241, 258] width 10 height 10
checkbox input "true"
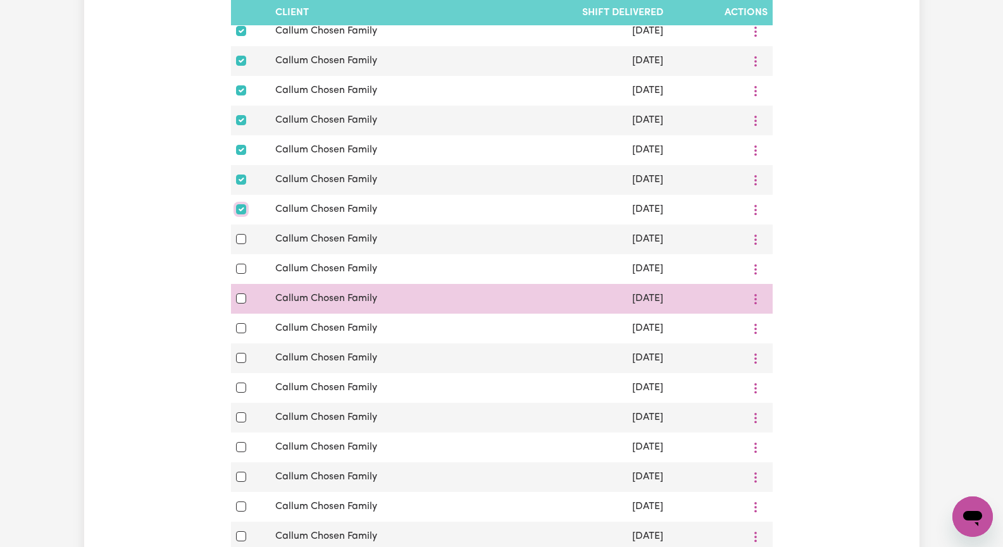
scroll to position [2151, 0]
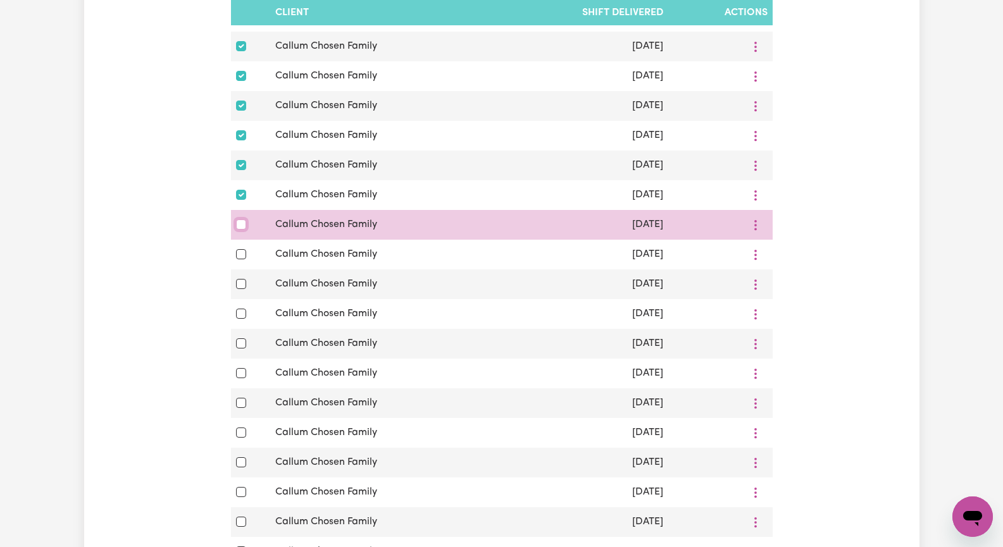
click at [241, 230] on input "checkbox" at bounding box center [241, 225] width 10 height 10
checkbox input "true"
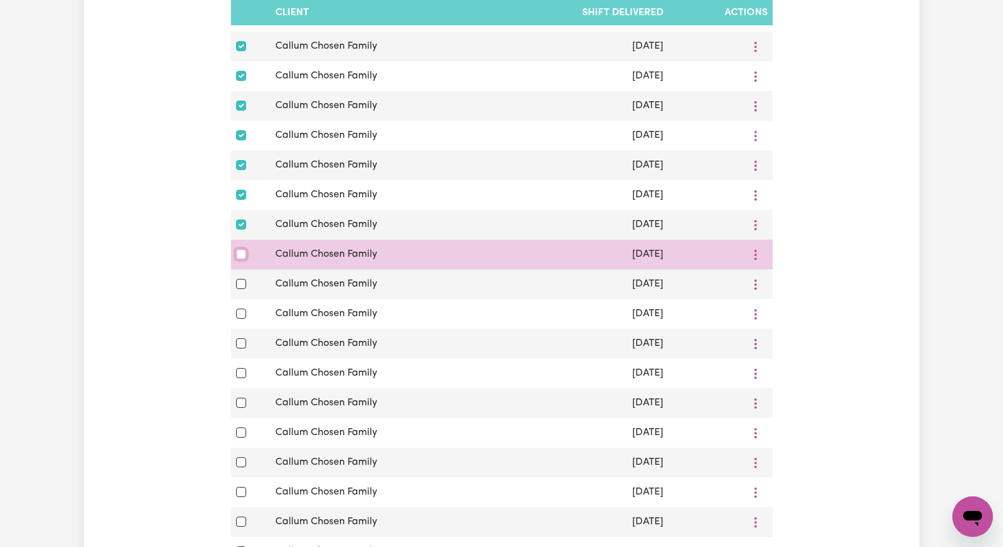
drag, startPoint x: 240, startPoint y: 307, endPoint x: 247, endPoint y: 316, distance: 11.8
click at [240, 259] on input "checkbox" at bounding box center [241, 254] width 10 height 10
checkbox input "true"
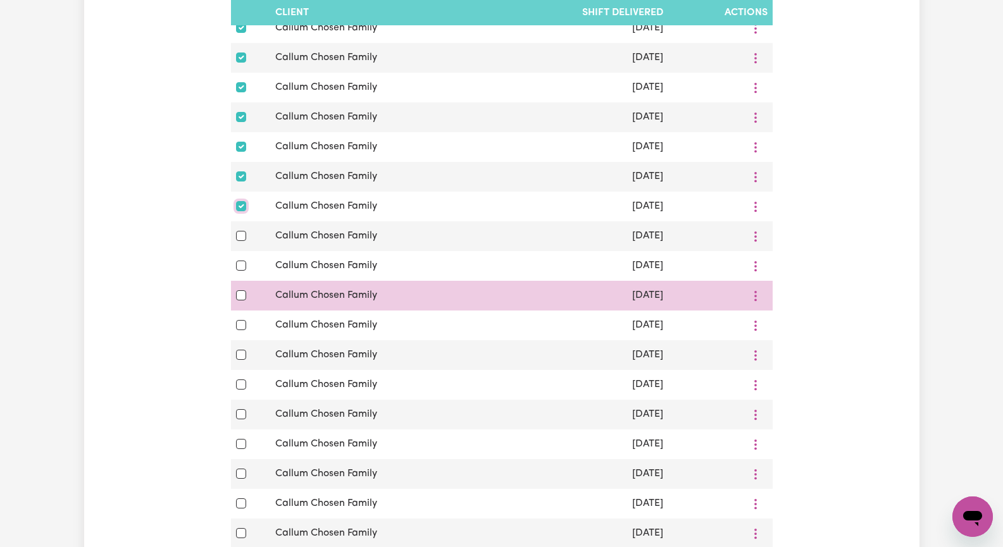
scroll to position [2215, 0]
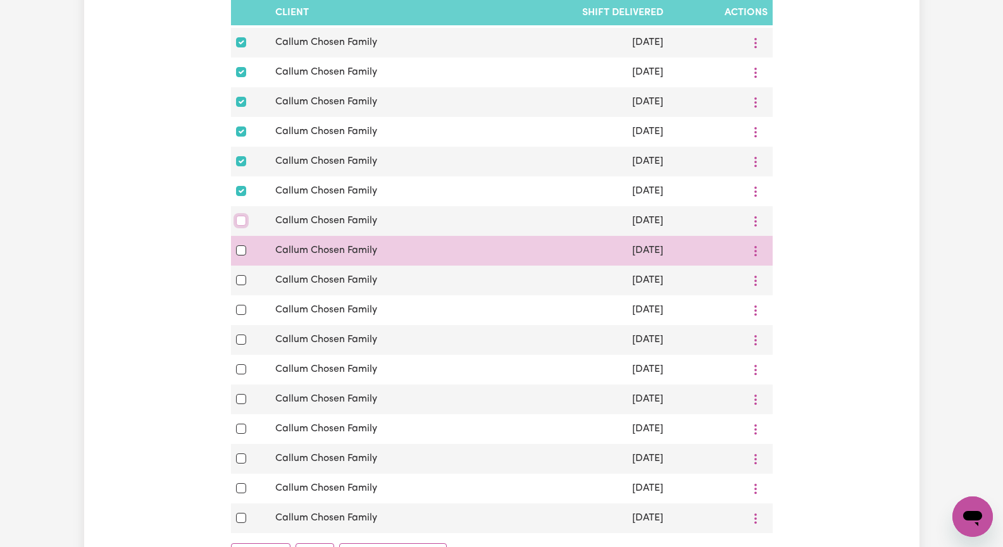
drag, startPoint x: 239, startPoint y: 277, endPoint x: 239, endPoint y: 313, distance: 36.7
click at [240, 228] on div at bounding box center [251, 220] width 30 height 15
click at [240, 256] on input "checkbox" at bounding box center [241, 251] width 10 height 10
checkbox input "true"
drag, startPoint x: 241, startPoint y: 275, endPoint x: 254, endPoint y: 306, distance: 33.2
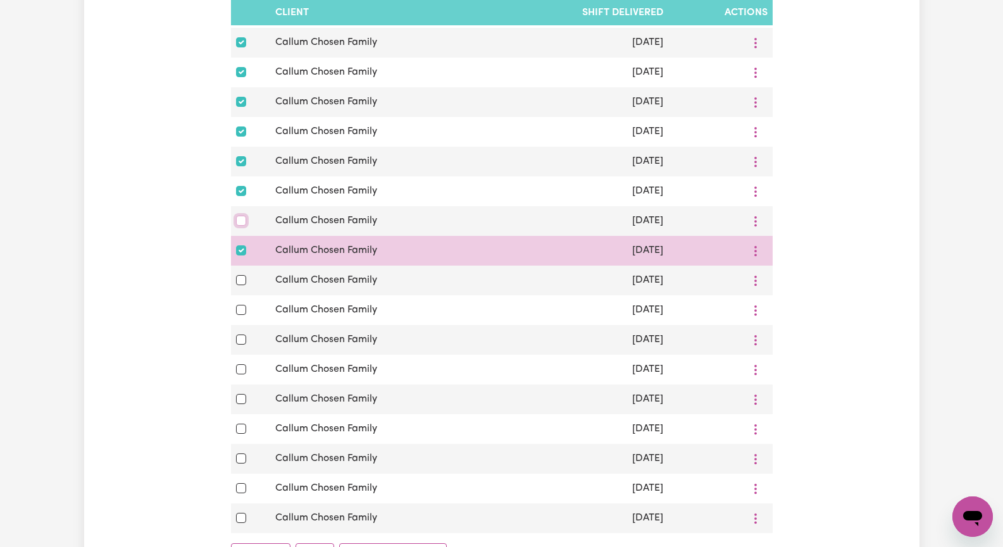
click at [241, 226] on input "checkbox" at bounding box center [241, 221] width 10 height 10
checkbox input "true"
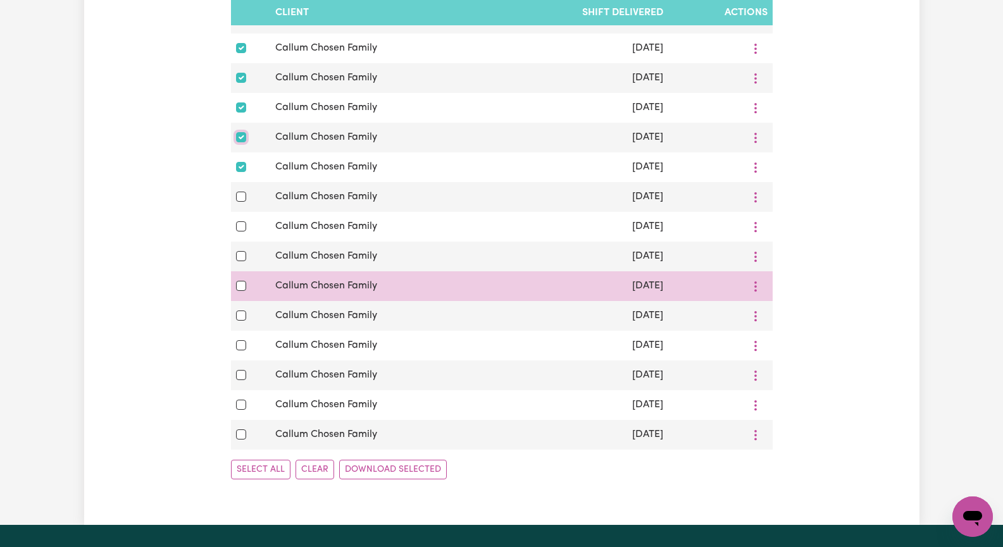
scroll to position [2341, 0]
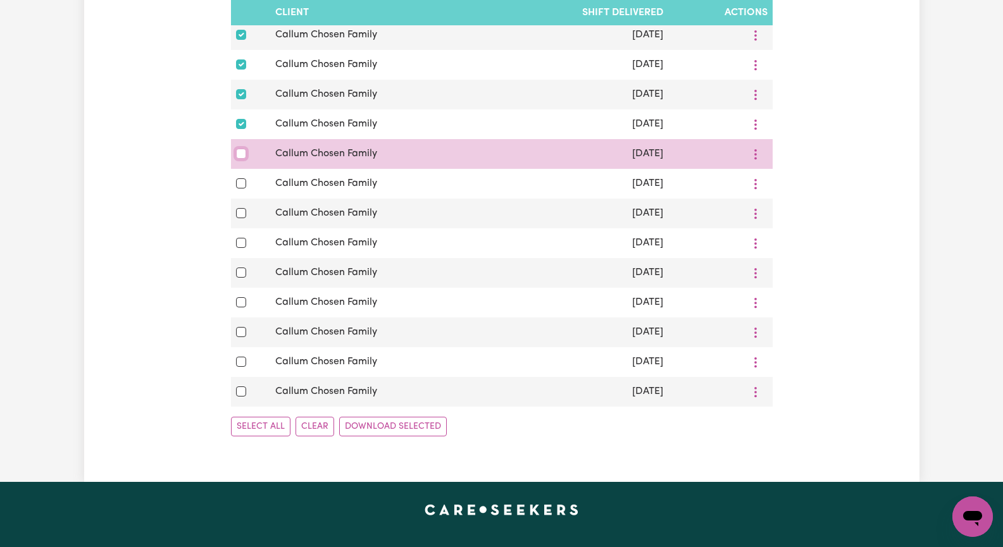
drag, startPoint x: 241, startPoint y: 208, endPoint x: 240, endPoint y: 218, distance: 10.1
click at [241, 159] on input "checkbox" at bounding box center [241, 154] width 10 height 10
checkbox input "true"
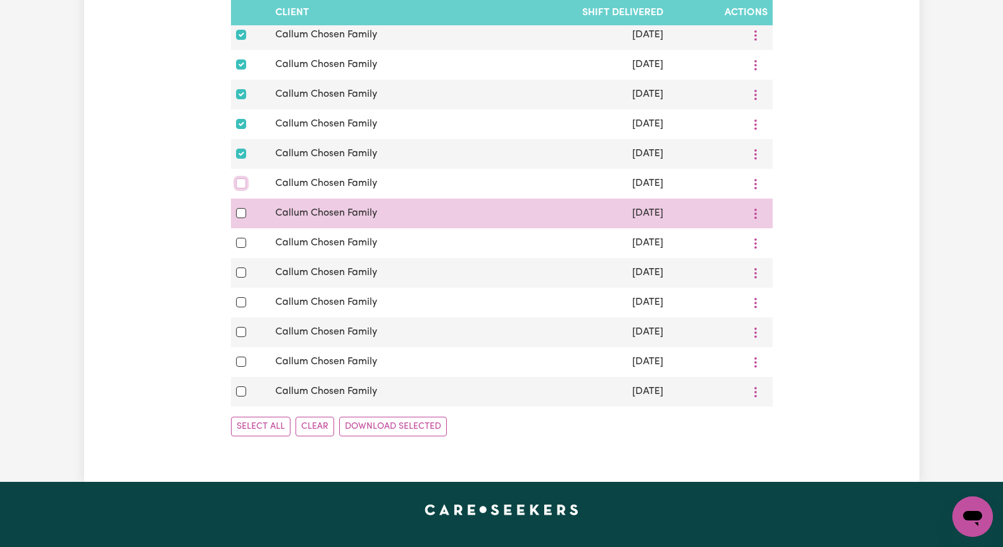
drag, startPoint x: 241, startPoint y: 240, endPoint x: 240, endPoint y: 264, distance: 23.4
click at [241, 189] on input "checkbox" at bounding box center [241, 183] width 10 height 10
checkbox input "true"
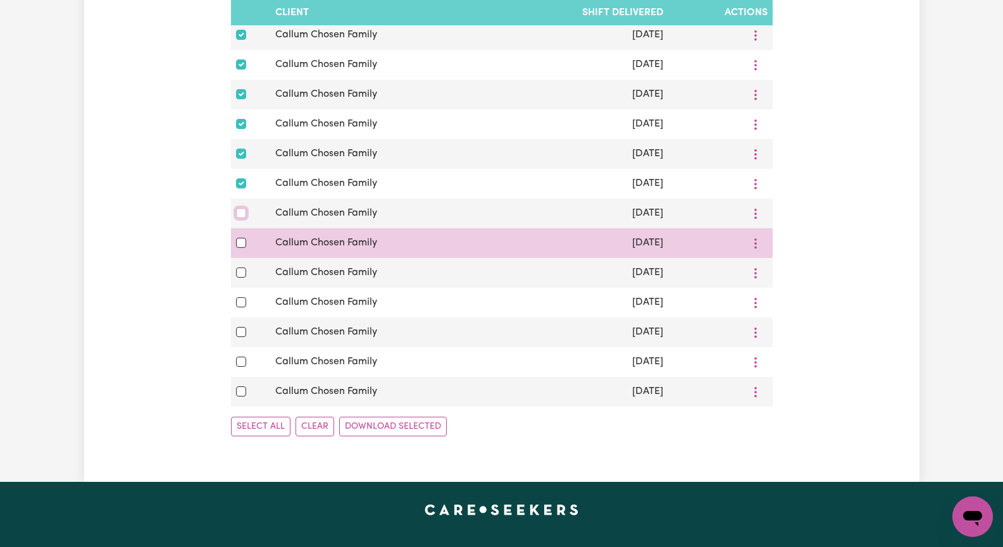
drag, startPoint x: 239, startPoint y: 272, endPoint x: 240, endPoint y: 297, distance: 24.7
click at [239, 218] on input "checkbox" at bounding box center [241, 213] width 10 height 10
checkbox input "true"
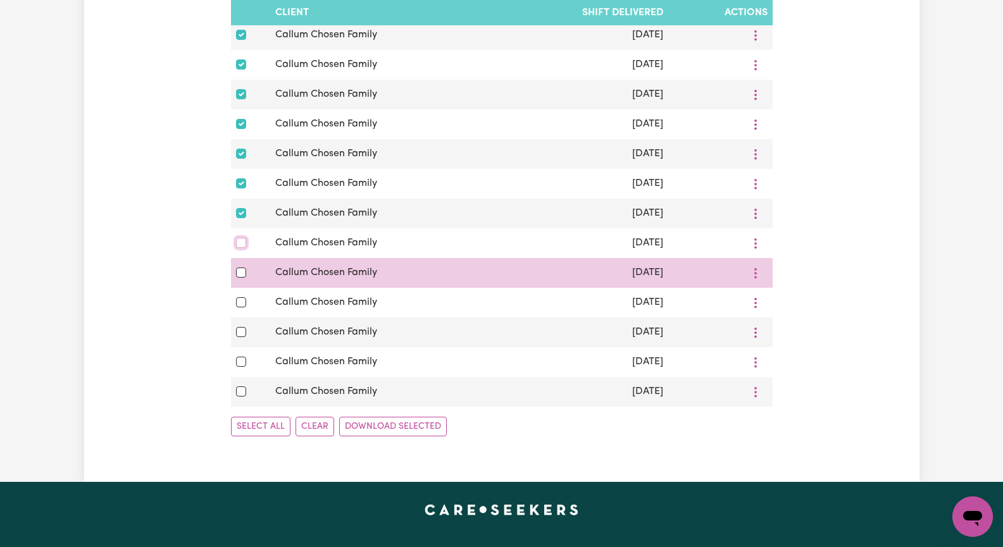
drag, startPoint x: 240, startPoint y: 302, endPoint x: 242, endPoint y: 318, distance: 15.9
click at [240, 248] on input "checkbox" at bounding box center [241, 243] width 10 height 10
checkbox input "true"
click at [244, 278] on input "checkbox" at bounding box center [241, 273] width 10 height 10
checkbox input "true"
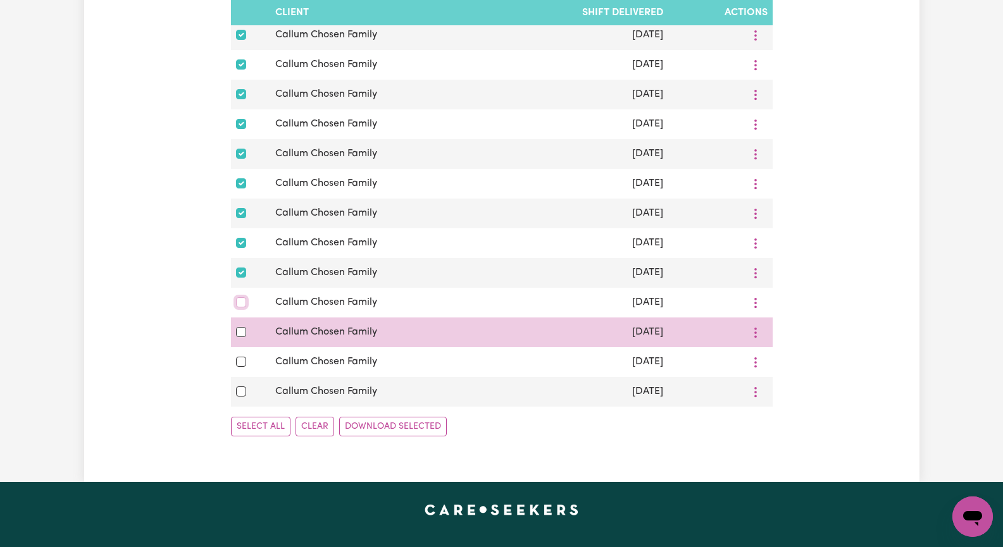
drag, startPoint x: 237, startPoint y: 360, endPoint x: 236, endPoint y: 389, distance: 29.1
click at [237, 308] on input "checkbox" at bounding box center [241, 302] width 10 height 10
checkbox input "true"
click at [237, 337] on input "checkbox" at bounding box center [241, 332] width 10 height 10
checkbox input "true"
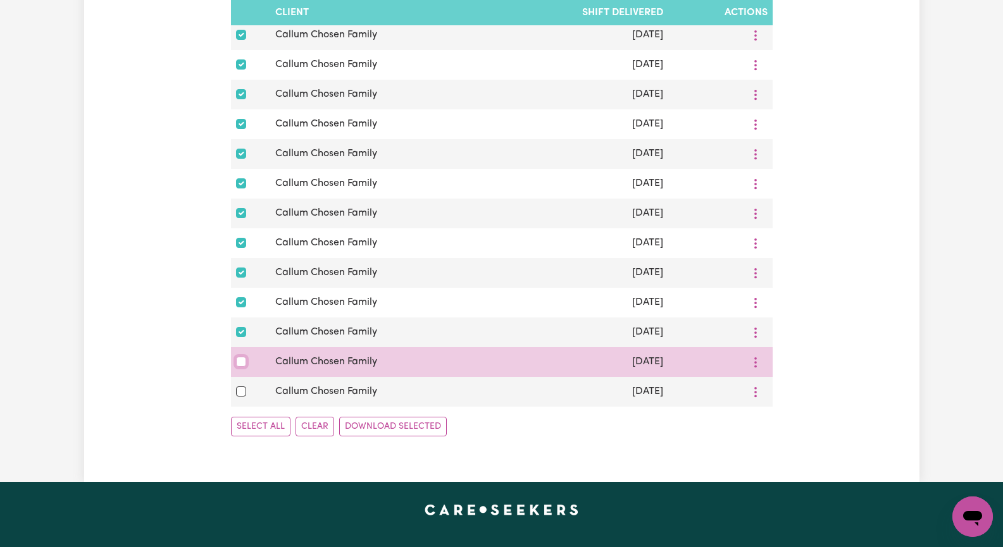
click at [241, 367] on input "checkbox" at bounding box center [241, 362] width 10 height 10
checkbox input "true"
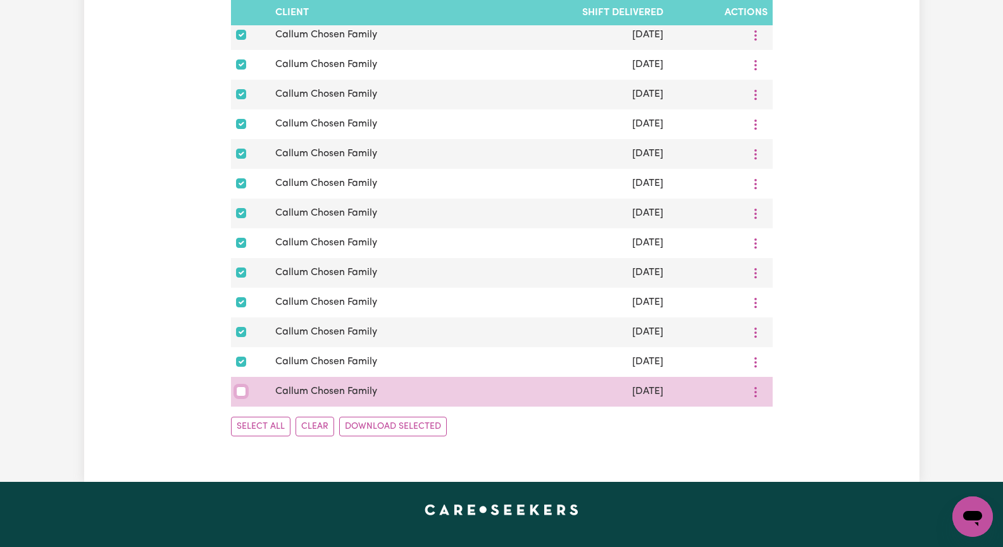
drag, startPoint x: 237, startPoint y: 451, endPoint x: 250, endPoint y: 442, distance: 15.4
click at [237, 397] on input "checkbox" at bounding box center [241, 392] width 10 height 10
checkbox input "true"
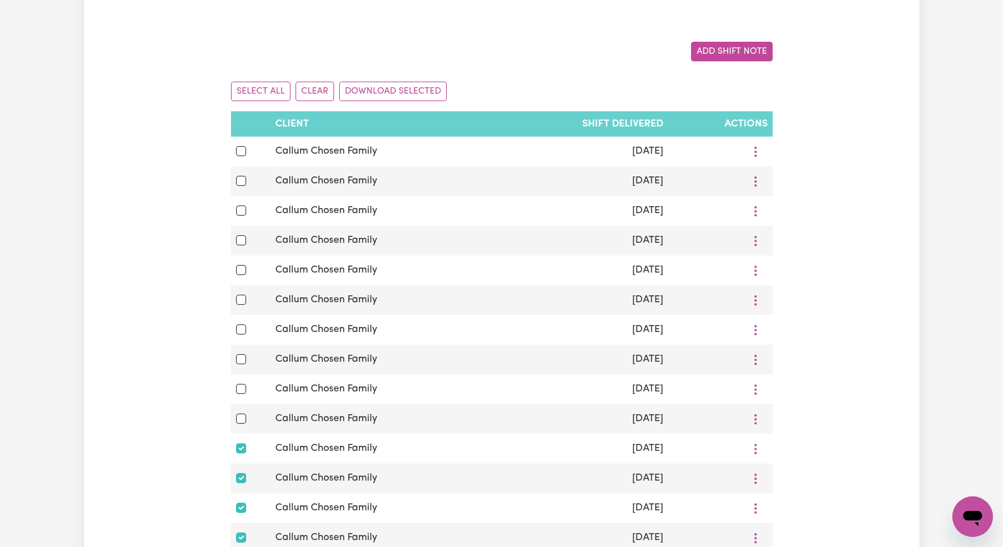
scroll to position [190, 0]
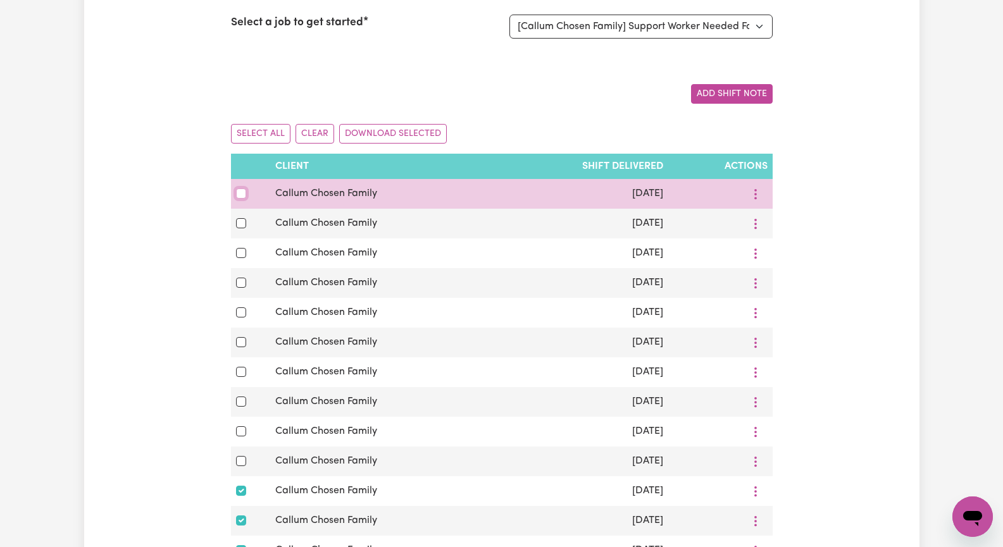
drag, startPoint x: 240, startPoint y: 196, endPoint x: 240, endPoint y: 208, distance: 12.7
click at [240, 197] on input "checkbox" at bounding box center [241, 194] width 10 height 10
checkbox input "true"
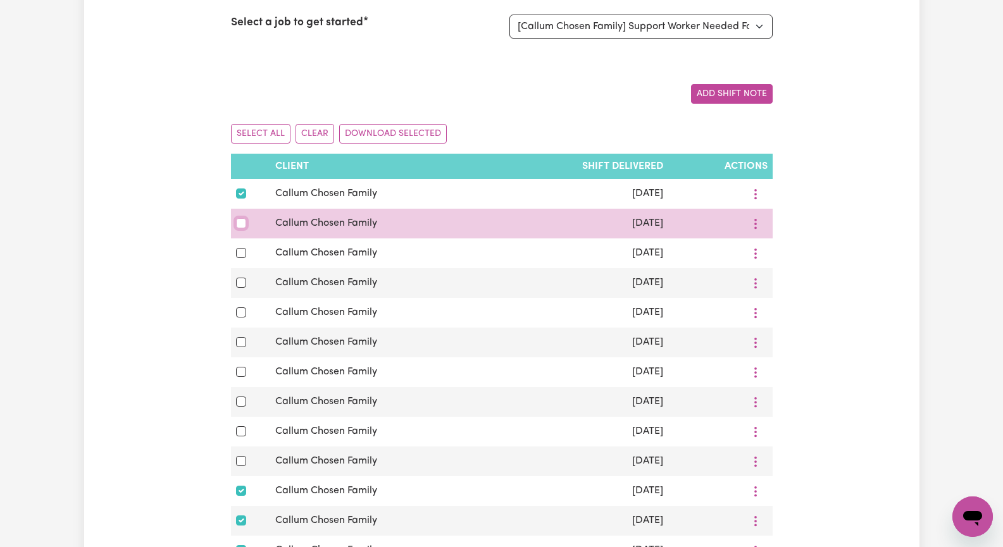
click at [240, 227] on input "checkbox" at bounding box center [241, 223] width 10 height 10
checkbox input "true"
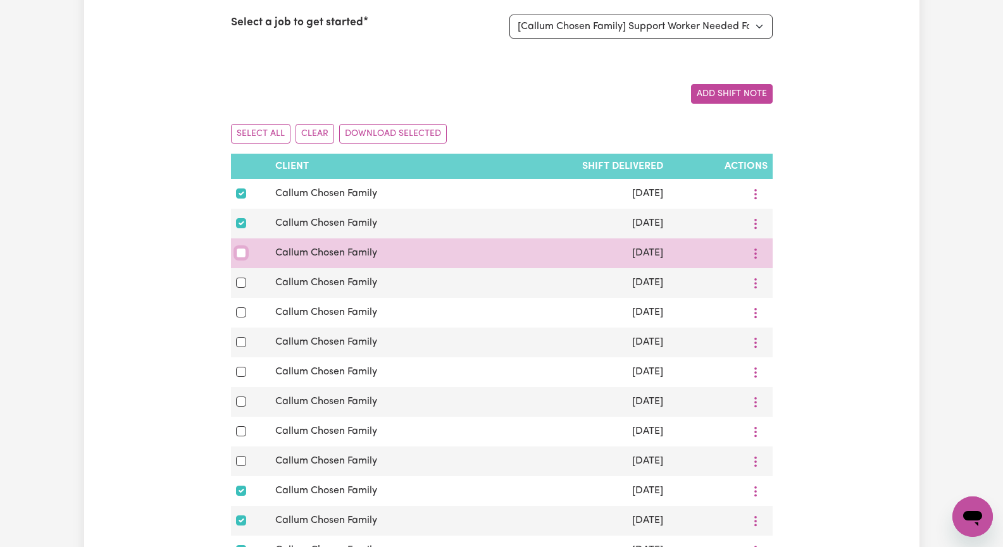
click at [242, 258] on input "checkbox" at bounding box center [241, 253] width 10 height 10
checkbox input "true"
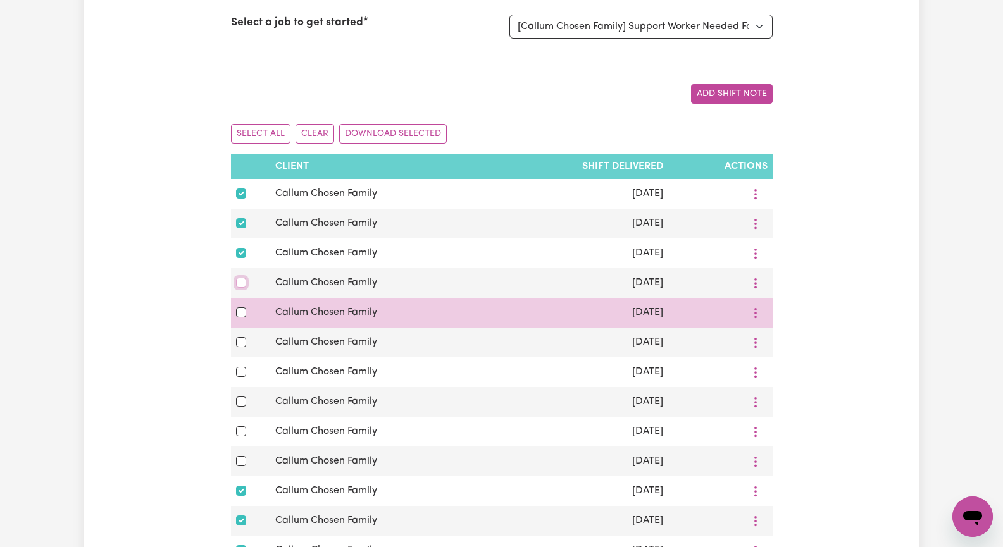
drag, startPoint x: 240, startPoint y: 282, endPoint x: 235, endPoint y: 318, distance: 36.4
click at [240, 287] on input "checkbox" at bounding box center [241, 283] width 10 height 10
checkbox input "true"
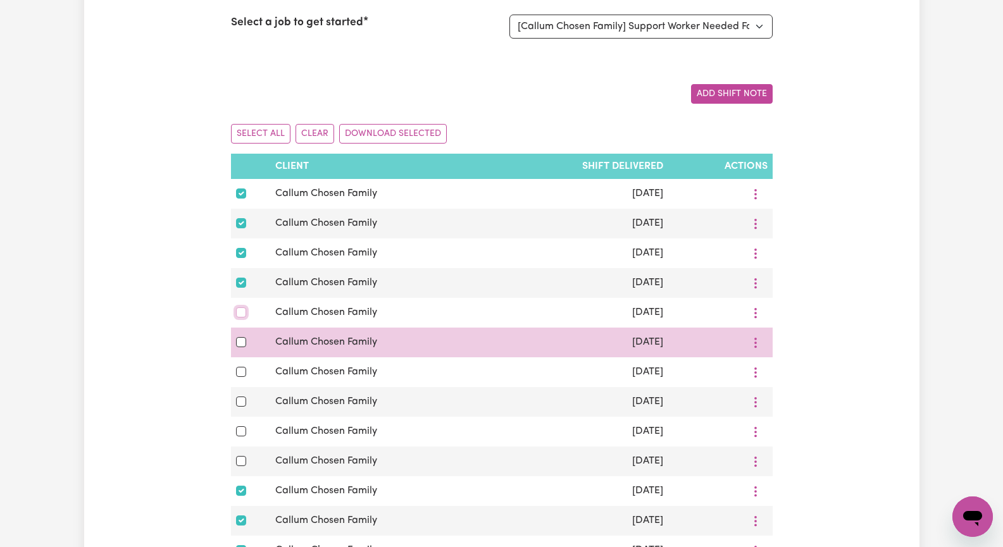
drag, startPoint x: 236, startPoint y: 318, endPoint x: 239, endPoint y: 347, distance: 29.9
click at [238, 320] on div at bounding box center [251, 312] width 30 height 15
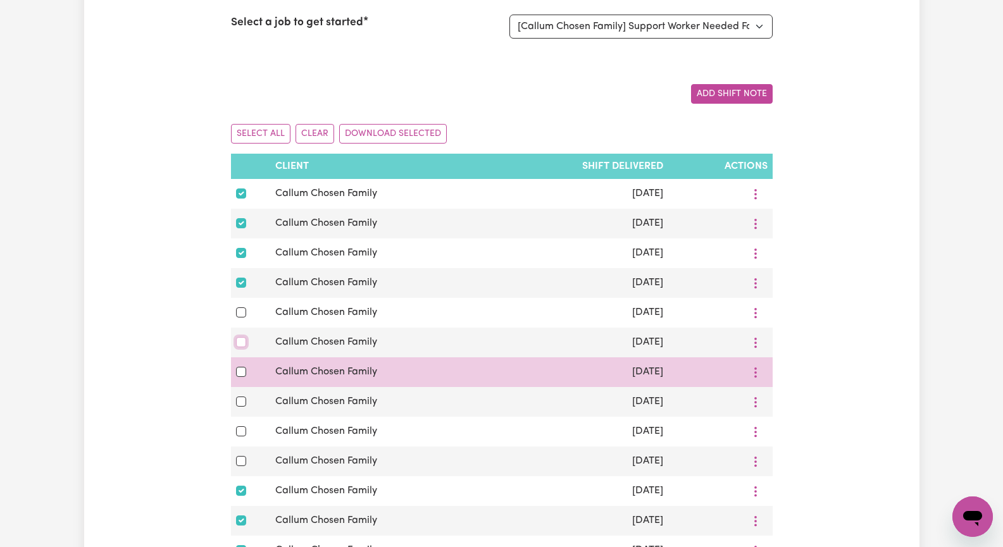
drag, startPoint x: 239, startPoint y: 344, endPoint x: 239, endPoint y: 370, distance: 25.3
click at [239, 347] on input "checkbox" at bounding box center [241, 342] width 10 height 10
checkbox input "true"
drag, startPoint x: 241, startPoint y: 317, endPoint x: 240, endPoint y: 363, distance: 45.6
click at [241, 320] on div at bounding box center [251, 312] width 30 height 15
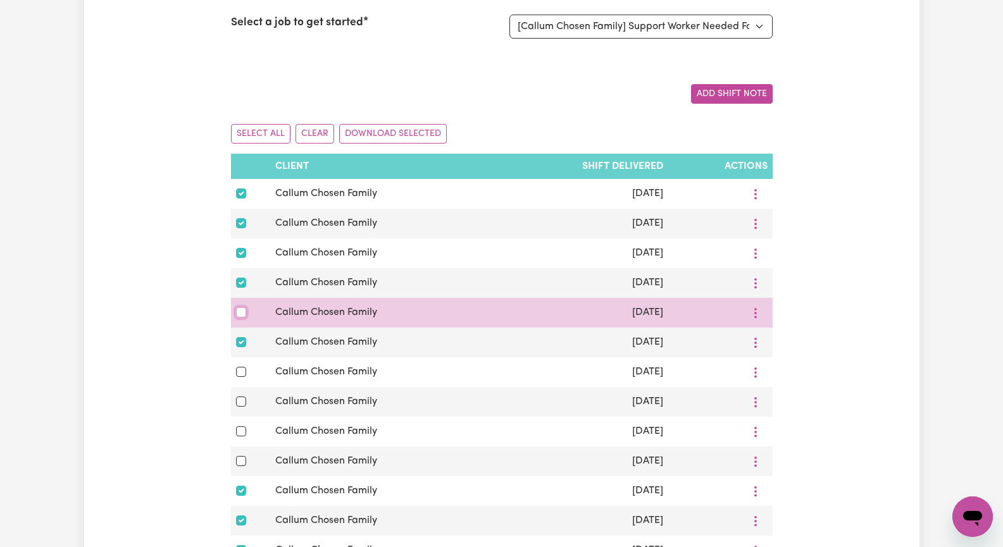
drag, startPoint x: 243, startPoint y: 314, endPoint x: 242, endPoint y: 324, distance: 10.2
click at [243, 316] on input "checkbox" at bounding box center [241, 313] width 10 height 10
checkbox input "true"
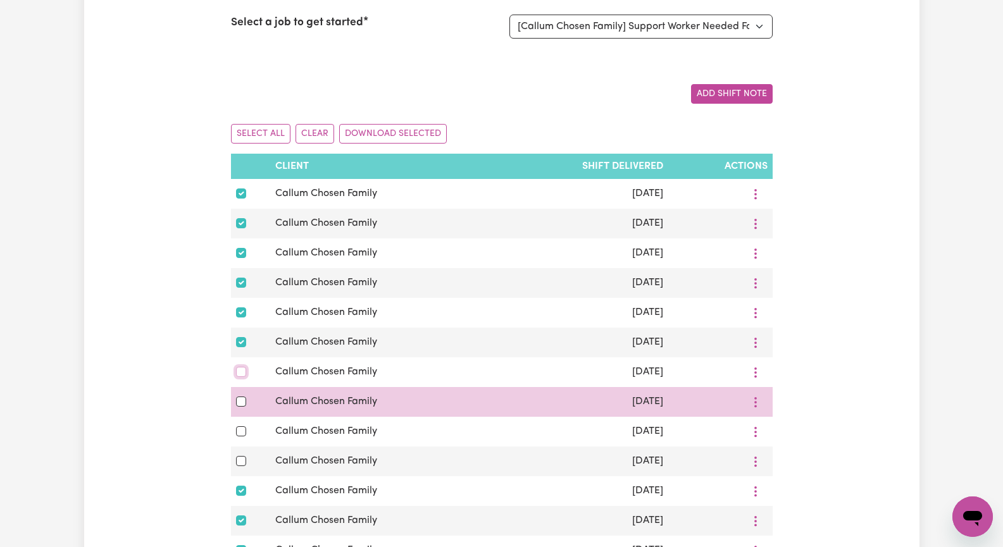
drag, startPoint x: 239, startPoint y: 377, endPoint x: 239, endPoint y: 397, distance: 19.6
click at [239, 377] on input "checkbox" at bounding box center [241, 372] width 10 height 10
checkbox input "true"
click at [240, 406] on input "checkbox" at bounding box center [241, 402] width 10 height 10
checkbox input "true"
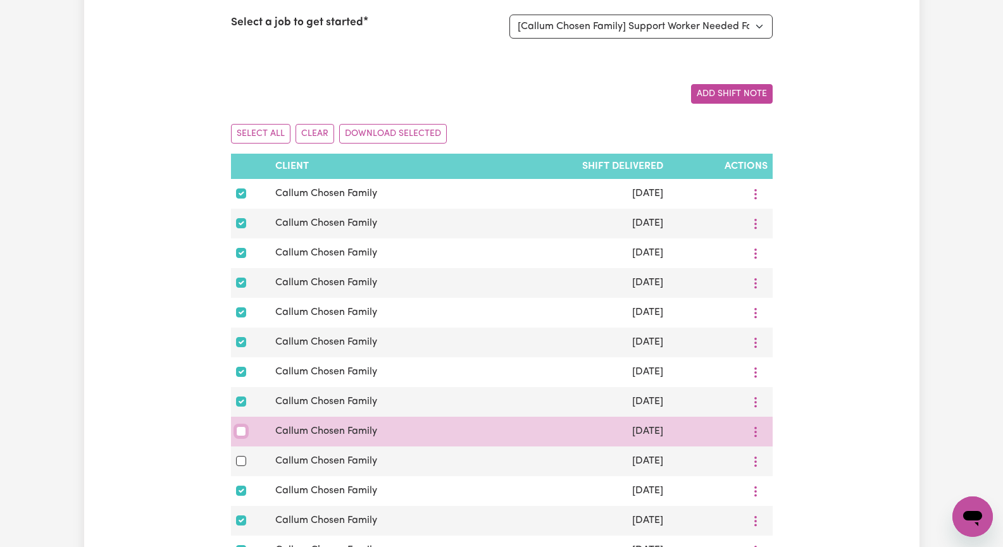
drag, startPoint x: 237, startPoint y: 436, endPoint x: 281, endPoint y: 433, distance: 43.7
click at [238, 436] on input "checkbox" at bounding box center [241, 431] width 10 height 10
checkbox input "true"
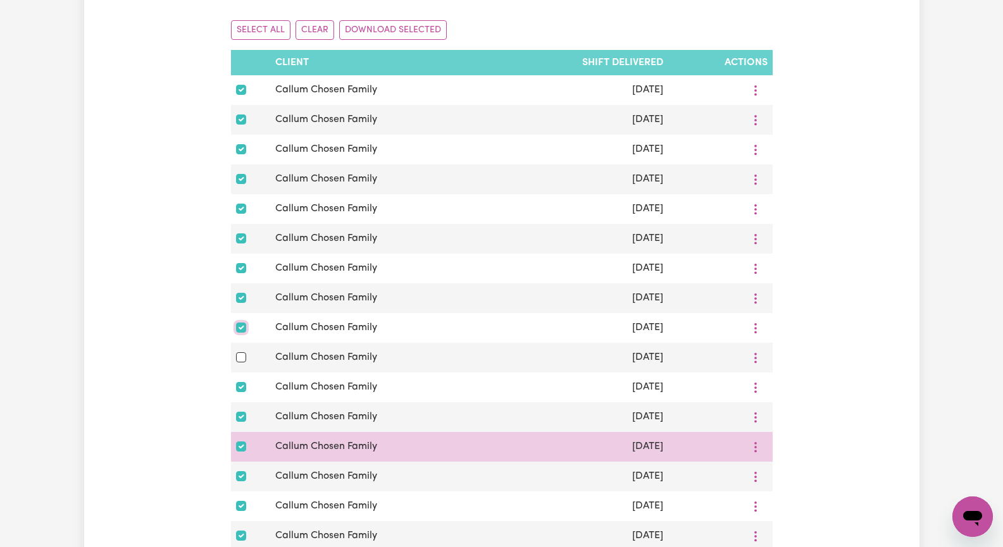
scroll to position [316, 0]
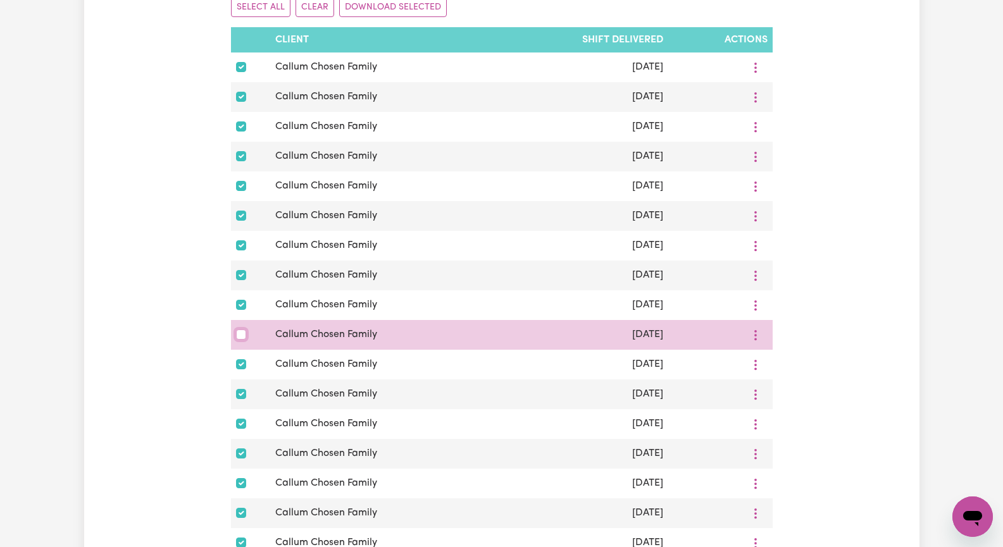
click at [239, 340] on input "checkbox" at bounding box center [241, 335] width 10 height 10
checkbox input "true"
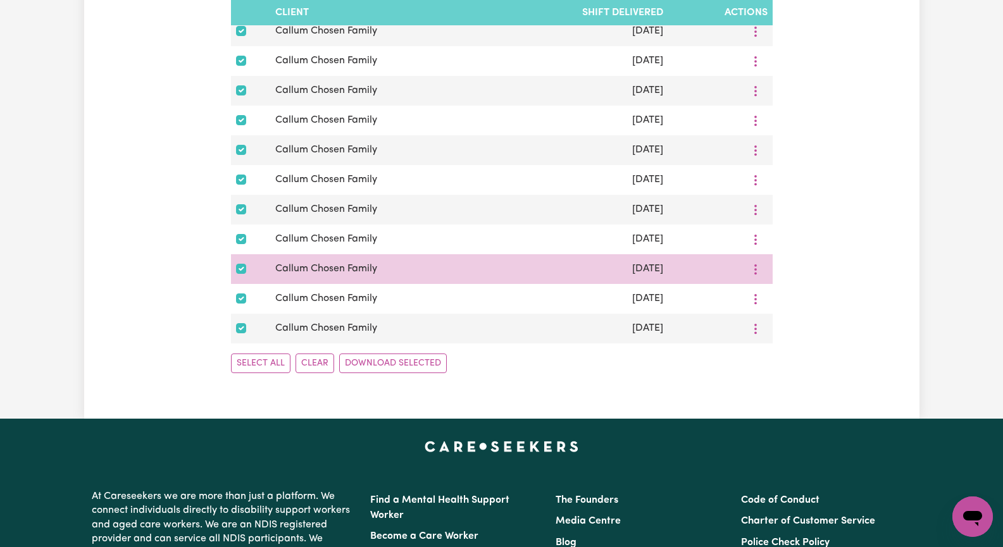
scroll to position [2594, 0]
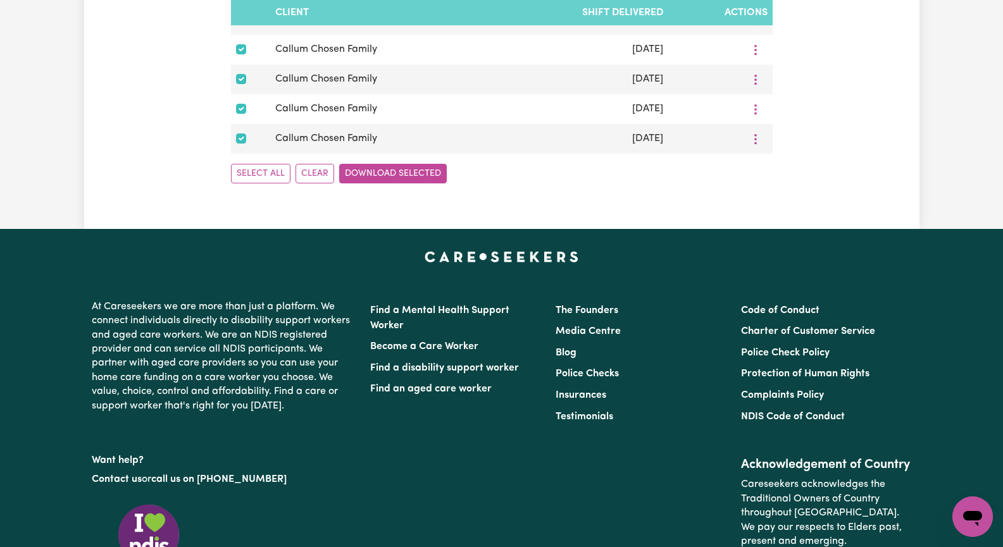
click at [381, 184] on button "Download Selected" at bounding box center [393, 174] width 108 height 20
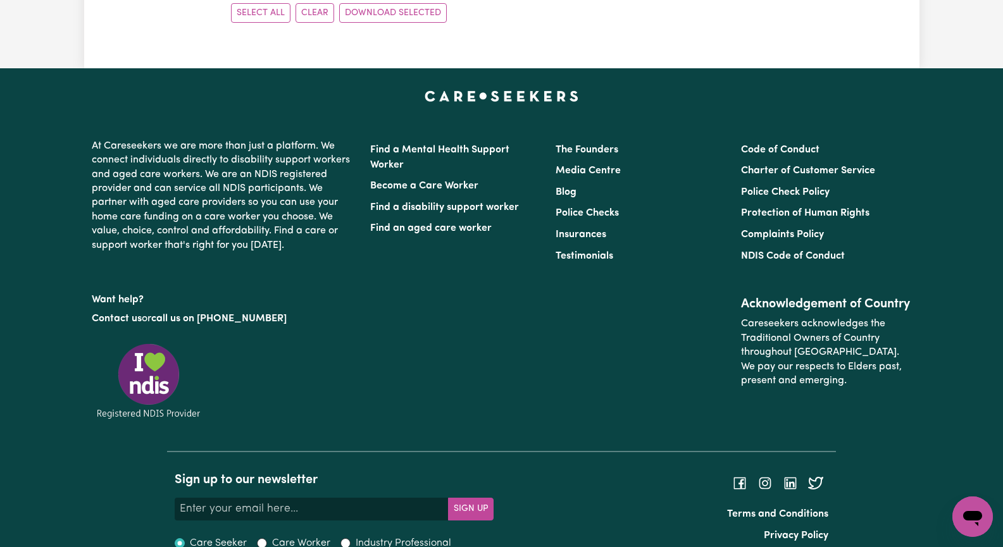
scroll to position [2784, 0]
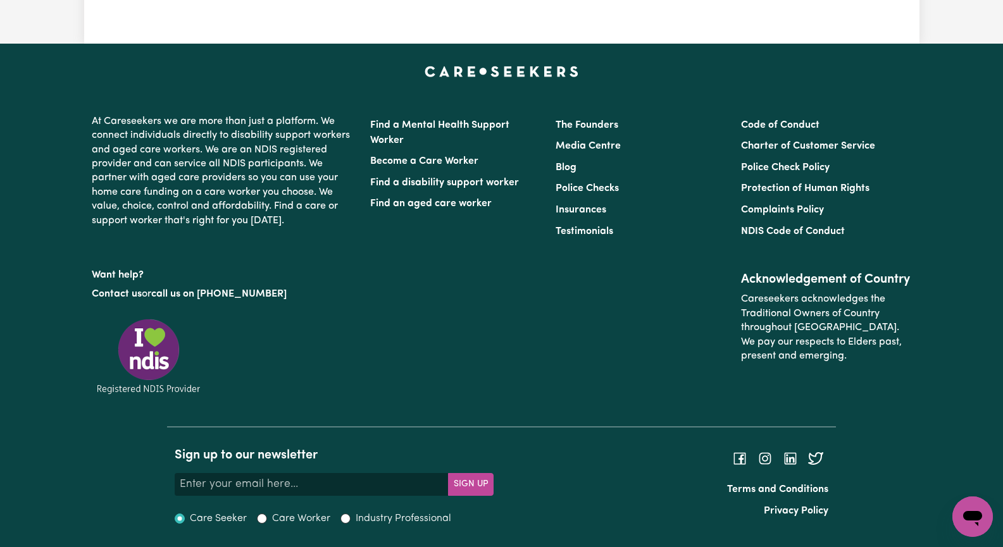
checkbox input "false"
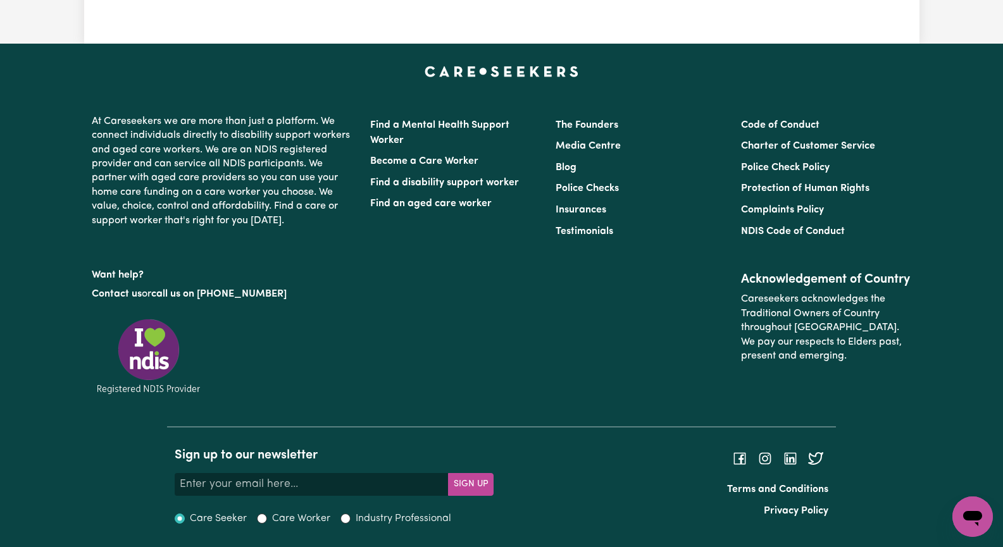
checkbox input "false"
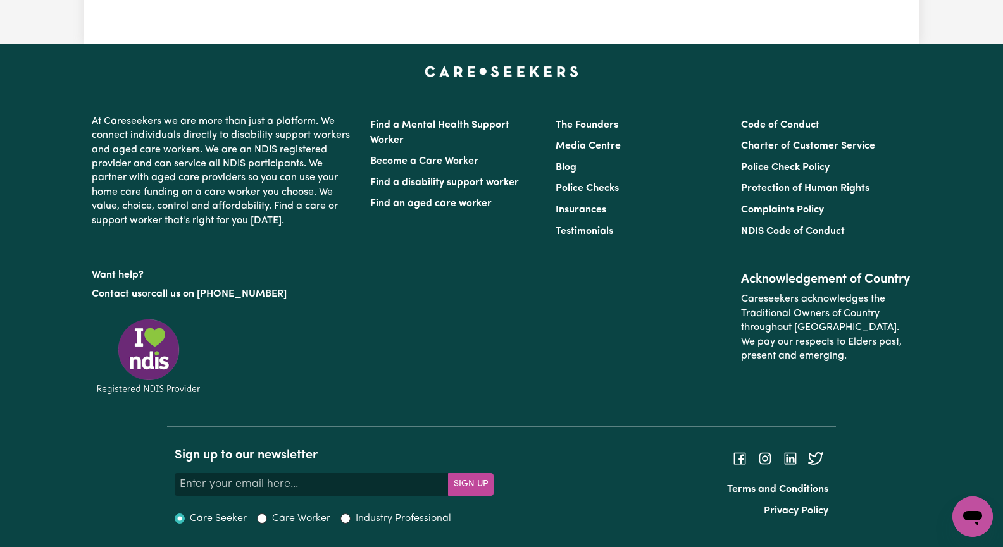
checkbox input "false"
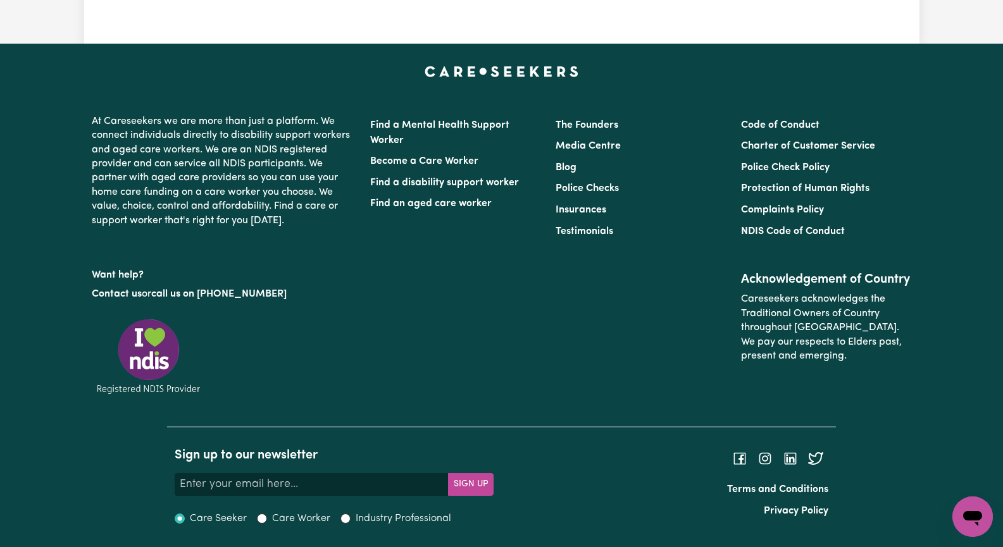
checkbox input "false"
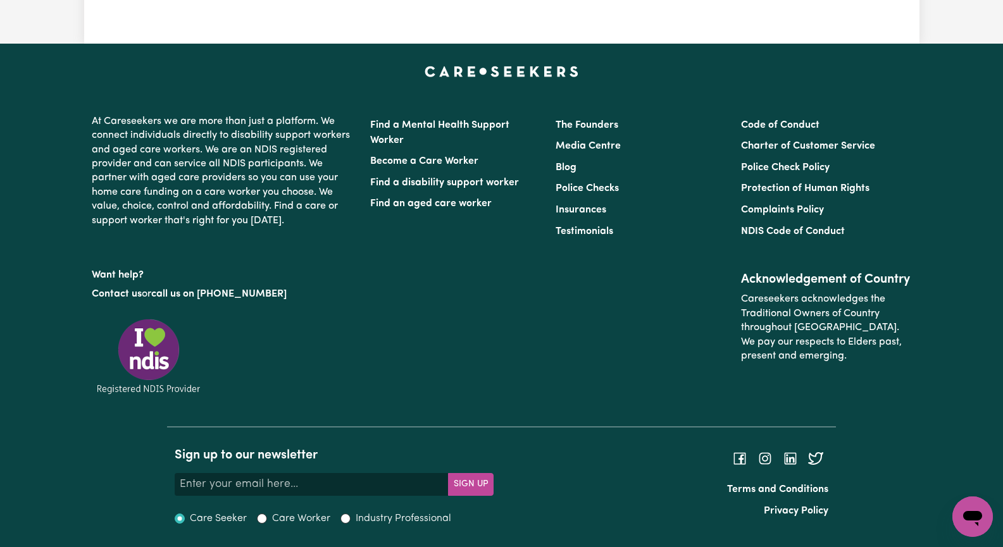
checkbox input "false"
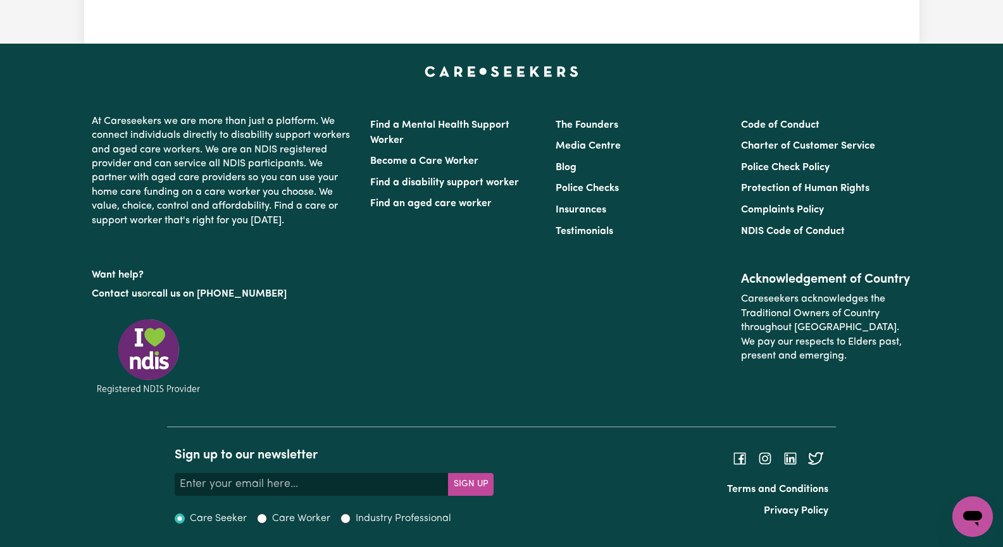
checkbox input "false"
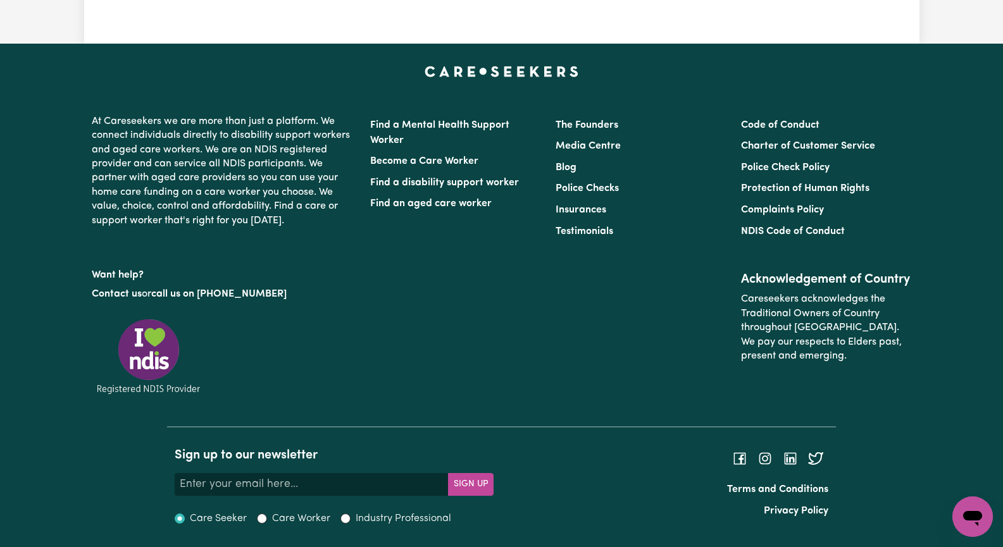
checkbox input "false"
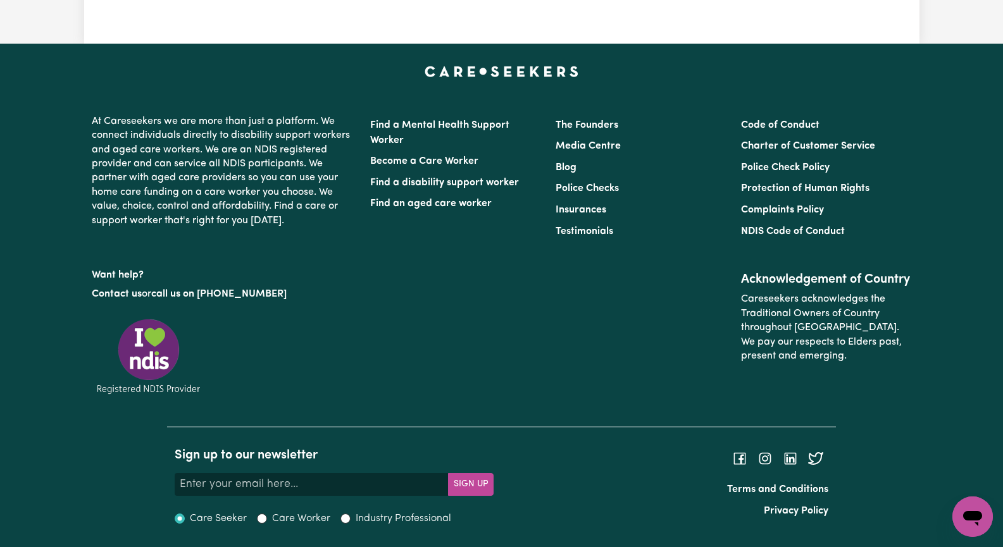
checkbox input "false"
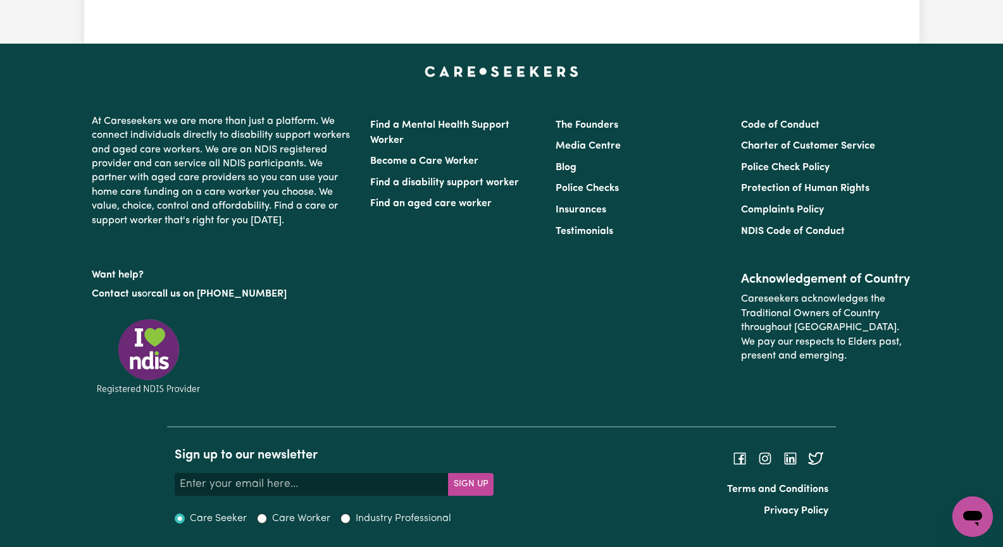
checkbox input "false"
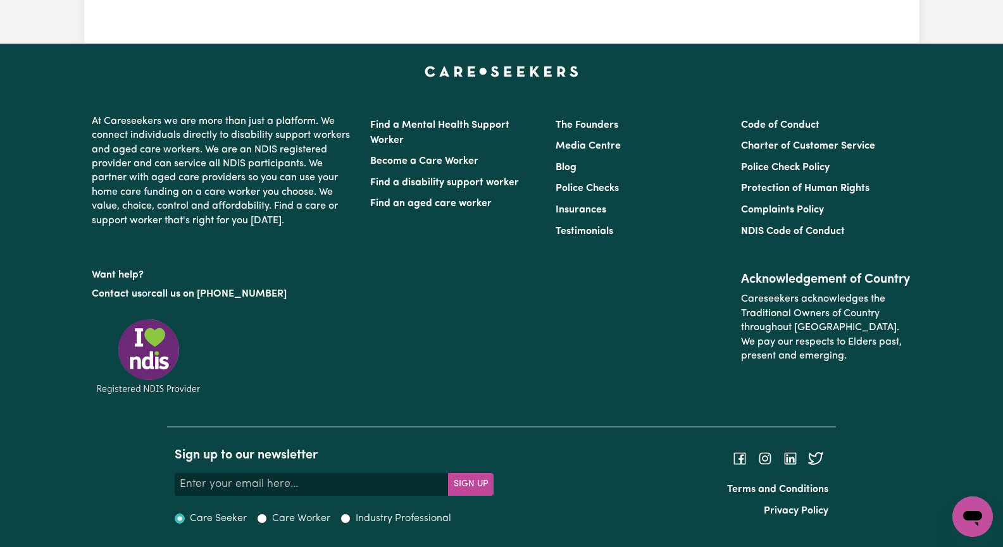
checkbox input "false"
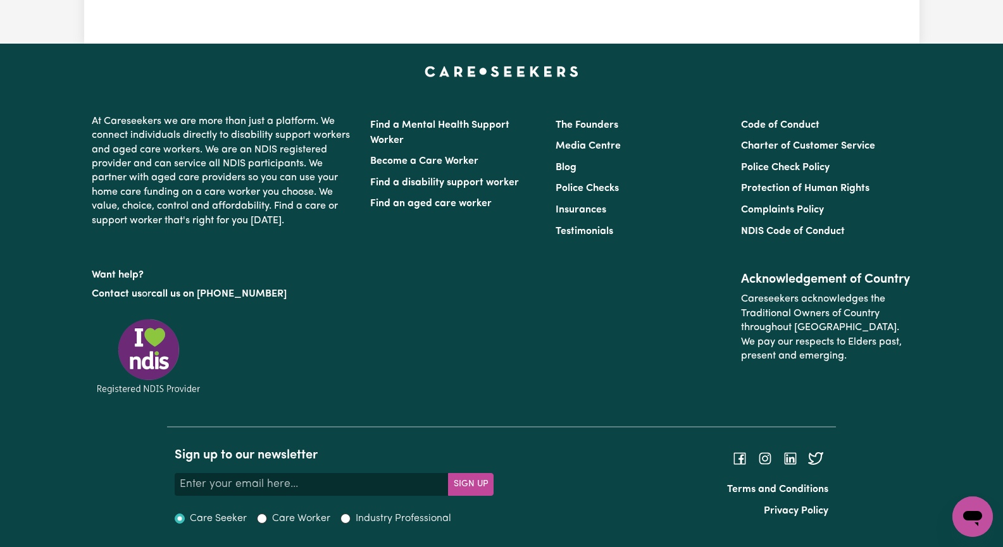
checkbox input "false"
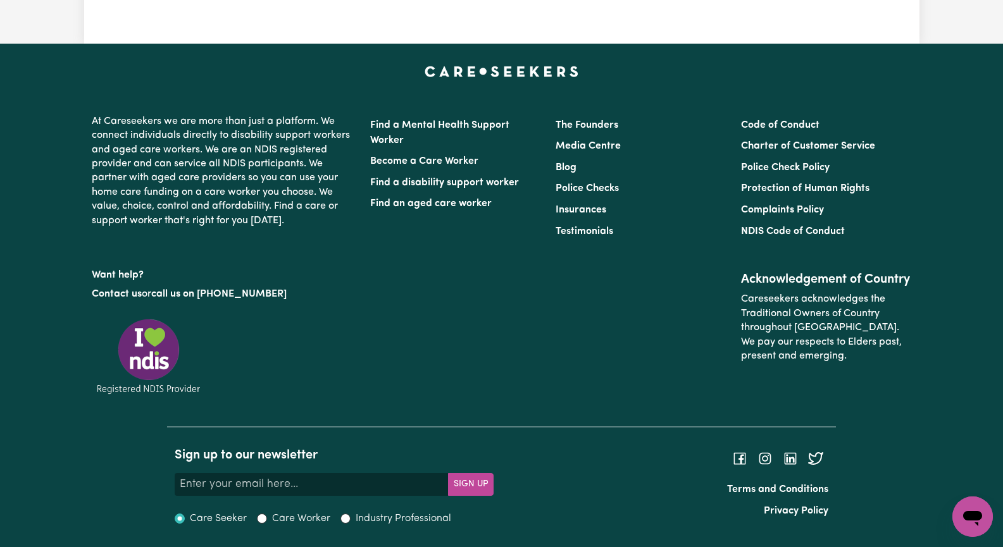
checkbox input "false"
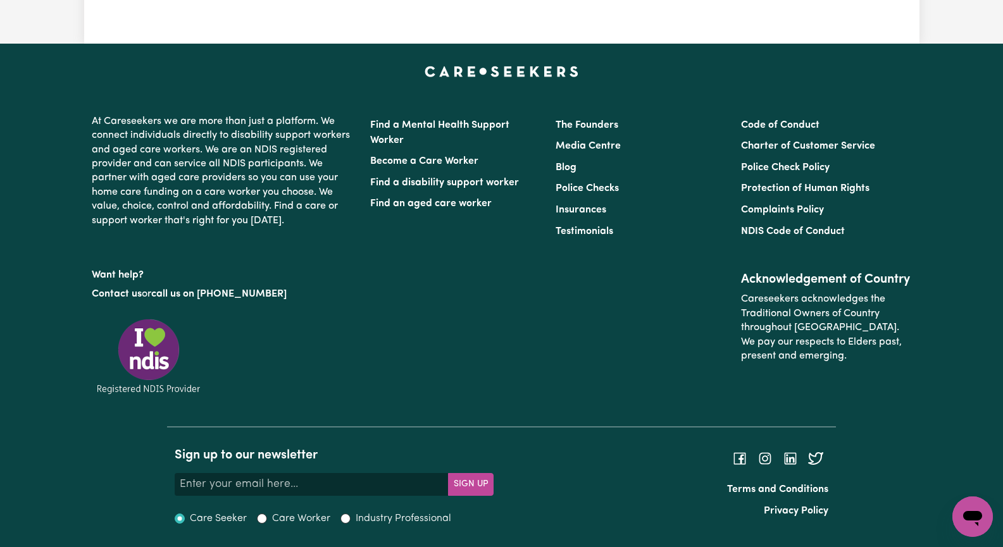
checkbox input "false"
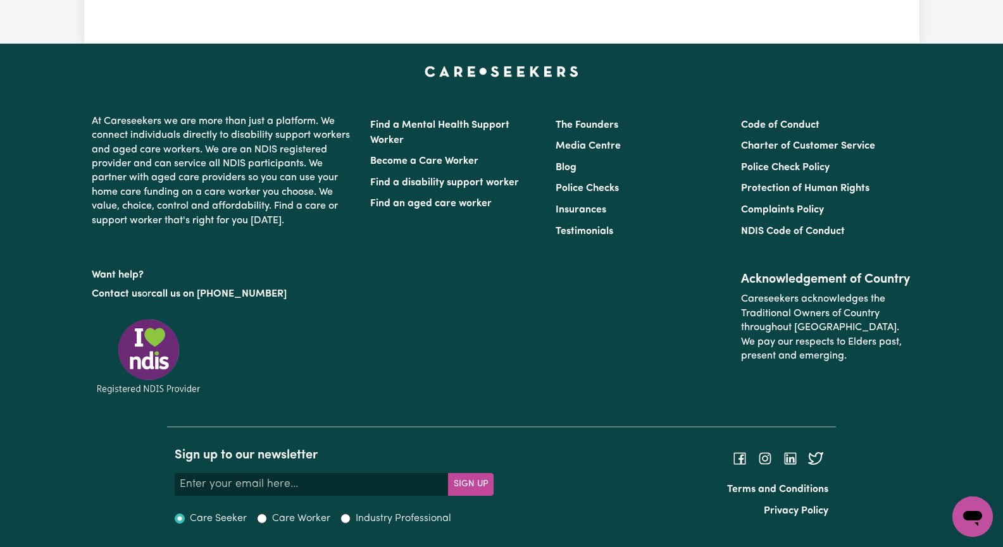
checkbox input "false"
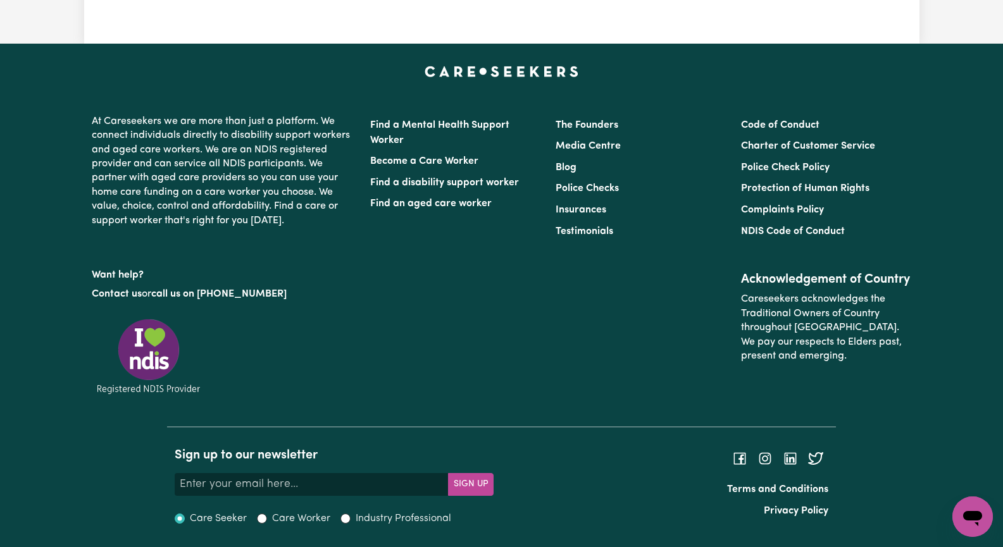
checkbox input "false"
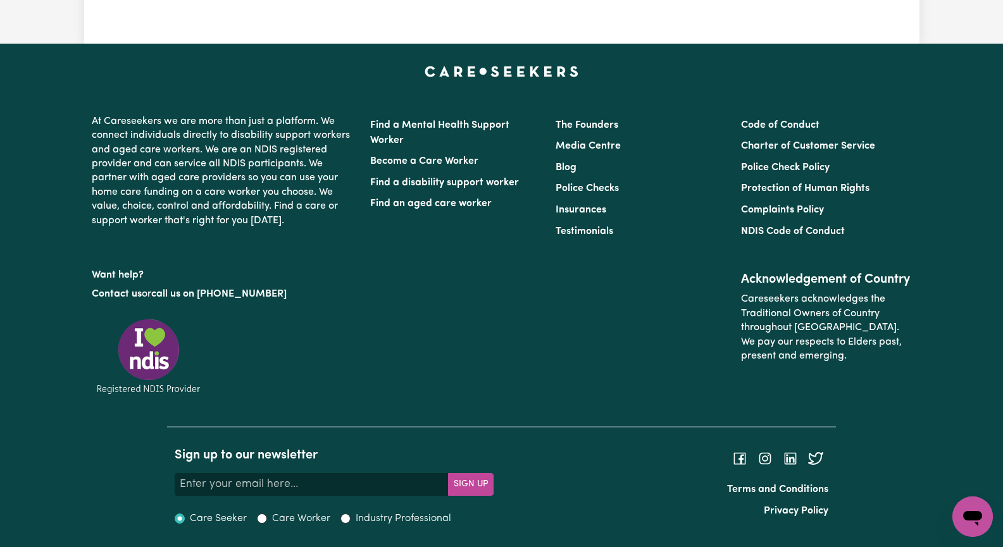
checkbox input "false"
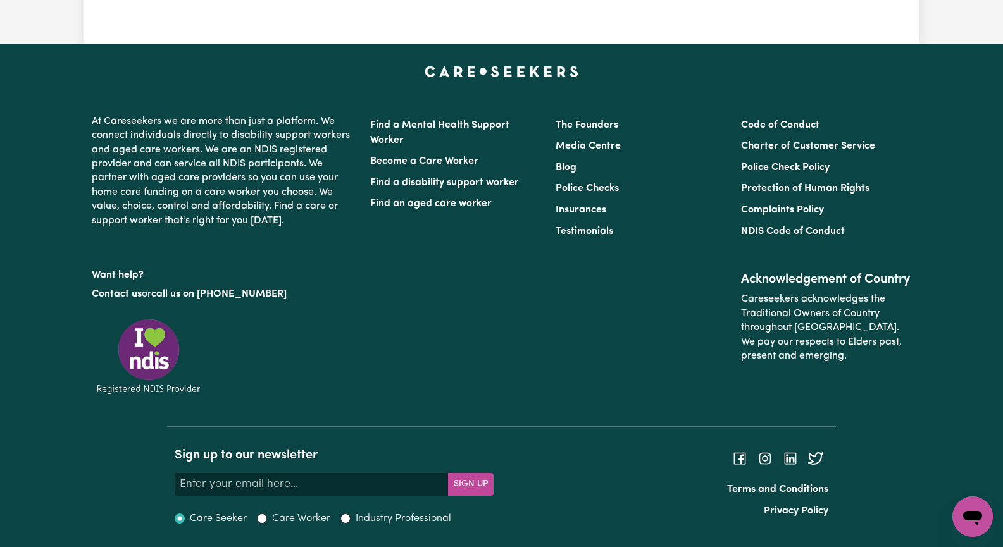
checkbox input "false"
